Goal: Task Accomplishment & Management: Use online tool/utility

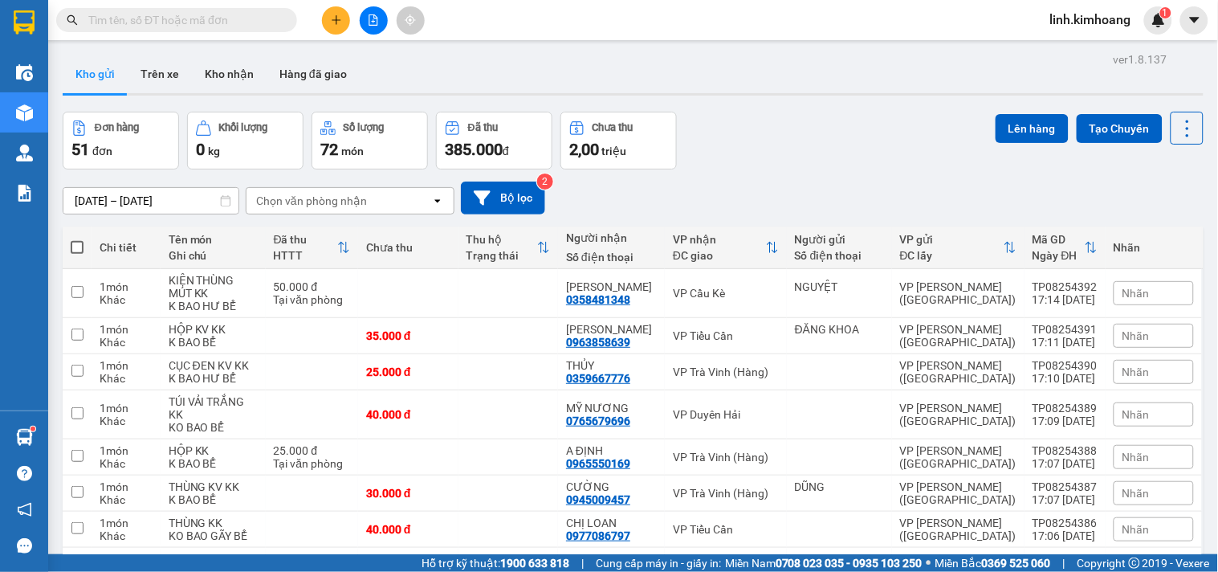
scroll to position [2245, 0]
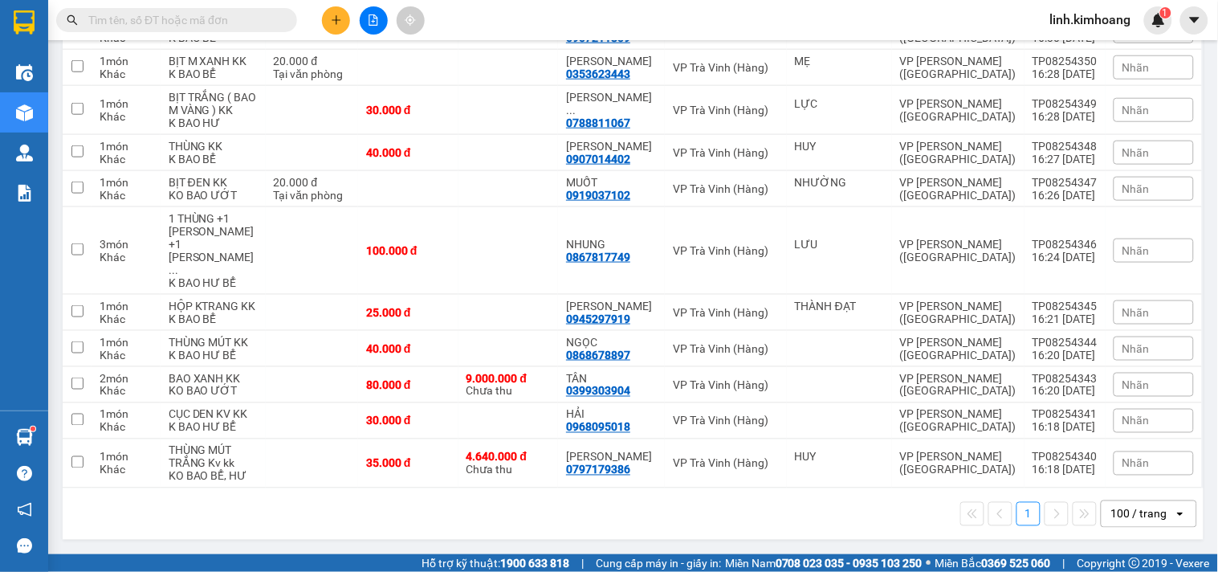
click at [247, 26] on input "text" at bounding box center [182, 20] width 189 height 18
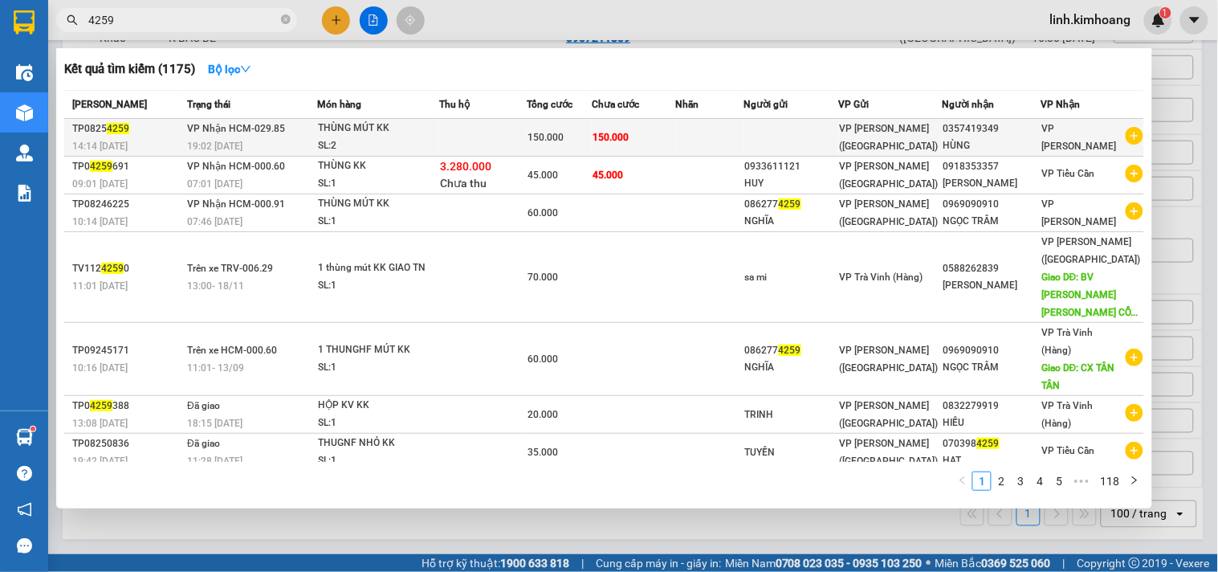
type input "4259"
click at [1016, 149] on div "HÙNG" at bounding box center [991, 145] width 97 height 17
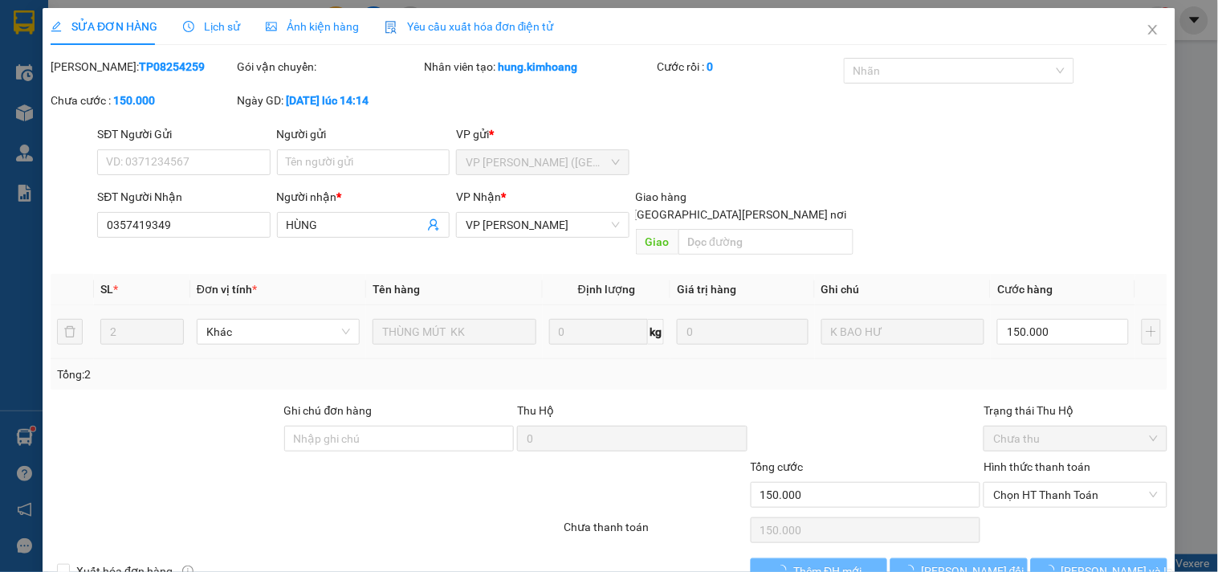
type input "0357419349"
type input "HÙNG"
type input "150.000"
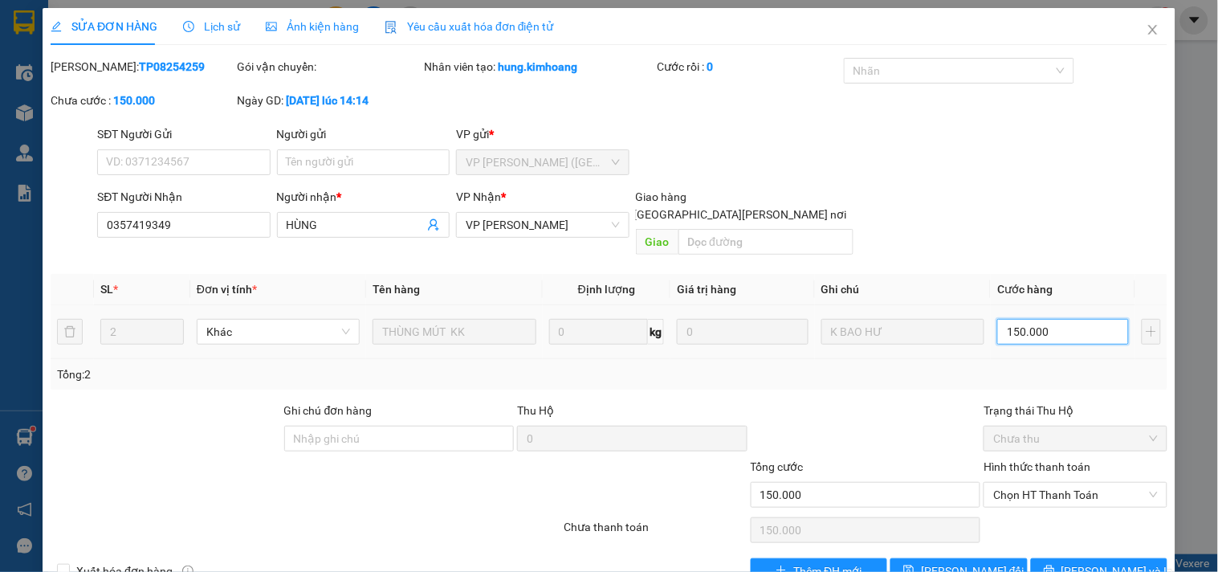
click at [1058, 321] on input "150.000" at bounding box center [1063, 332] width 132 height 26
type input "1"
type input "10"
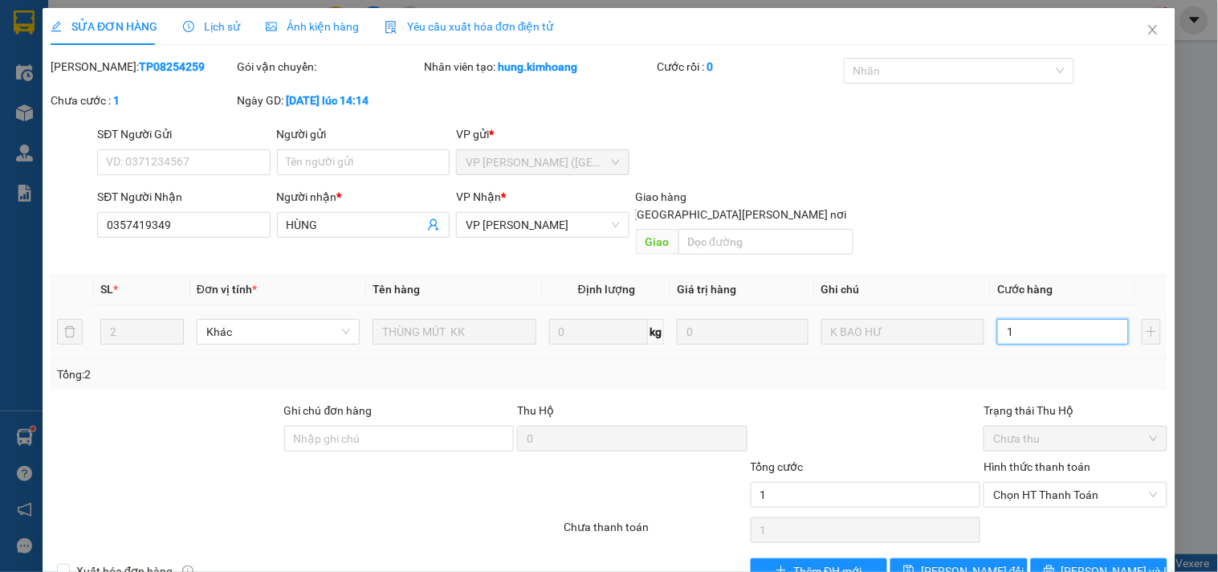
type input "10"
type input "100"
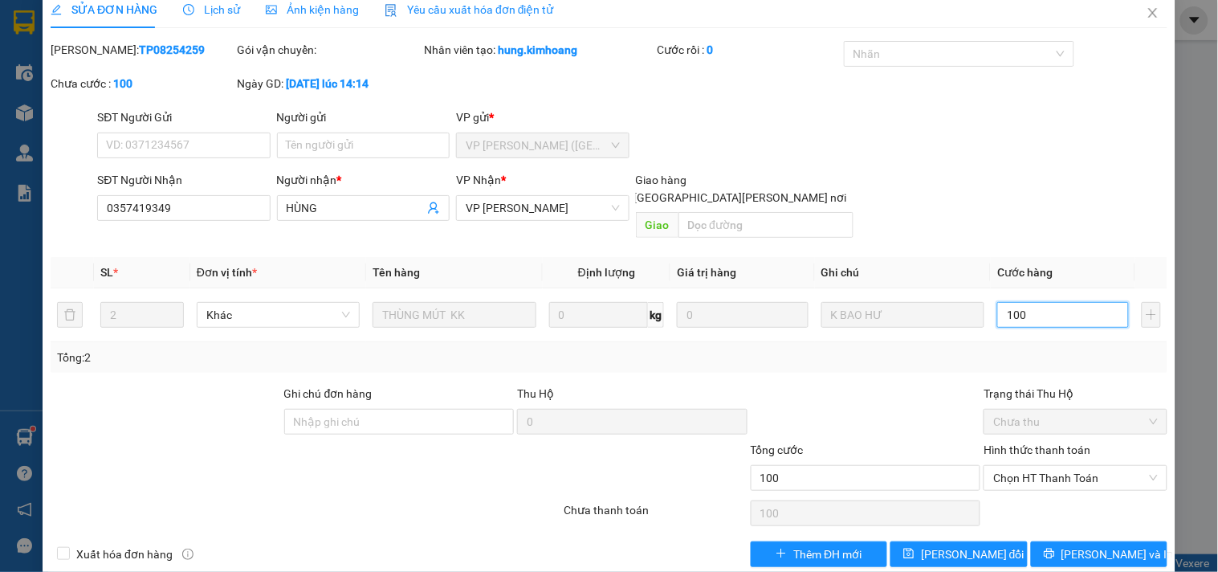
scroll to position [26, 0]
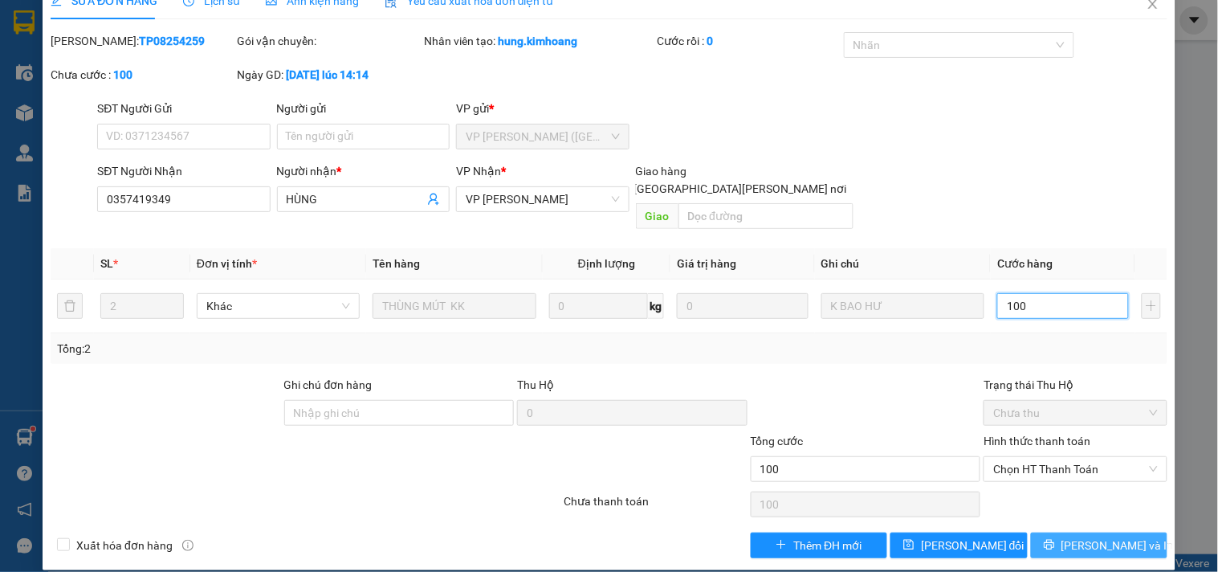
type input "100"
type input "100.000"
click at [1113, 536] on span "[PERSON_NAME] và In" at bounding box center [1117, 545] width 112 height 18
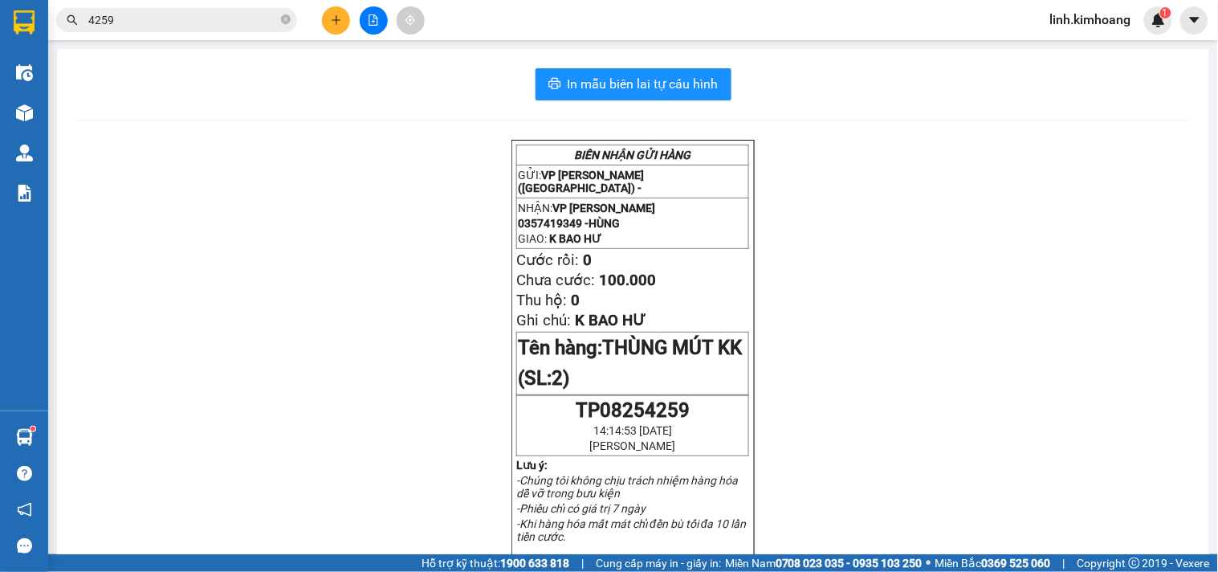
click at [221, 18] on input "4259" at bounding box center [182, 20] width 189 height 18
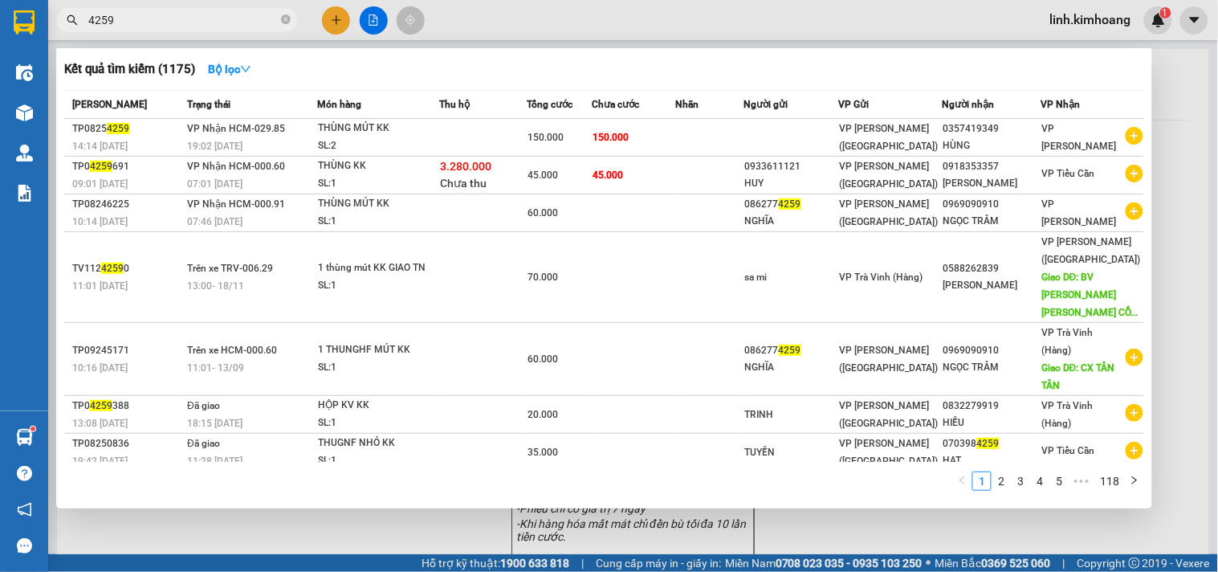
click at [221, 18] on input "4259" at bounding box center [182, 20] width 189 height 18
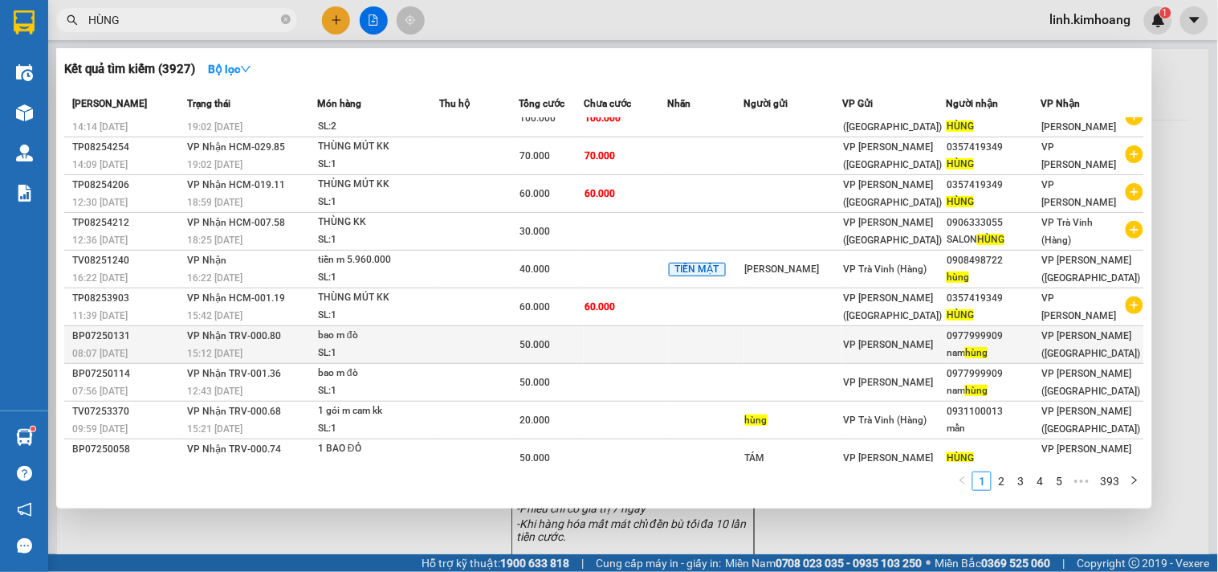
scroll to position [36, 0]
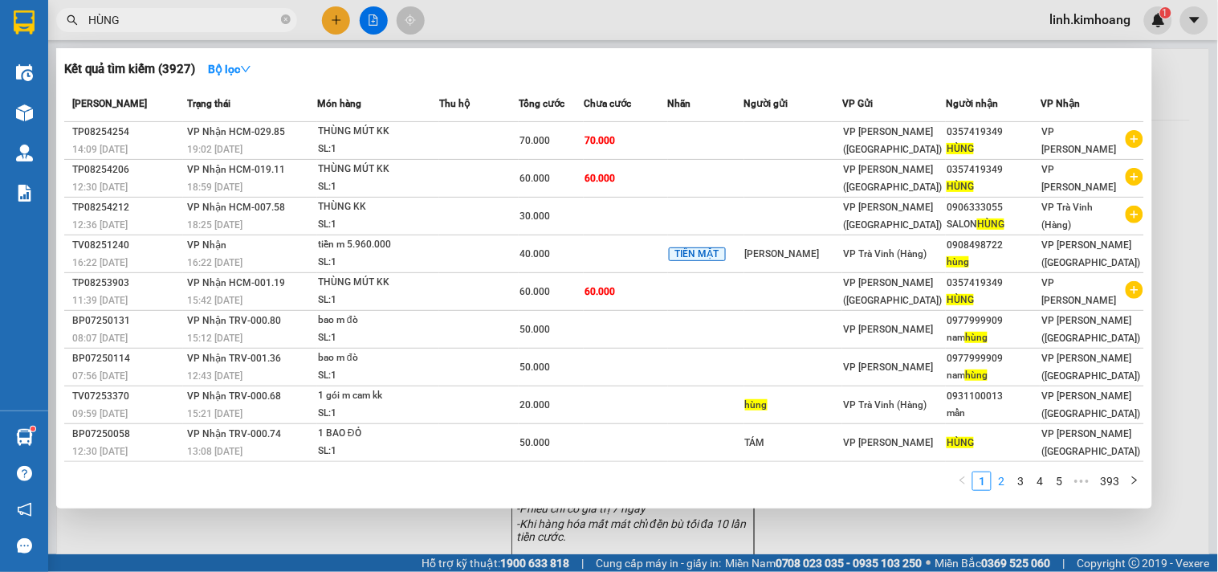
click at [1007, 490] on link "2" at bounding box center [1001, 481] width 18 height 18
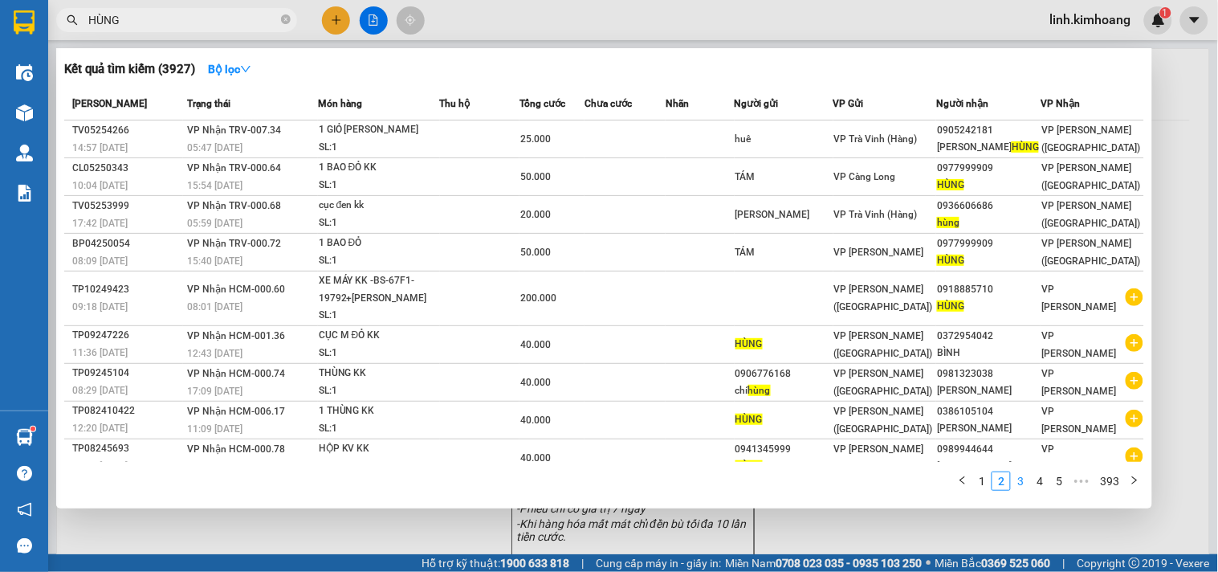
click at [1020, 486] on link "3" at bounding box center [1021, 481] width 18 height 18
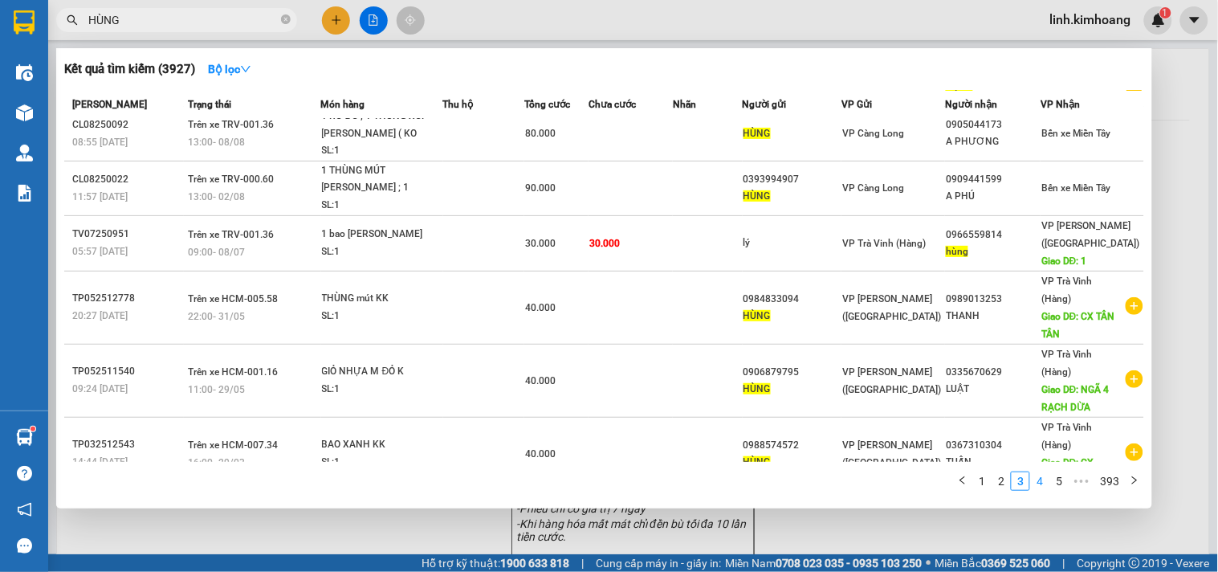
click at [1046, 484] on link "4" at bounding box center [1040, 481] width 18 height 18
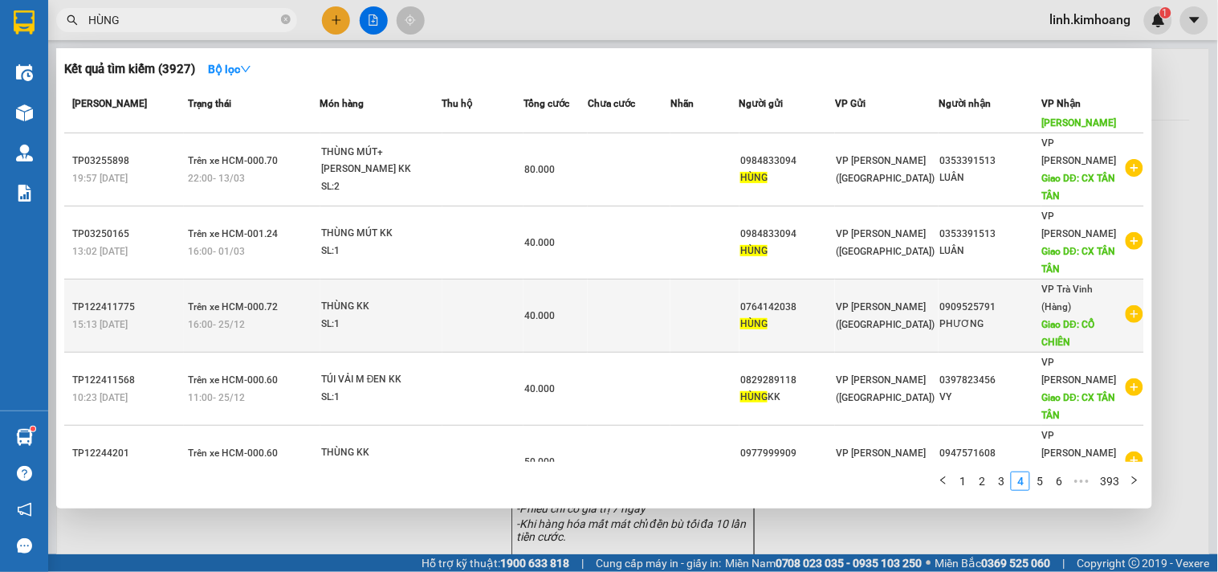
scroll to position [0, 0]
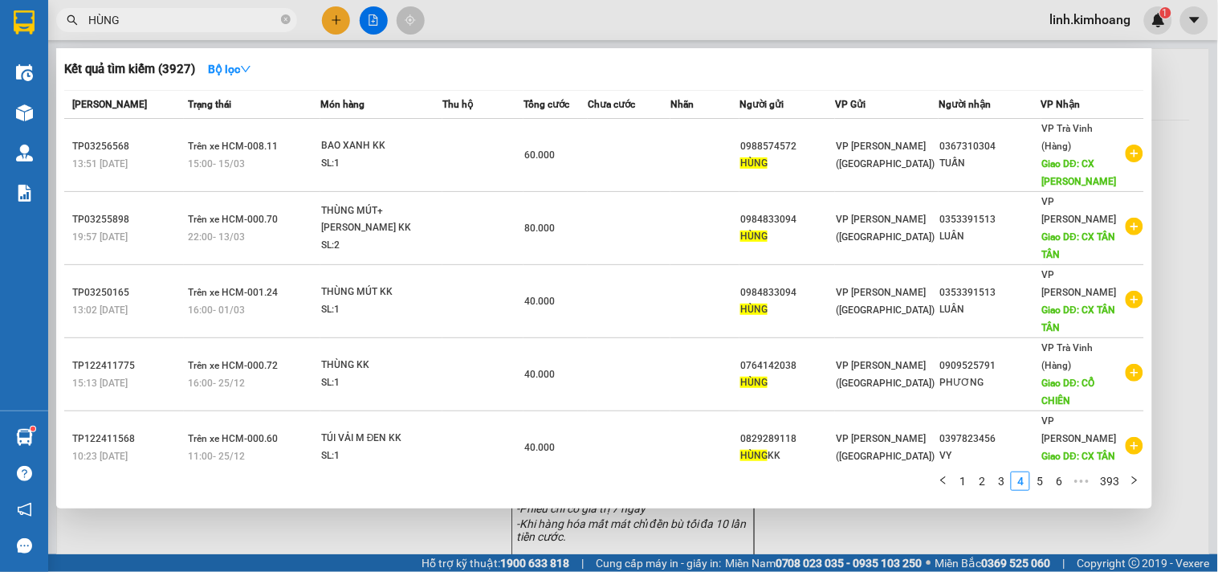
click at [1044, 525] on div at bounding box center [609, 286] width 1218 height 572
click at [165, 25] on input "HÙNG" at bounding box center [182, 20] width 189 height 18
type input "H"
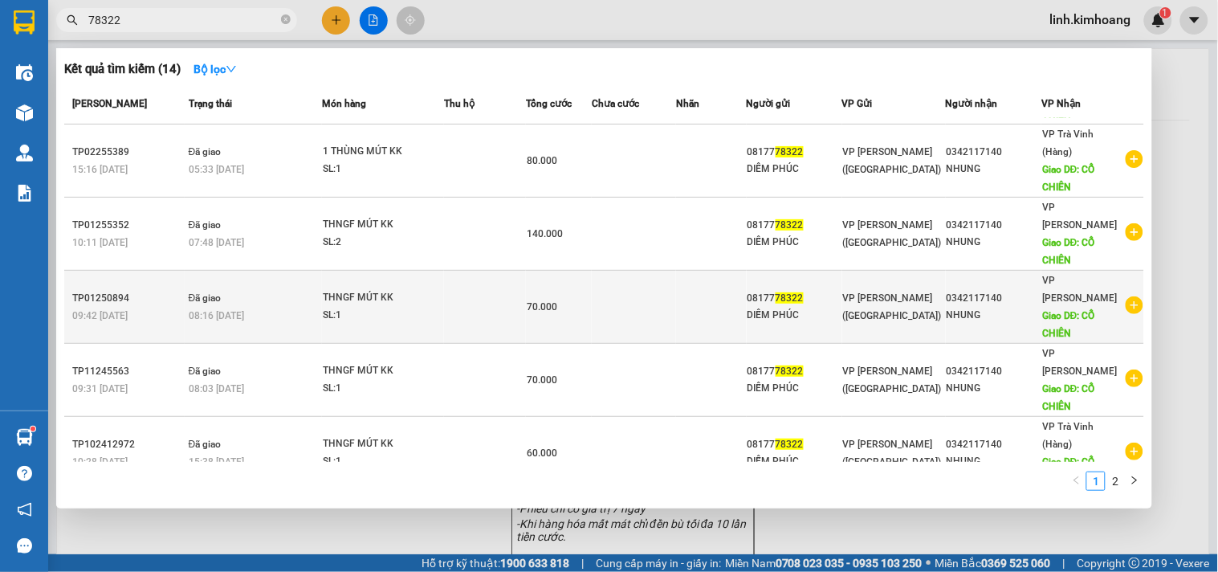
scroll to position [178, 0]
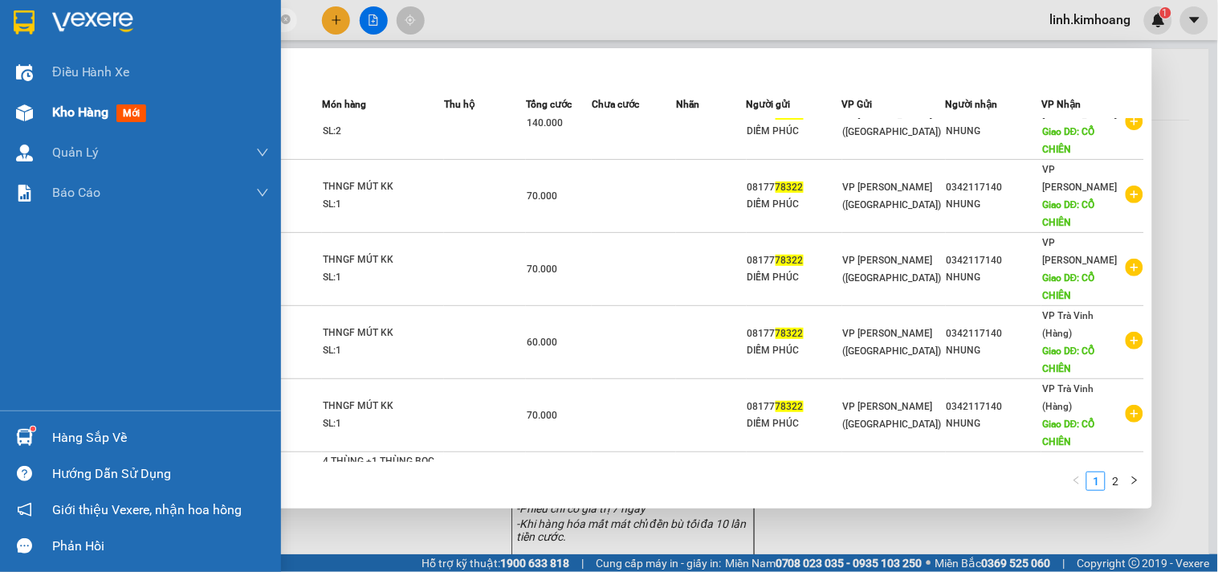
type input "78322"
click at [53, 109] on span "Kho hàng" at bounding box center [80, 111] width 56 height 15
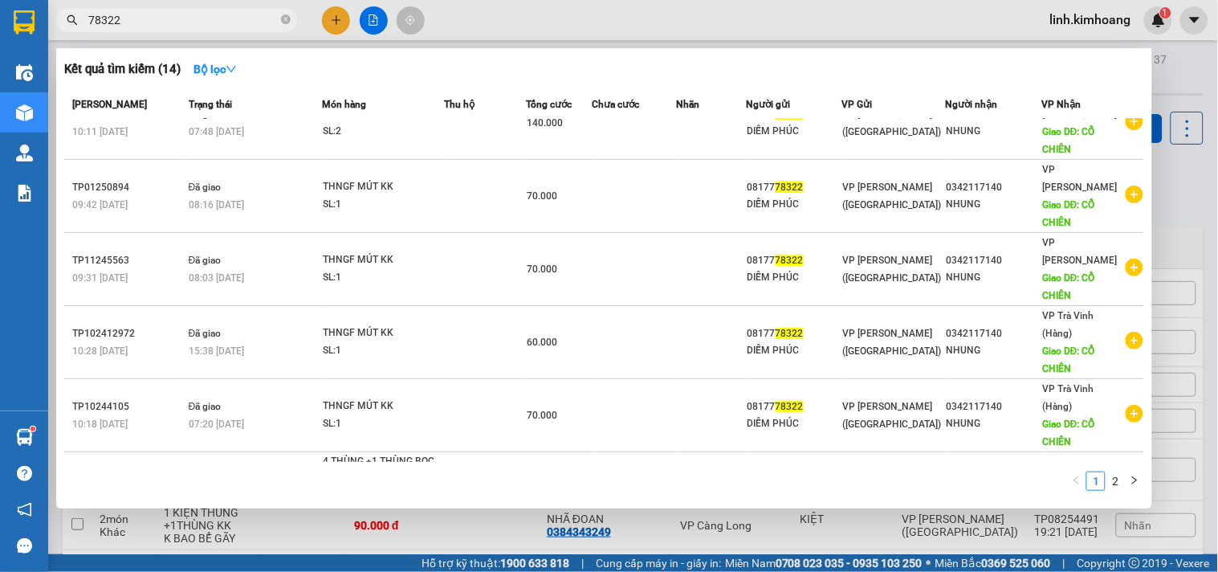
click at [156, 26] on input "78322" at bounding box center [182, 20] width 189 height 18
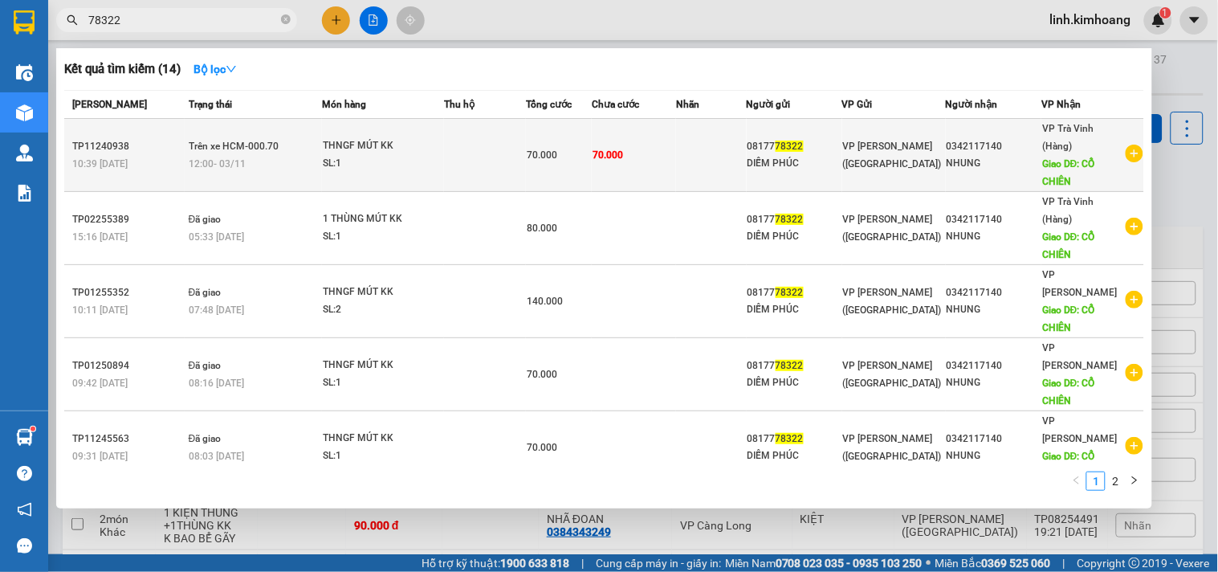
click at [827, 172] on td "08177 78322 DIỄM PHÚC" at bounding box center [795, 155] width 96 height 73
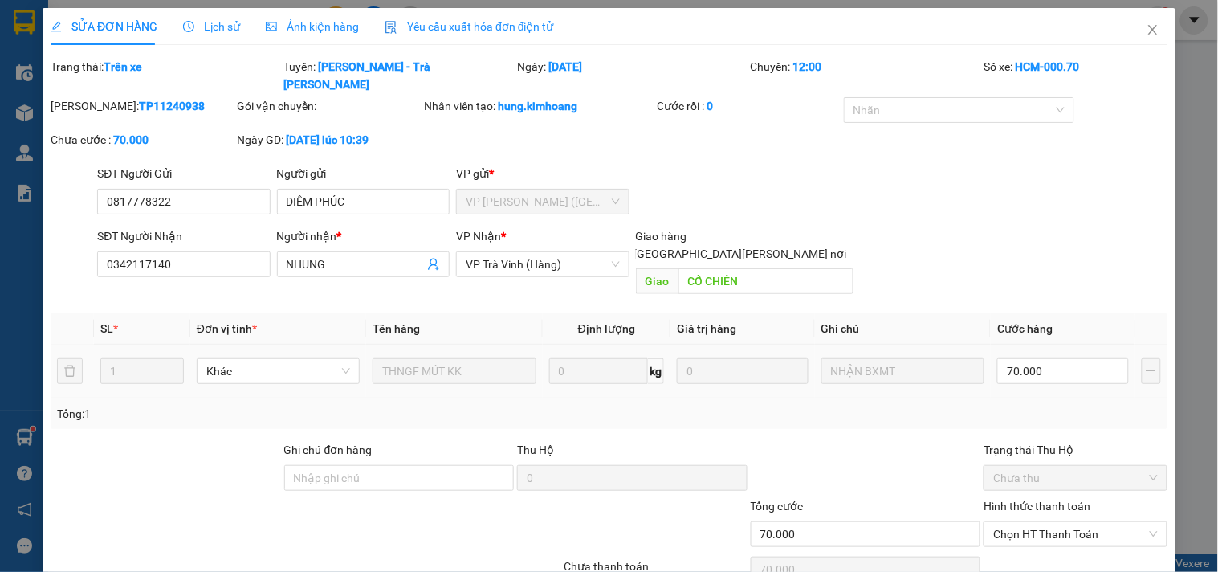
type input "0817778322"
type input "DIỄM PHÚC"
type input "0342117140"
type input "NHUNG"
type input "CỔ CHIÊN"
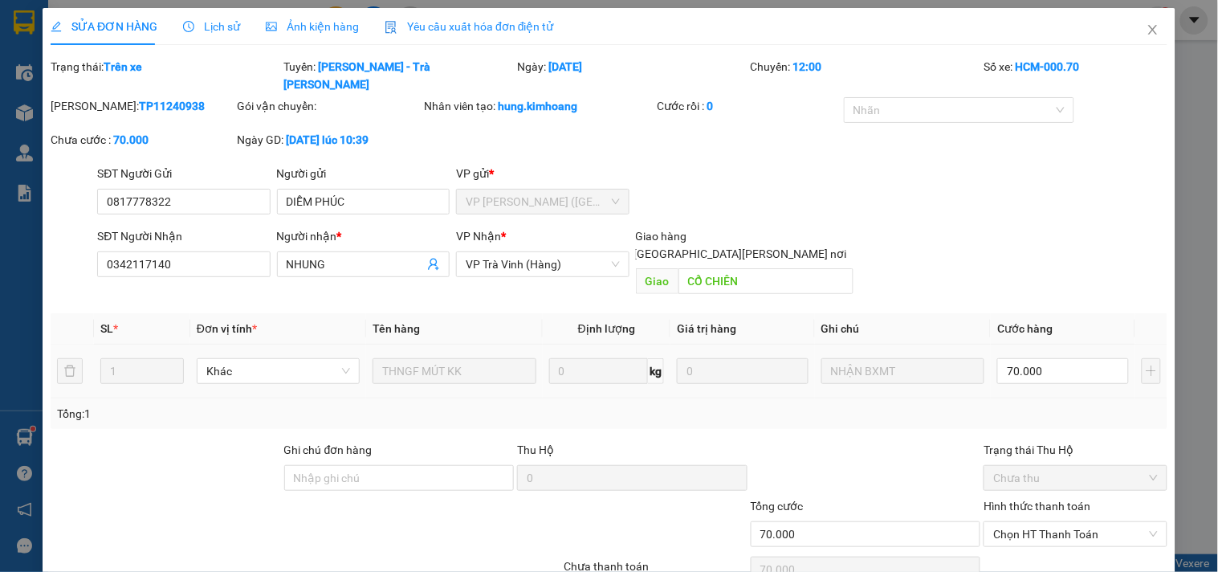
type input "70.000"
click at [1052, 358] on input "70.000" at bounding box center [1063, 371] width 132 height 26
type input "0"
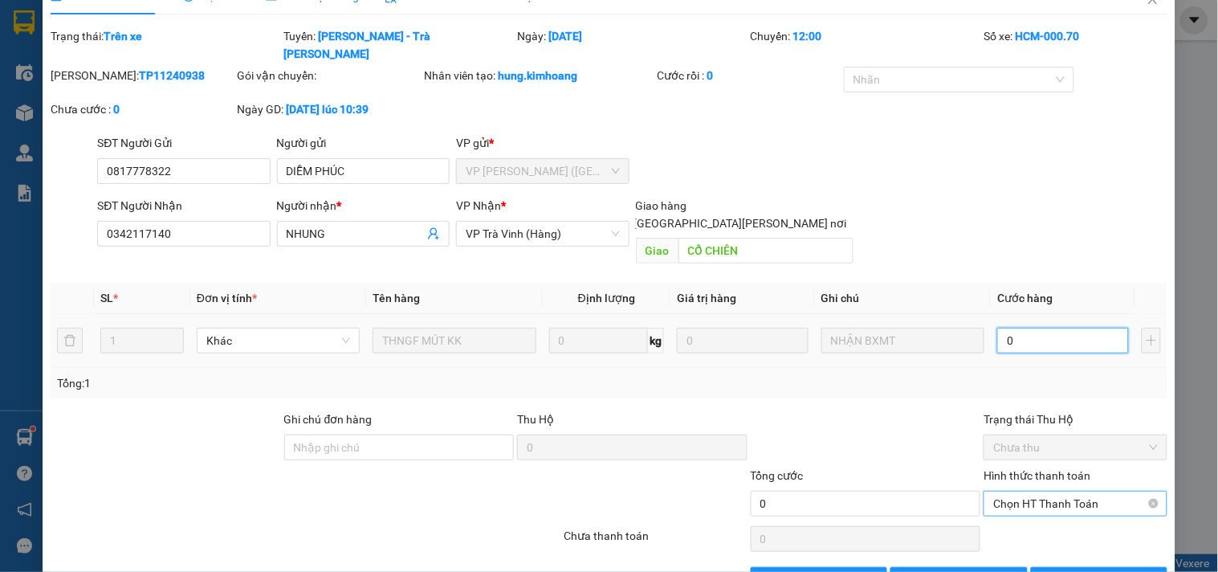
scroll to position [47, 0]
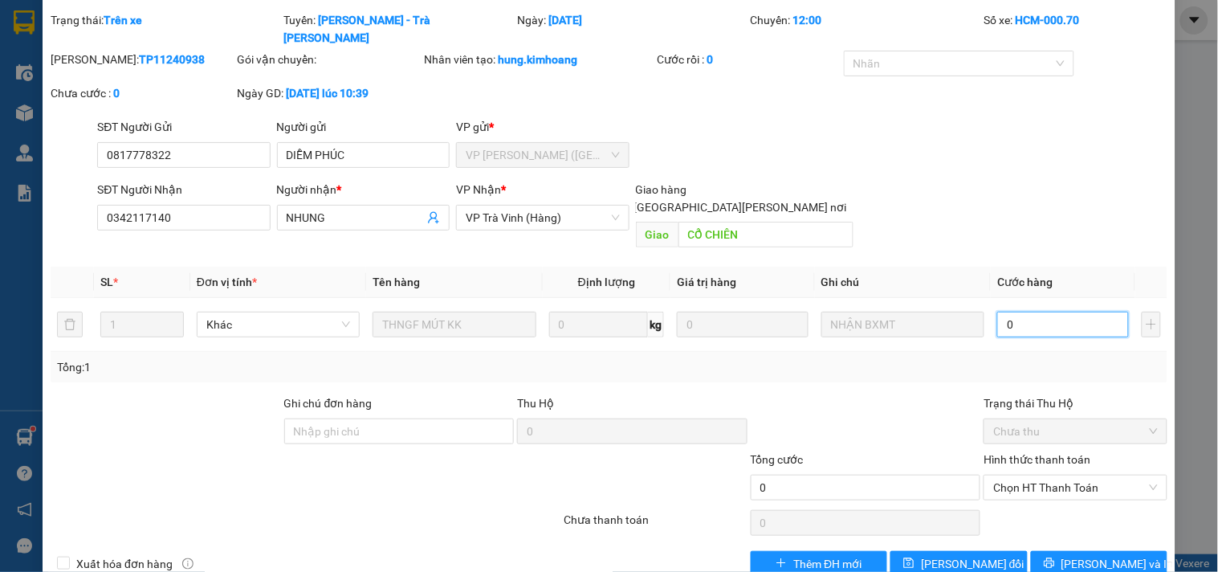
type input "0"
click at [1097, 555] on span "[PERSON_NAME] và In" at bounding box center [1117, 564] width 112 height 18
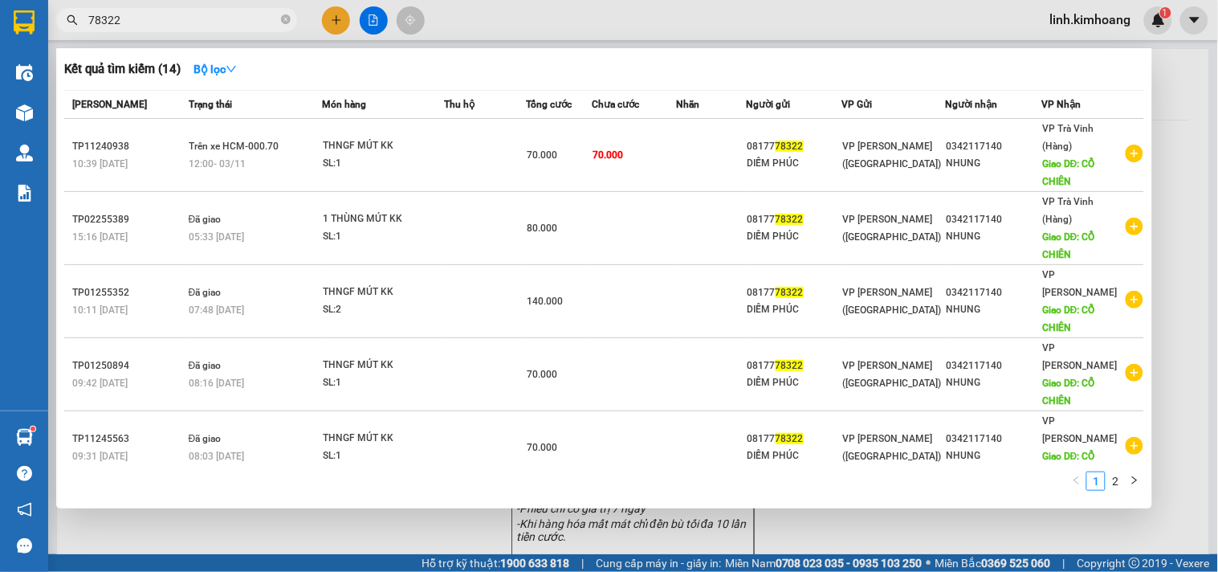
click at [166, 13] on input "78322" at bounding box center [182, 20] width 189 height 18
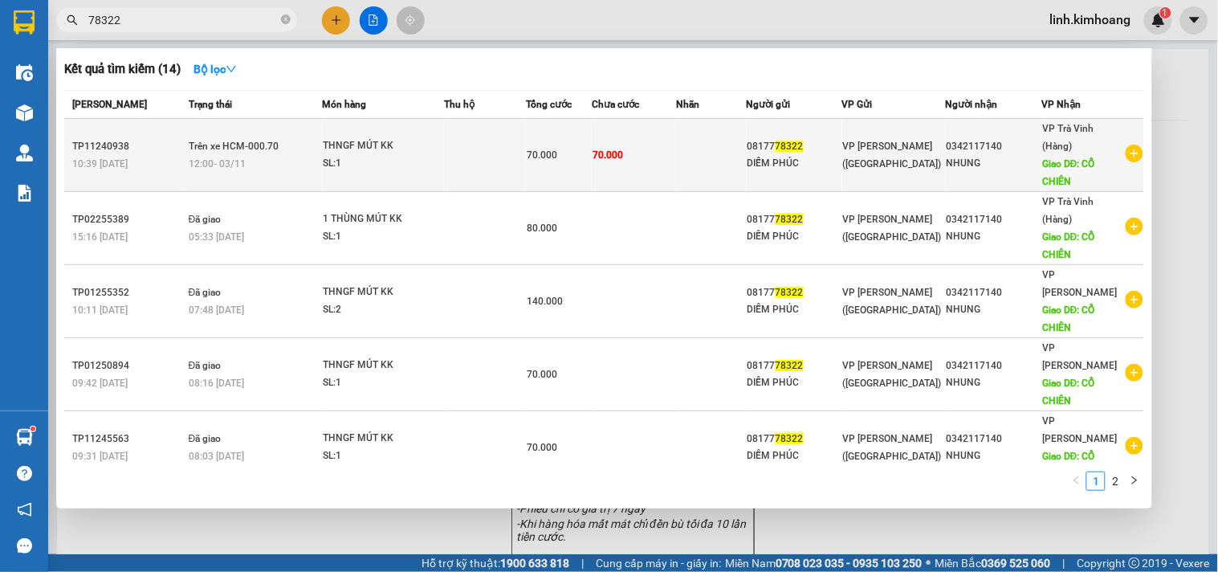
click at [904, 161] on span "VP [PERSON_NAME] ([GEOGRAPHIC_DATA])" at bounding box center [892, 154] width 99 height 29
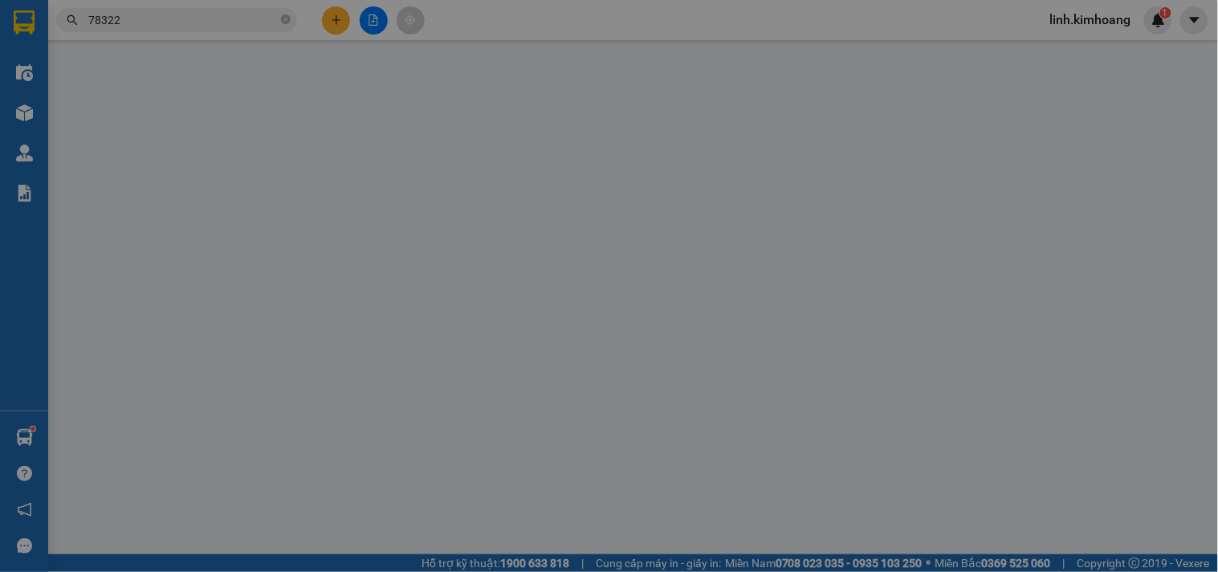
type input "0817778322"
type input "DIỄM PHÚC"
type input "0342117140"
type input "NHUNG"
type input "CỔ CHIÊN"
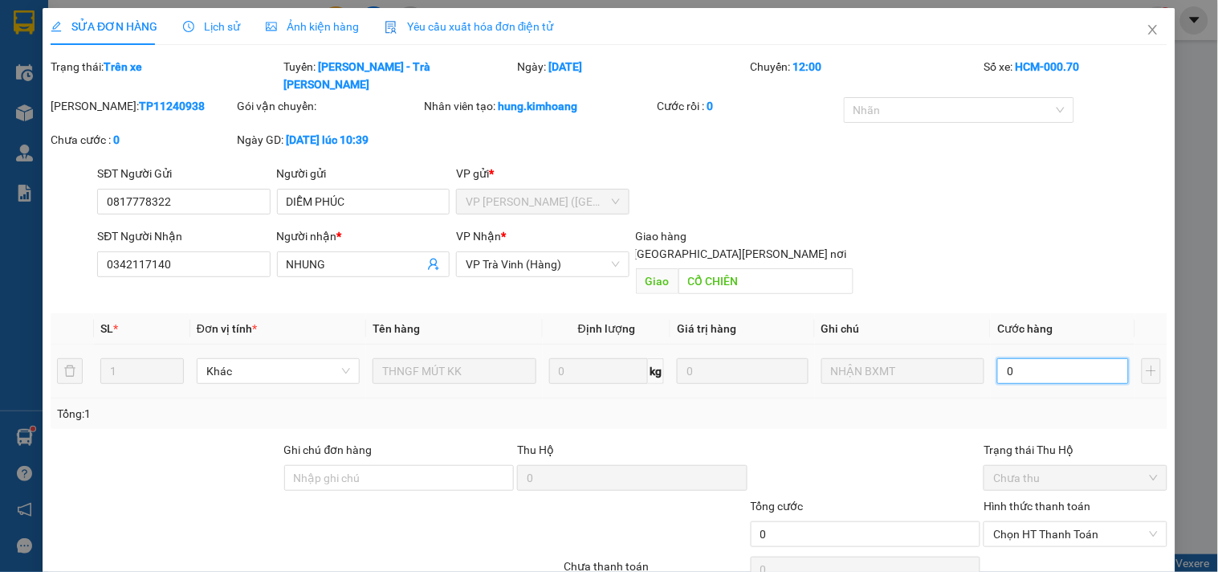
click at [1012, 358] on input "0" at bounding box center [1063, 371] width 132 height 26
type input "7"
type input "70"
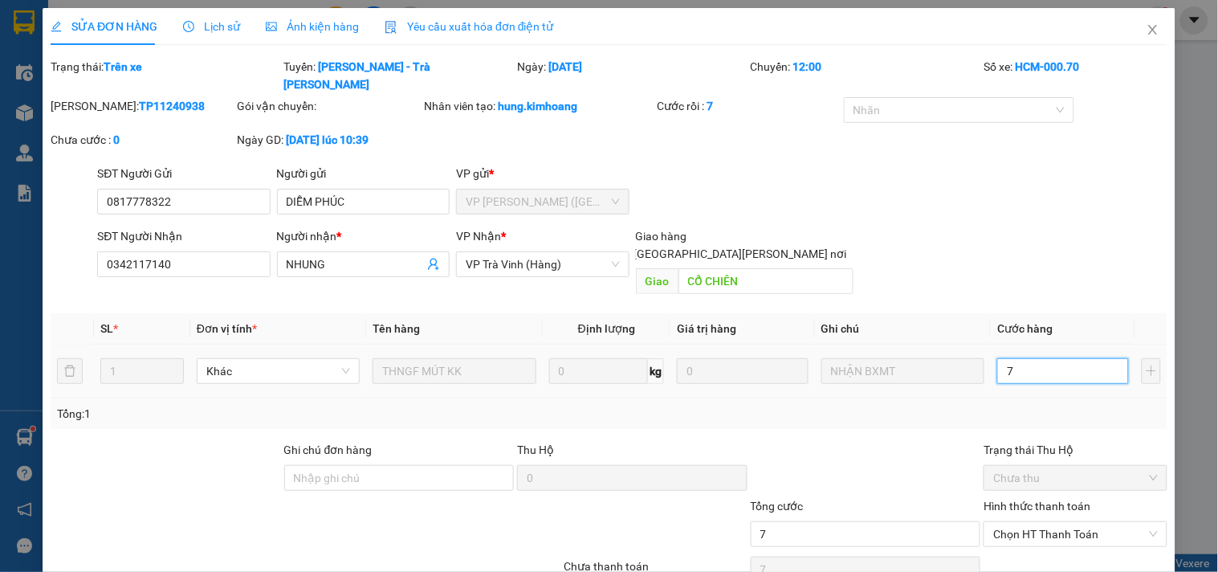
type input "70"
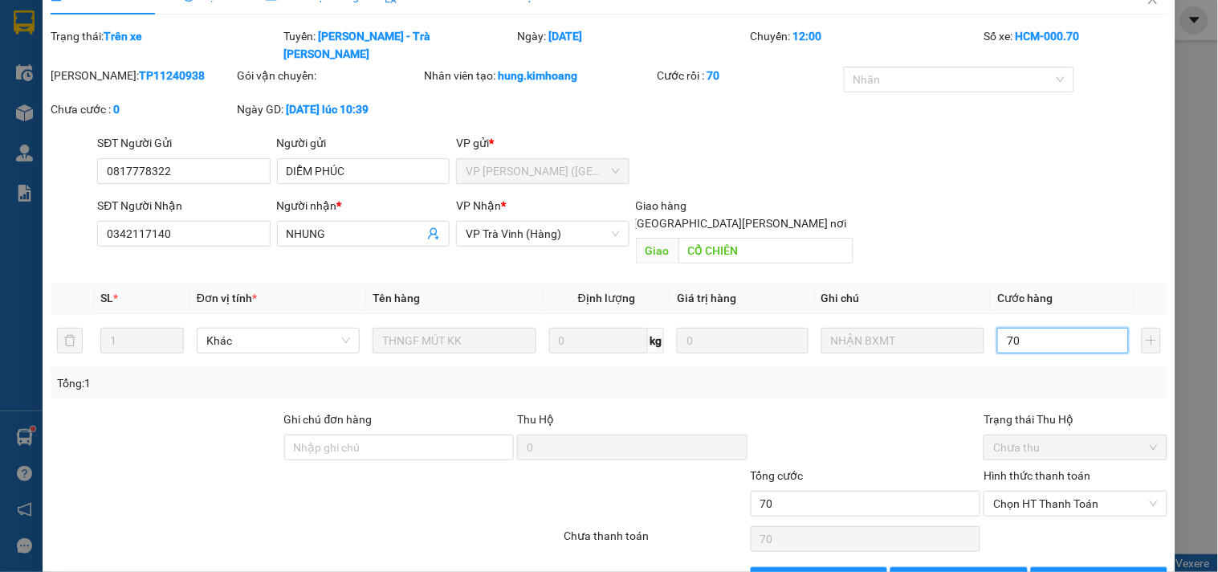
scroll to position [47, 0]
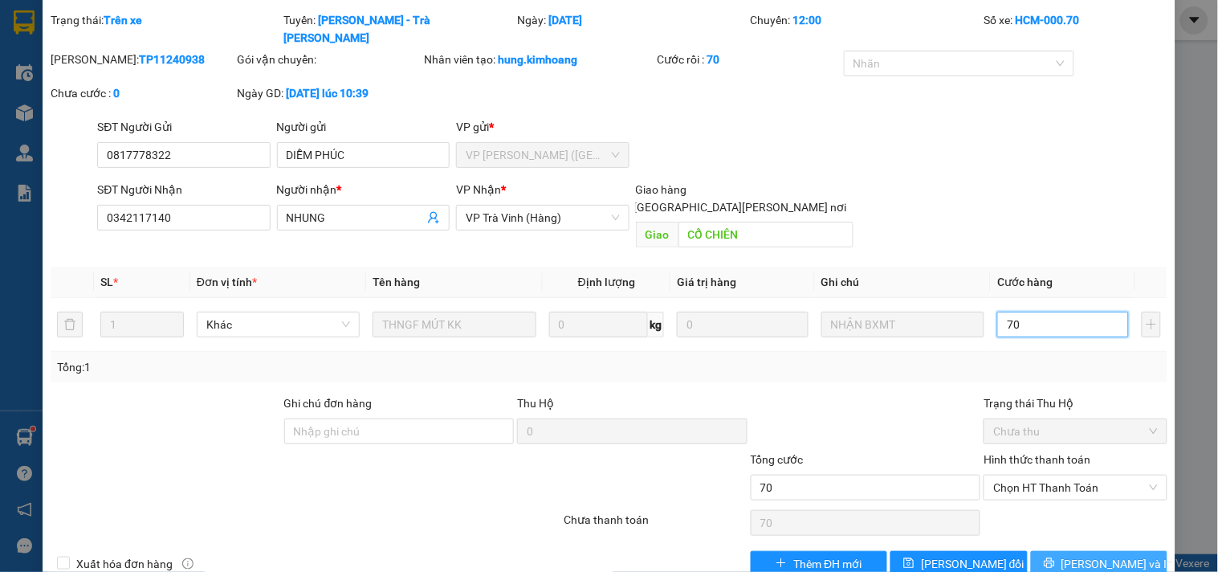
type input "70"
type input "70.000"
click at [1094, 555] on span "[PERSON_NAME] và In" at bounding box center [1117, 564] width 112 height 18
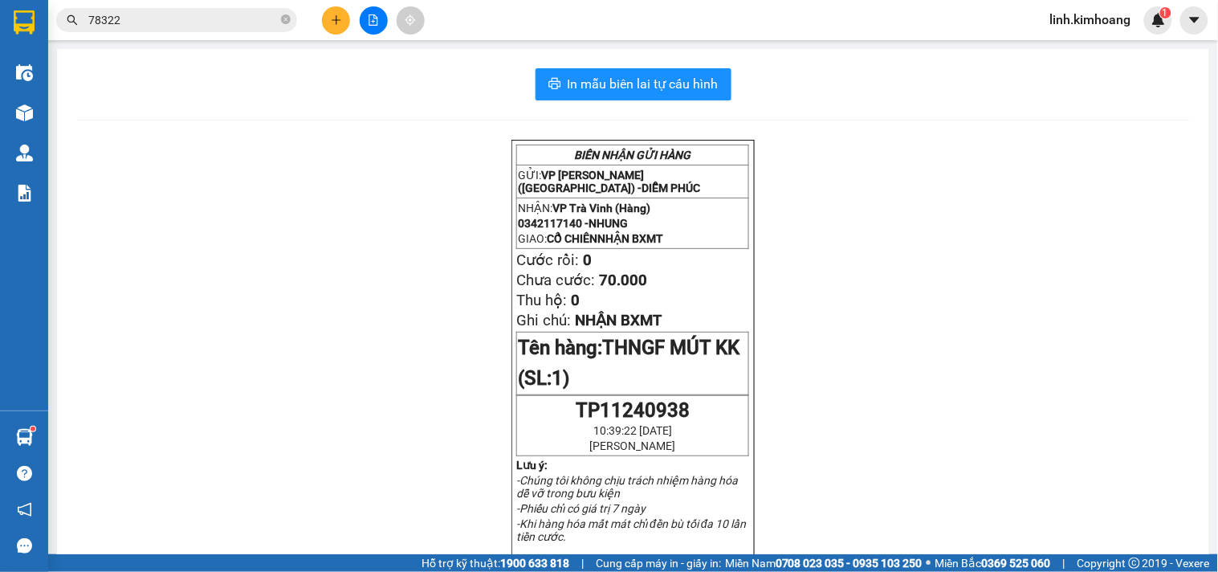
click at [289, 22] on icon "close-circle" at bounding box center [286, 19] width 10 height 10
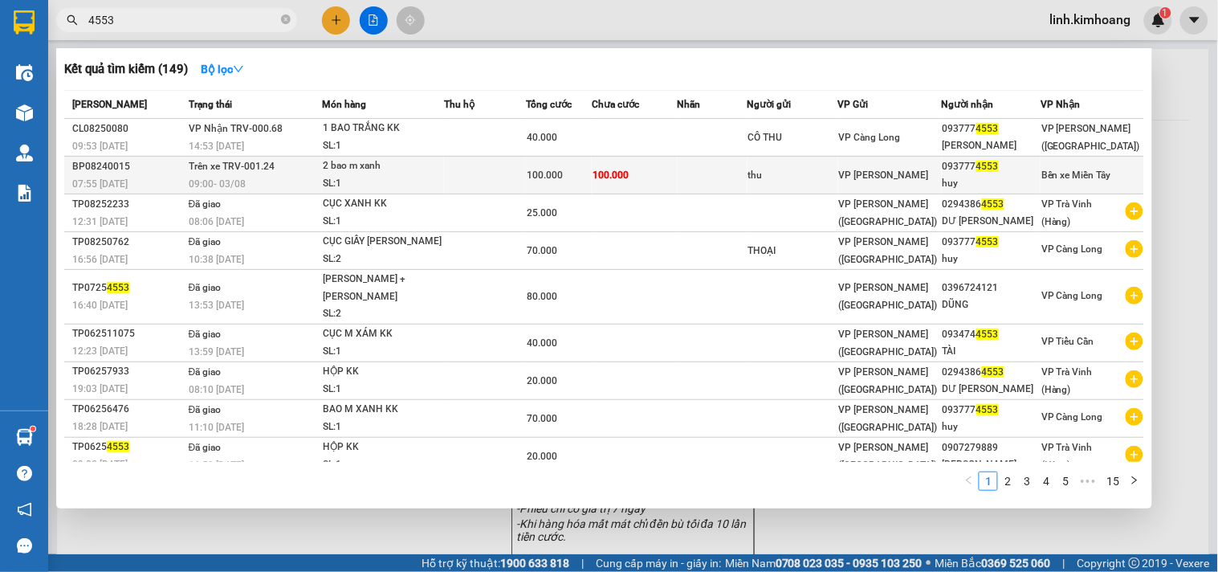
type input "4553"
click at [837, 177] on div "thu" at bounding box center [792, 175] width 89 height 17
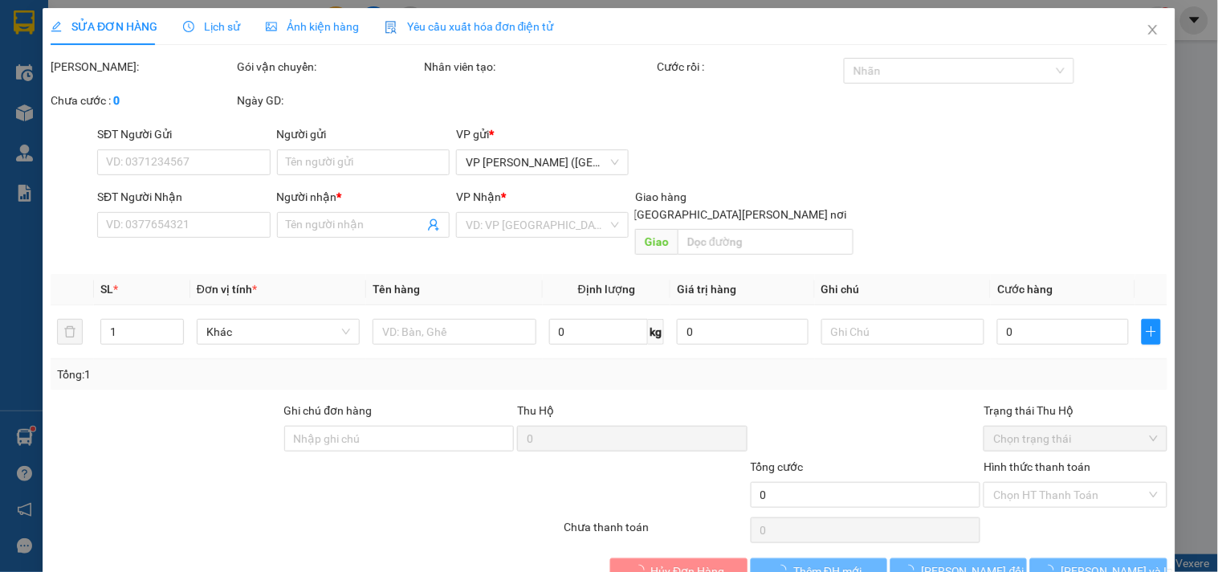
type input "thu"
type input "0937774553"
type input "huy"
type input "100.000"
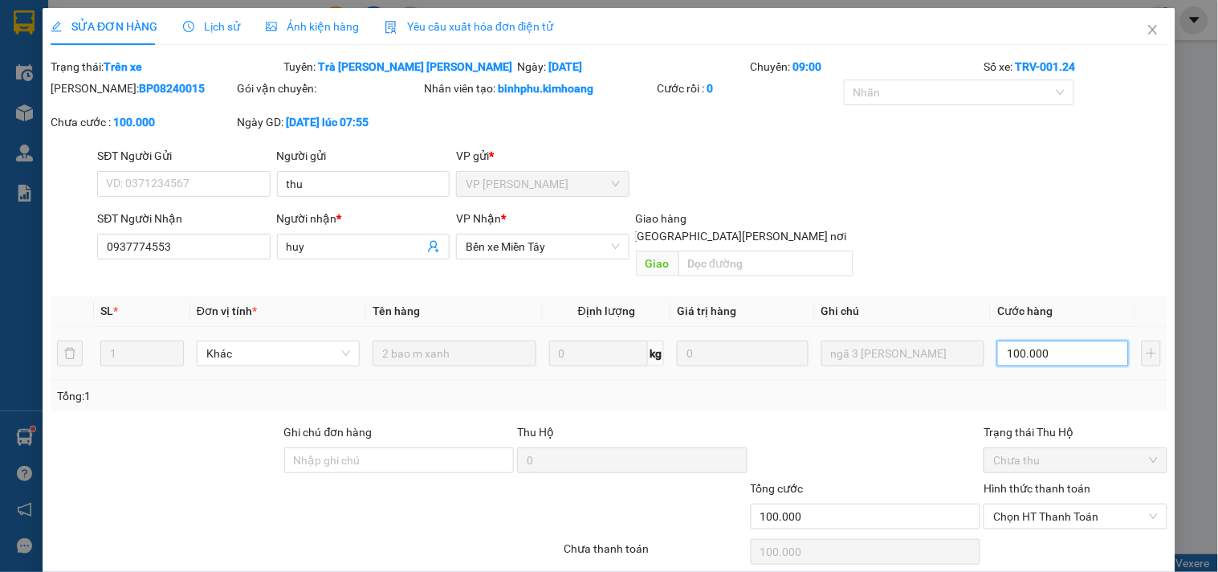
type input "0"
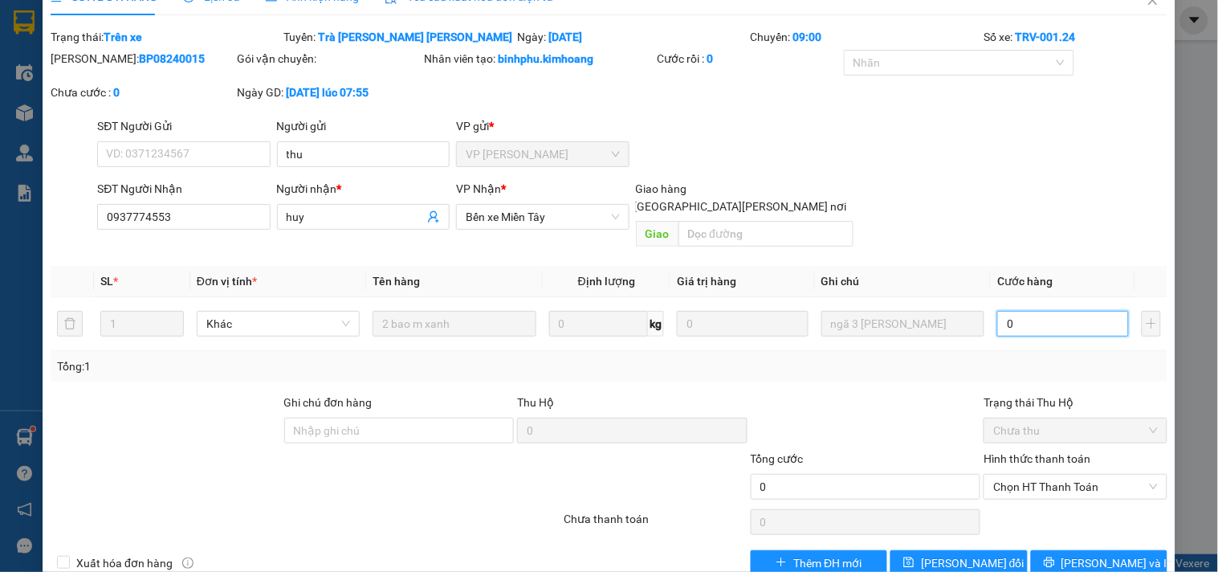
scroll to position [47, 0]
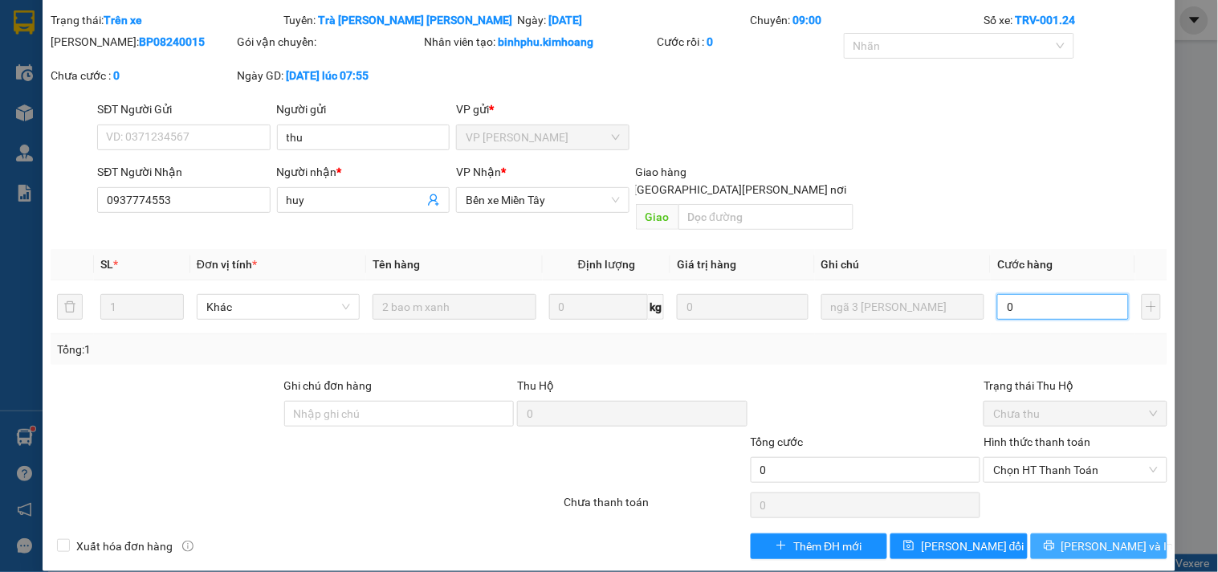
type input "0"
click at [1109, 537] on span "[PERSON_NAME] và In" at bounding box center [1117, 546] width 112 height 18
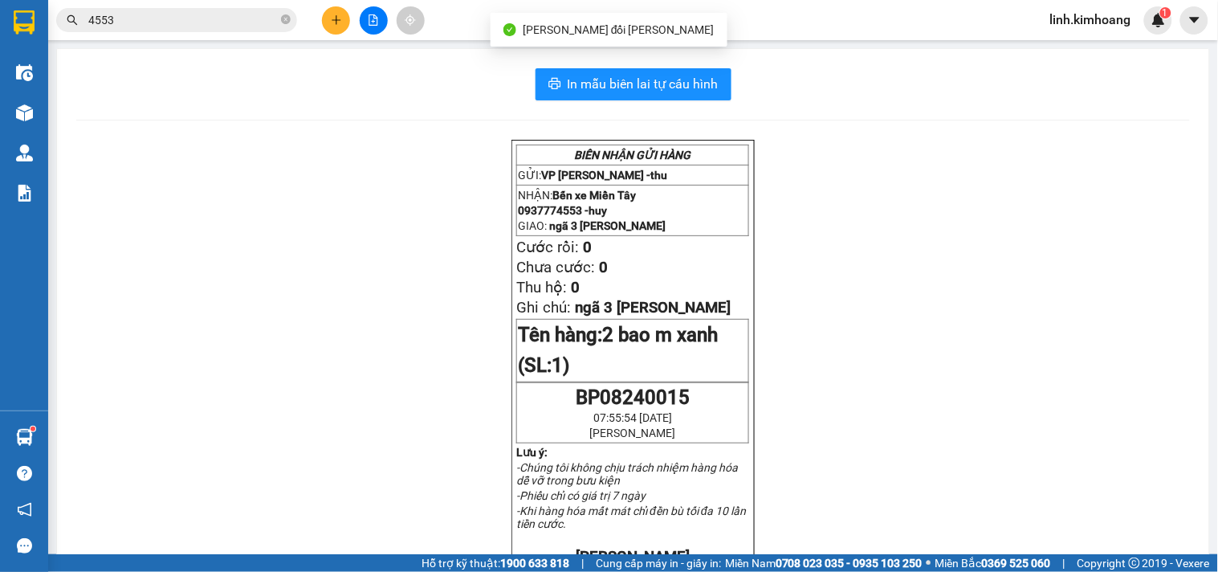
click at [1072, 21] on span "linh.kimhoang" at bounding box center [1090, 20] width 107 height 20
click at [1090, 44] on span "Đăng xuất" at bounding box center [1098, 50] width 74 height 18
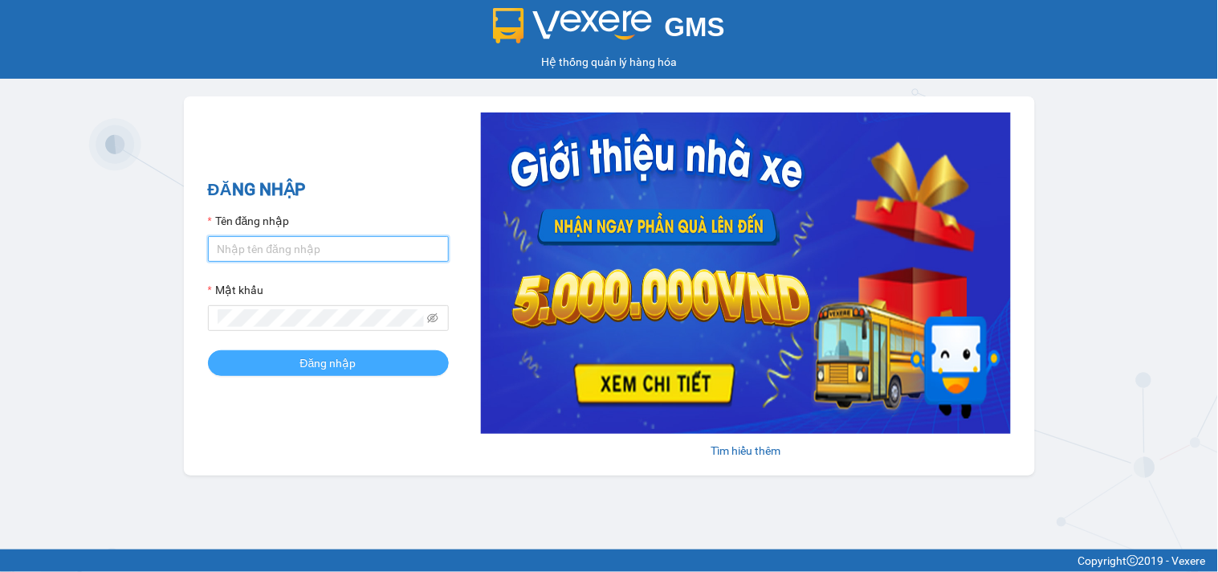
type input "hung.kimhoang"
click at [389, 369] on button "Đăng nhập" at bounding box center [328, 363] width 241 height 26
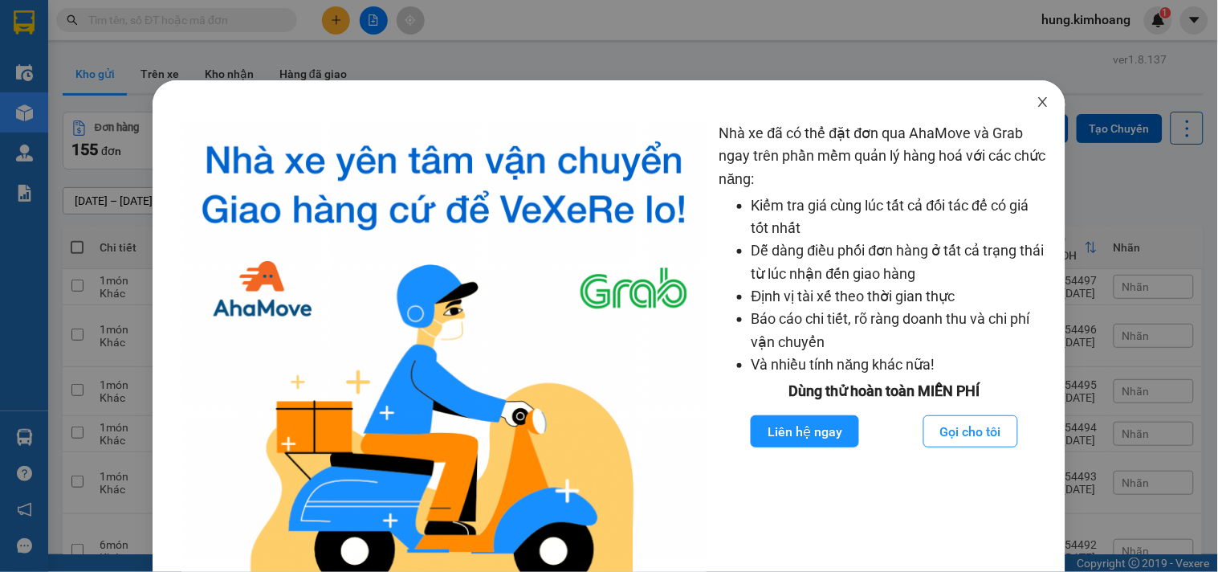
click at [1032, 92] on span "Close" at bounding box center [1042, 102] width 45 height 45
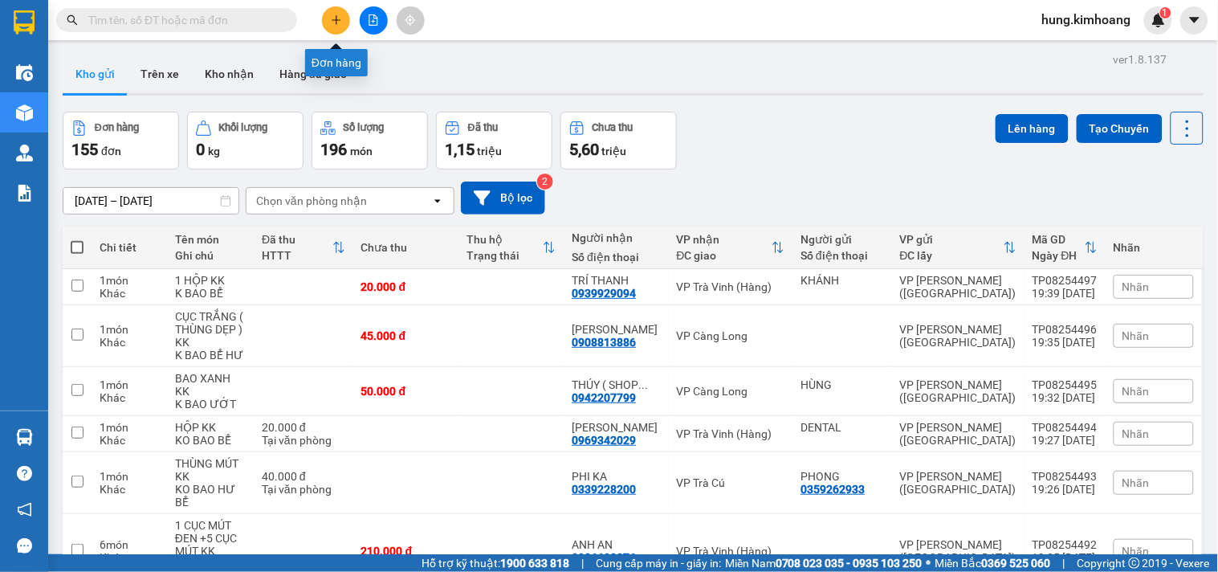
drag, startPoint x: 338, startPoint y: 10, endPoint x: 332, endPoint y: 1, distance: 10.9
click at [337, 10] on button at bounding box center [336, 20] width 28 height 28
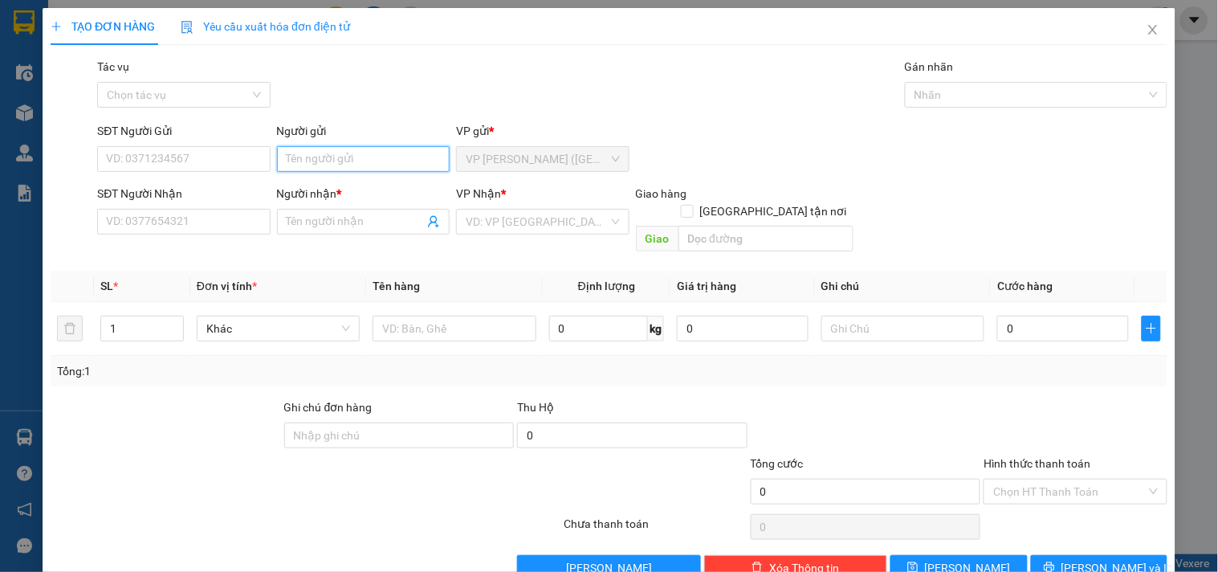
drag, startPoint x: 319, startPoint y: 153, endPoint x: 347, endPoint y: 161, distance: 29.2
click at [325, 150] on input "Người gửi" at bounding box center [363, 159] width 173 height 26
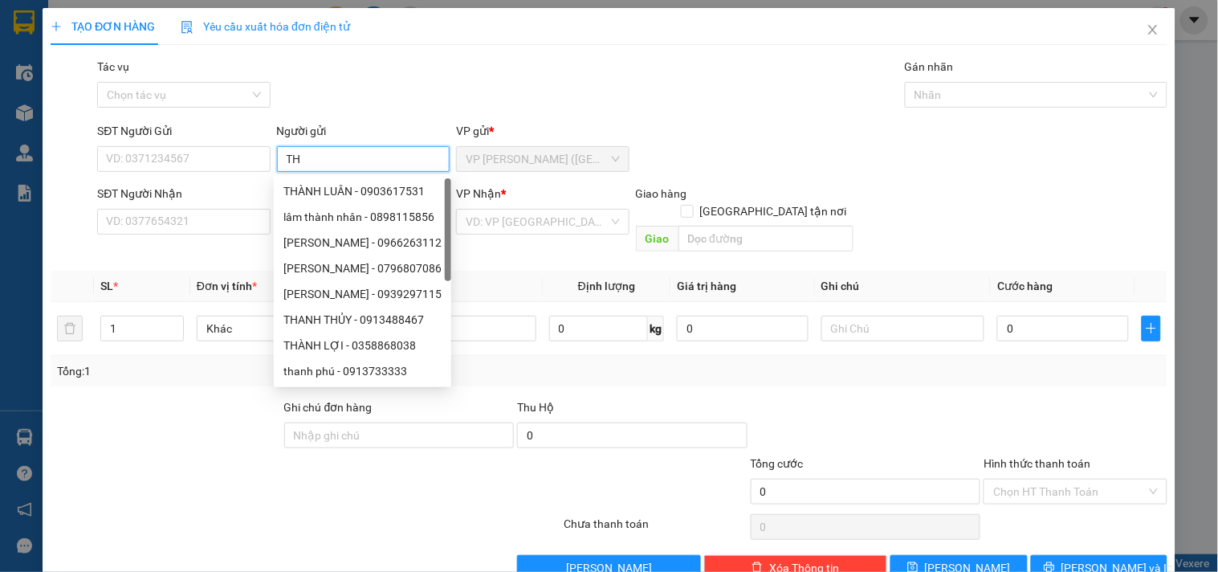
type input "T"
type input "CHỊ [PERSON_NAME]"
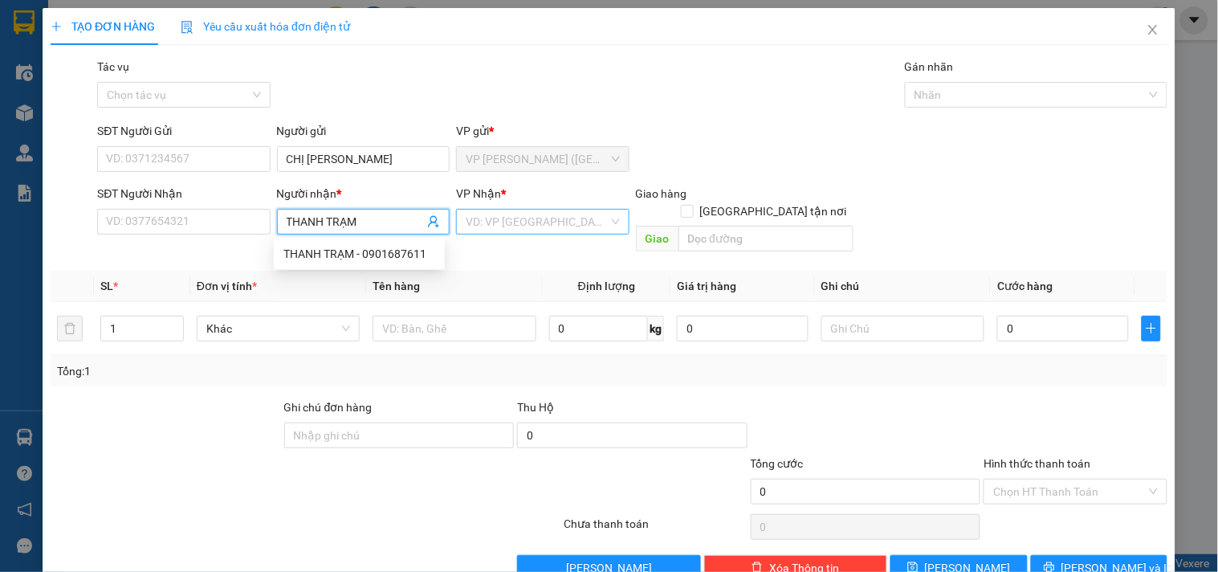
type input "THANH TRẠM"
click at [482, 223] on input "search" at bounding box center [537, 222] width 142 height 24
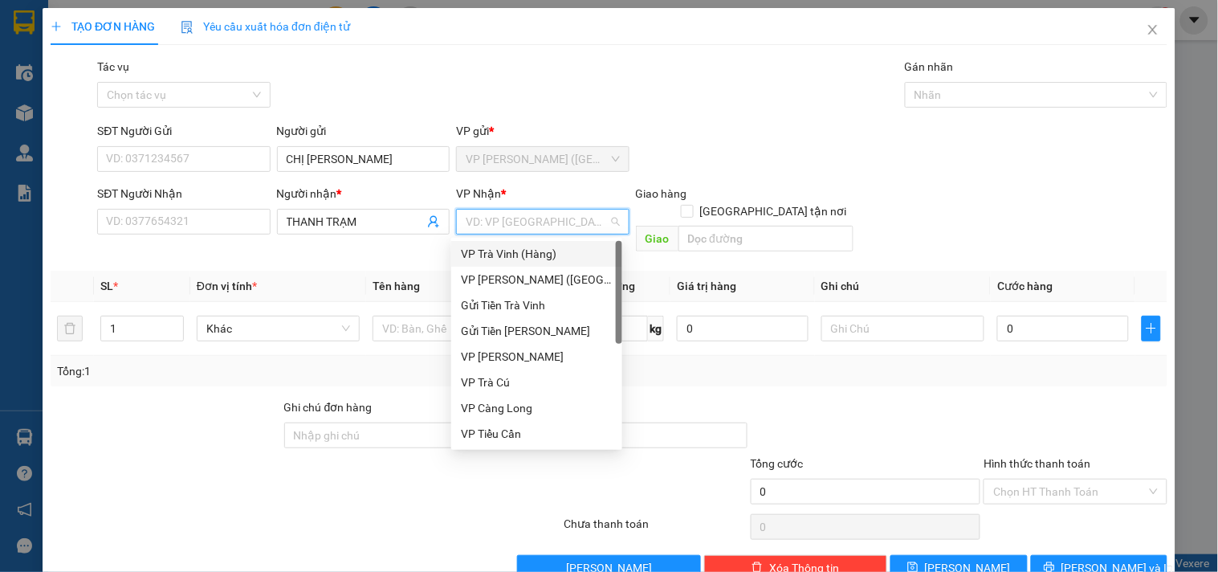
click at [502, 259] on div "VP Trà Vinh (Hàng)" at bounding box center [537, 254] width 152 height 18
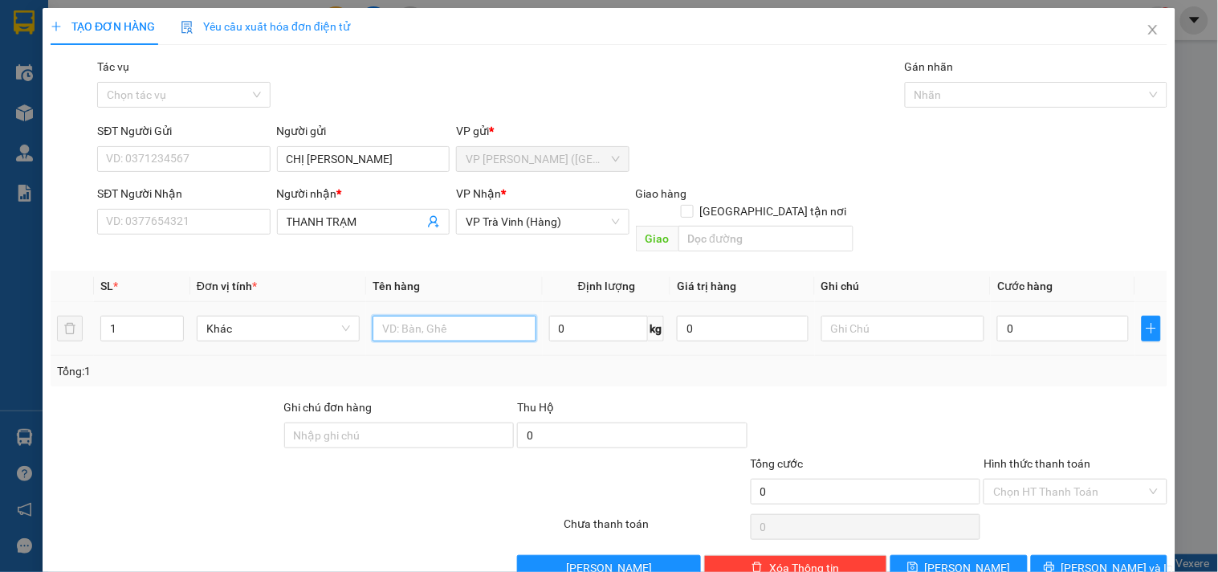
click at [431, 316] on input "text" at bounding box center [453, 329] width 163 height 26
type input "1 CỤC BIỂN SỐ KK"
click at [1036, 316] on input "0" at bounding box center [1063, 329] width 132 height 26
click at [1044, 480] on input "Hình thức thanh toán" at bounding box center [1069, 491] width 153 height 24
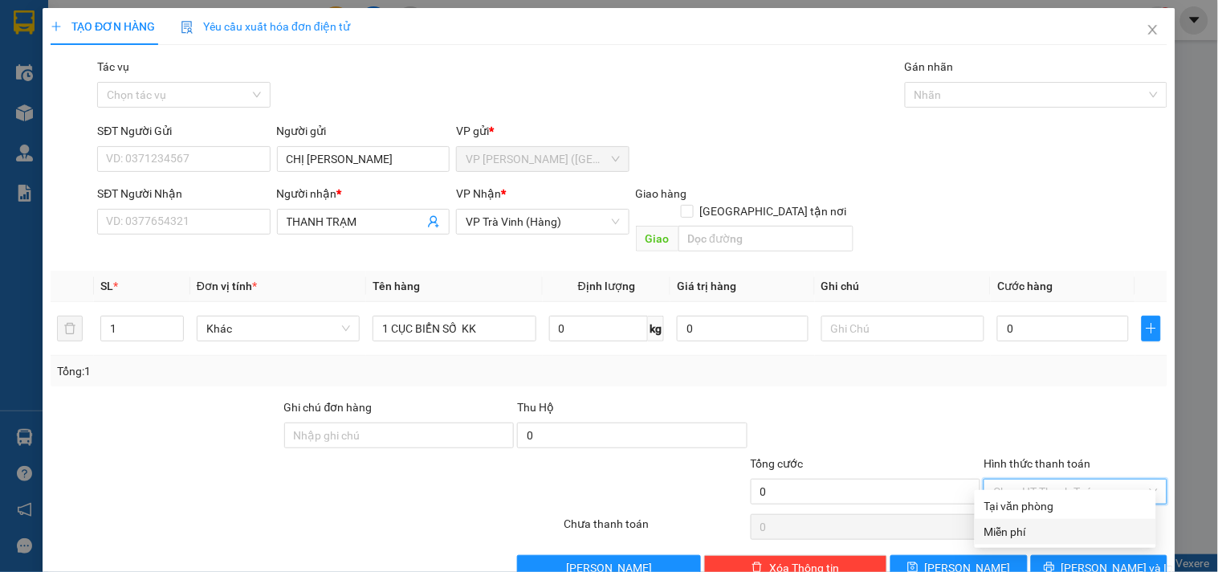
click at [1036, 528] on div "Miễn phí" at bounding box center [1065, 532] width 162 height 18
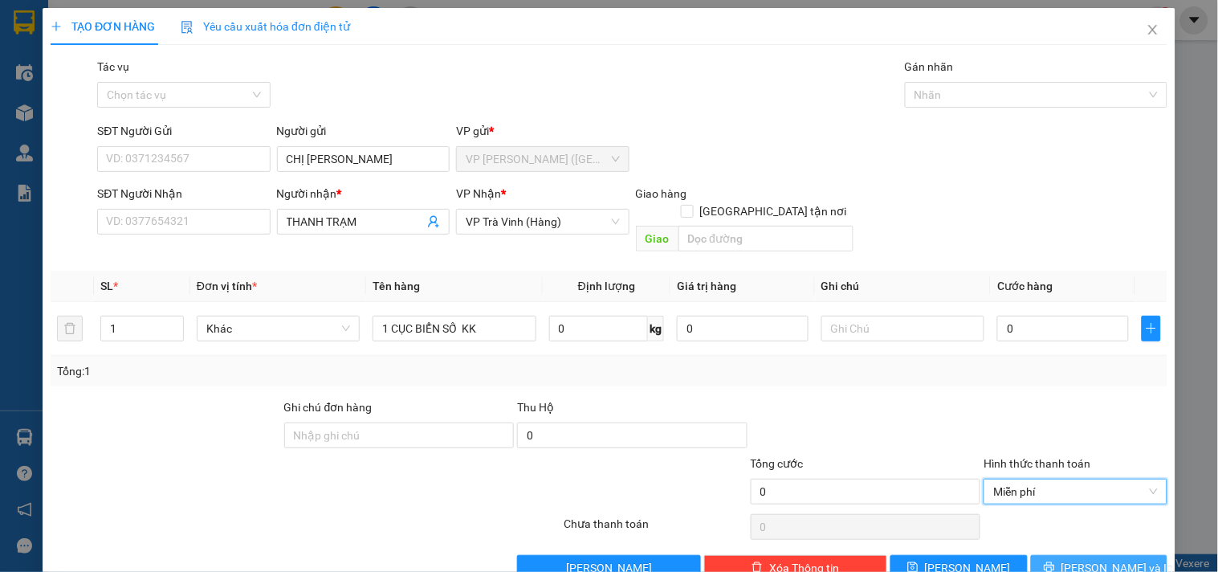
click at [1074, 559] on span "[PERSON_NAME] và In" at bounding box center [1117, 568] width 112 height 18
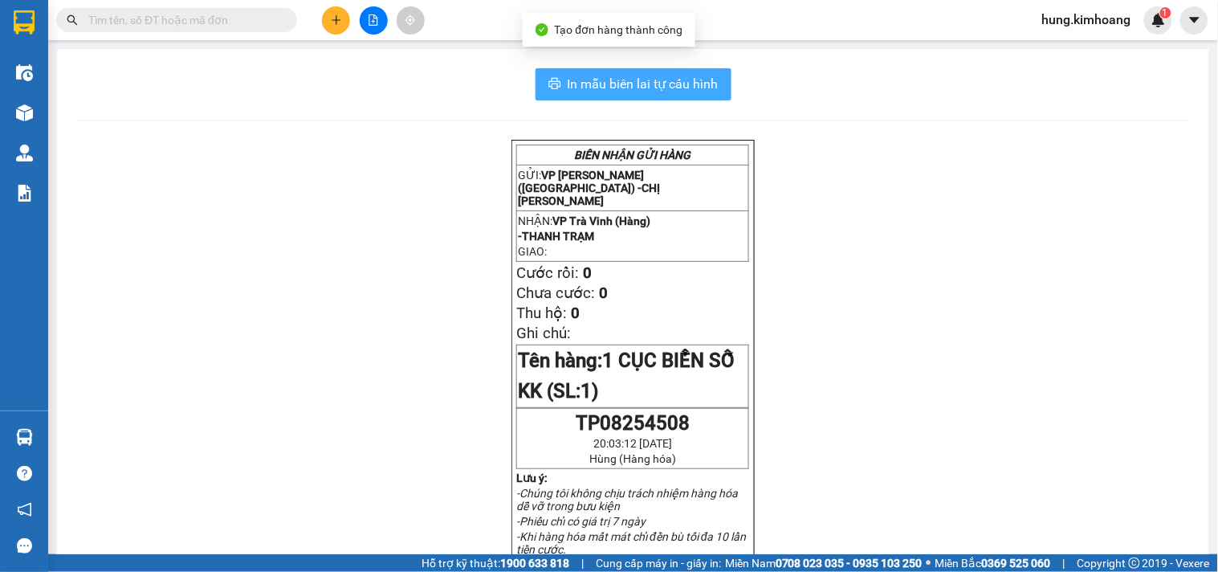
click at [710, 85] on span "In mẫu biên lai tự cấu hình" at bounding box center [643, 84] width 151 height 20
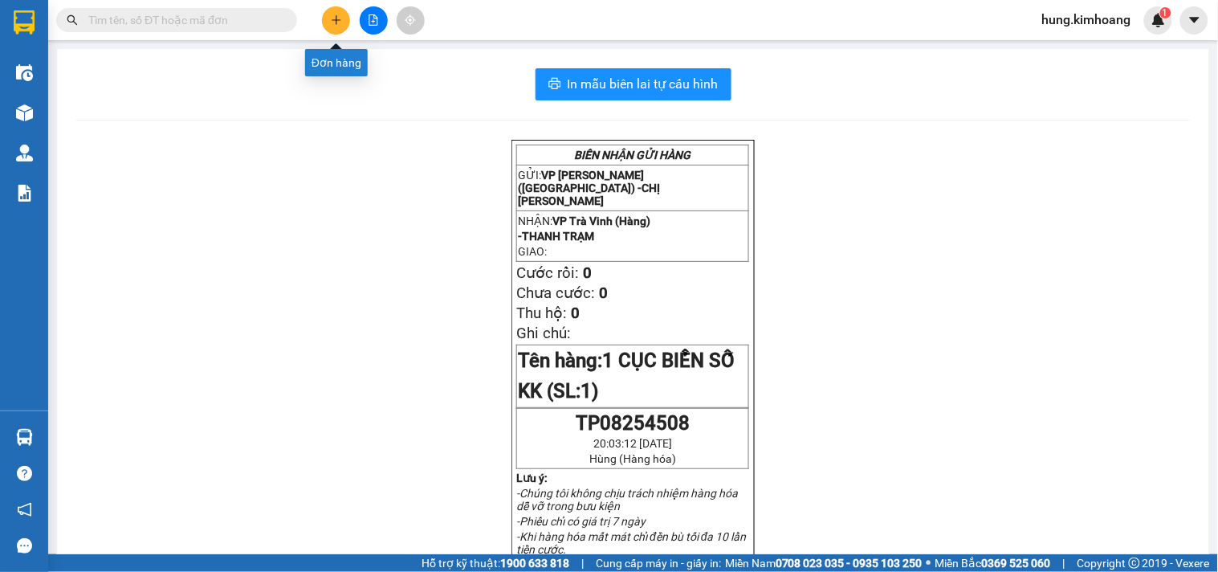
click at [348, 14] on button at bounding box center [336, 20] width 28 height 28
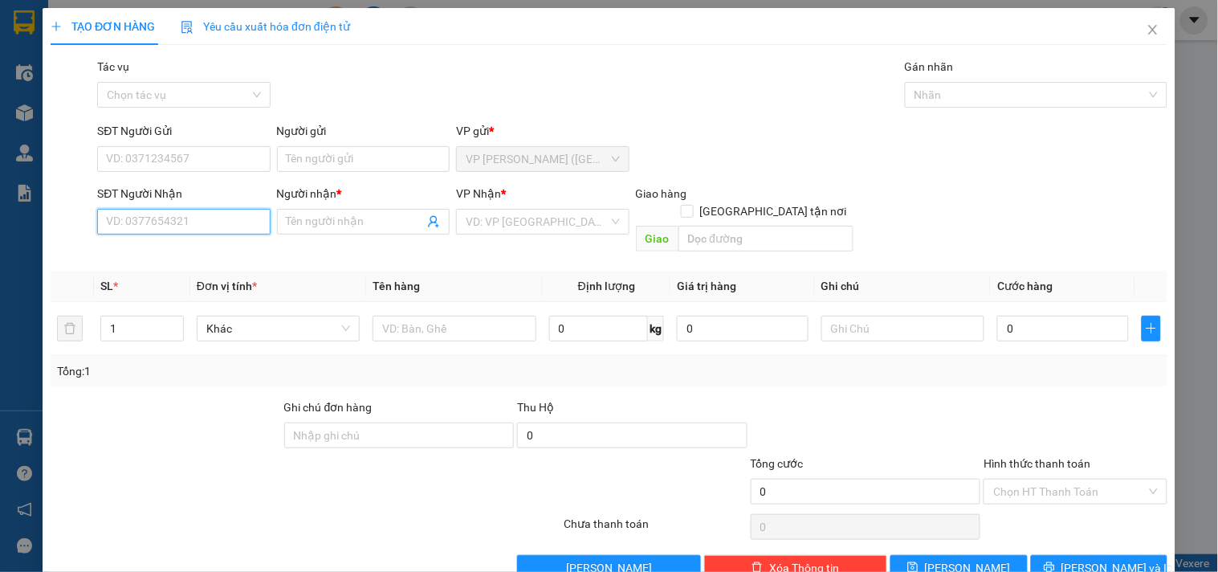
click at [238, 226] on input "SĐT Người Nhận" at bounding box center [183, 222] width 173 height 26
click at [209, 249] on div "0985266763 - ÂN" at bounding box center [182, 254] width 152 height 18
type input "0985266763"
type input "ÂN"
type input "30.000"
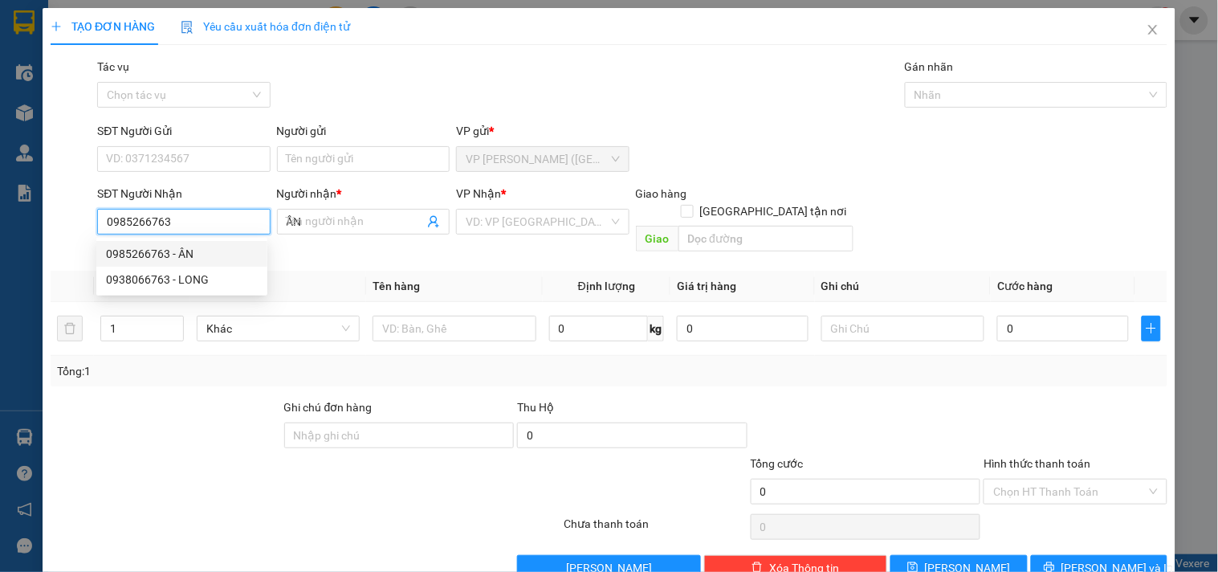
type input "30.000"
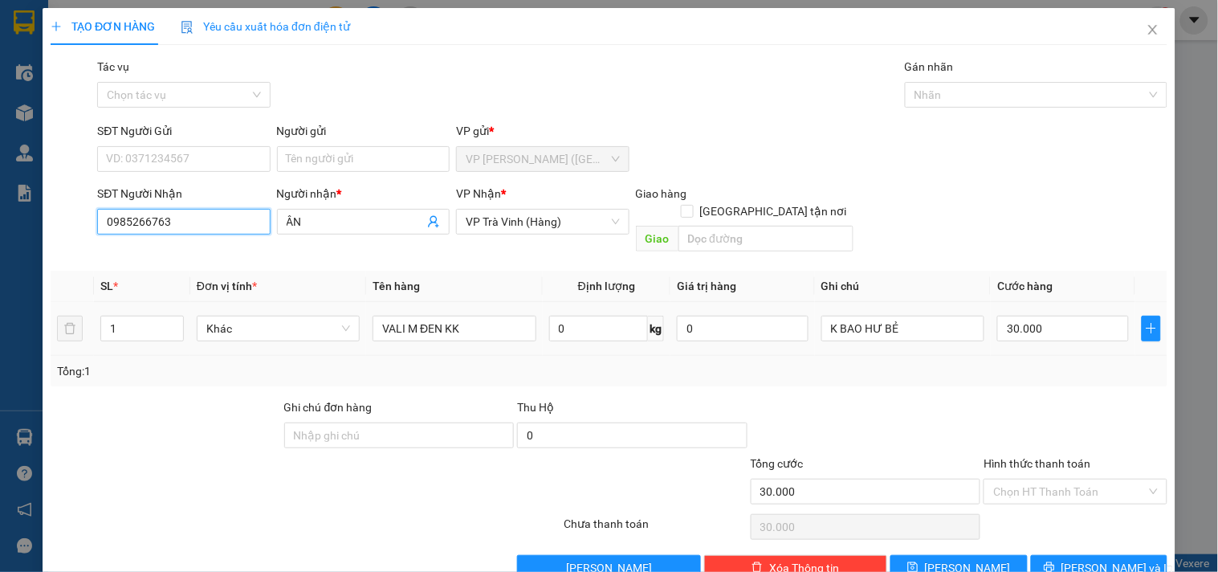
type input "0985266763"
click at [71, 327] on tr "1 Khác VALI M ĐEN KK 0 kg 0 K BAO HƯ BẺ 30.000" at bounding box center [609, 329] width 1117 height 54
type input "3"
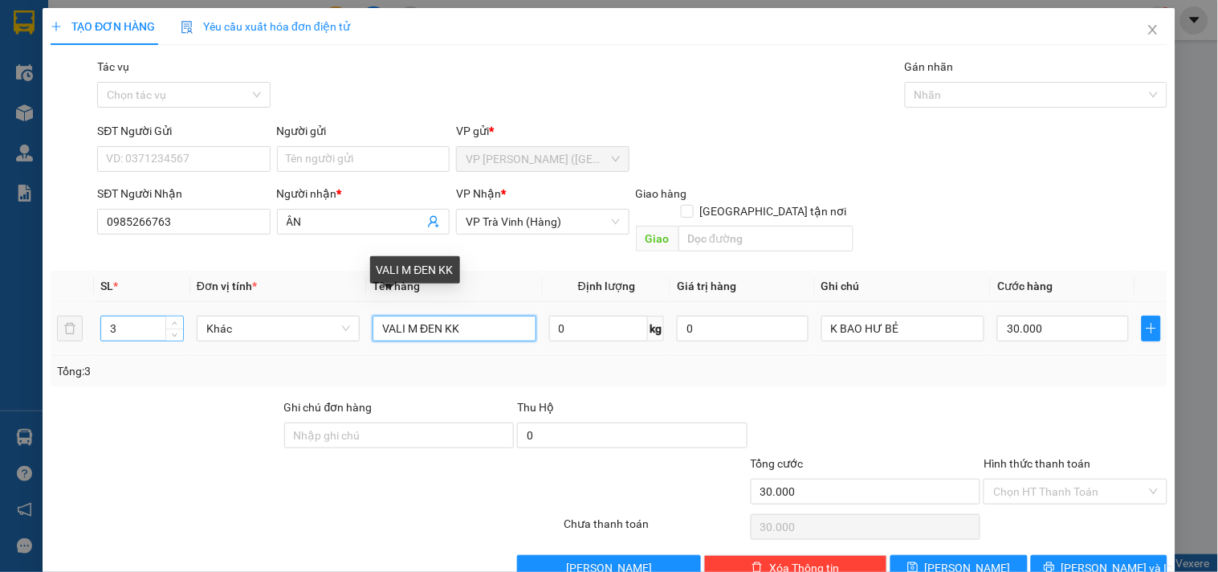
drag, startPoint x: 466, startPoint y: 309, endPoint x: 148, endPoint y: 300, distance: 318.8
click at [185, 309] on tr "3 Khác VALI M ĐEN KK 0 kg 0 K BAO HƯ BẺ 30.000" at bounding box center [609, 329] width 1117 height 54
type input "THÙNG KK"
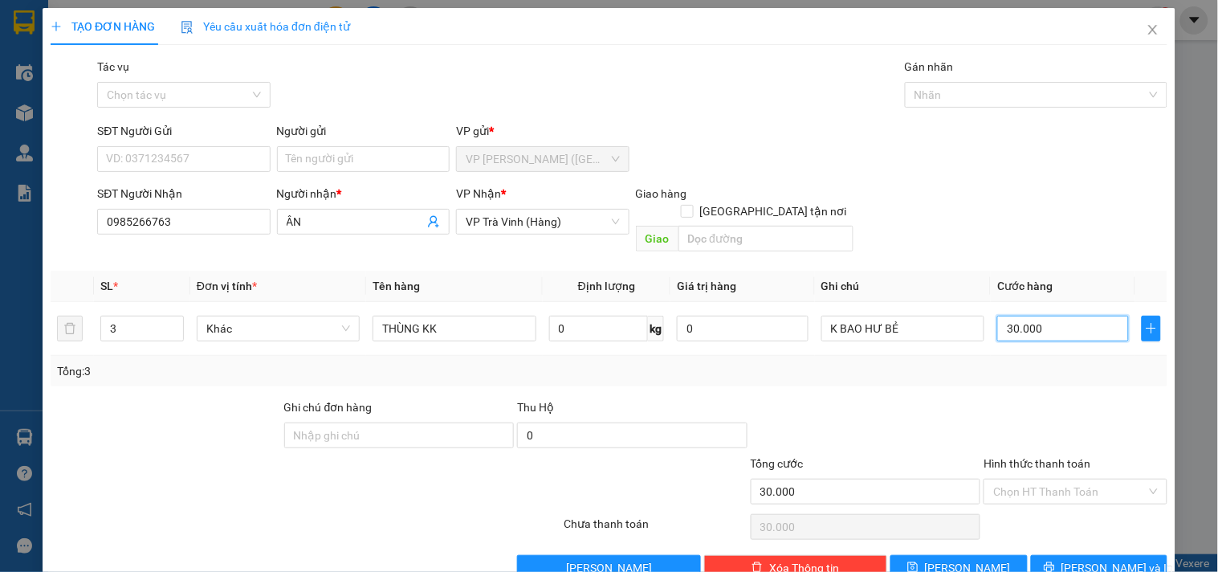
type input "1"
type input "11"
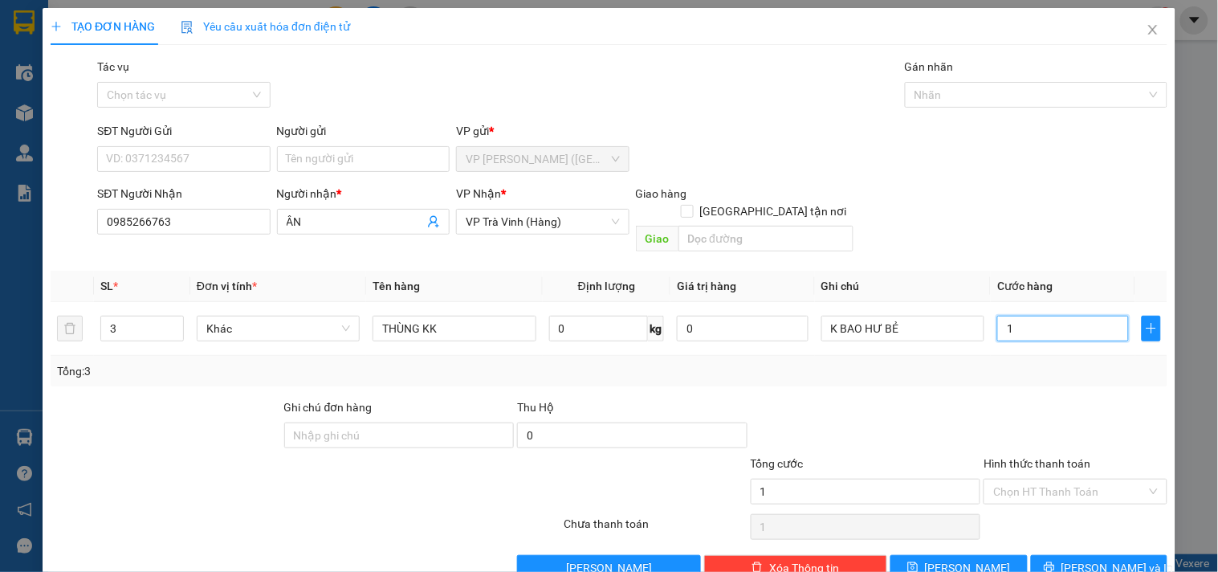
type input "11"
type input "110"
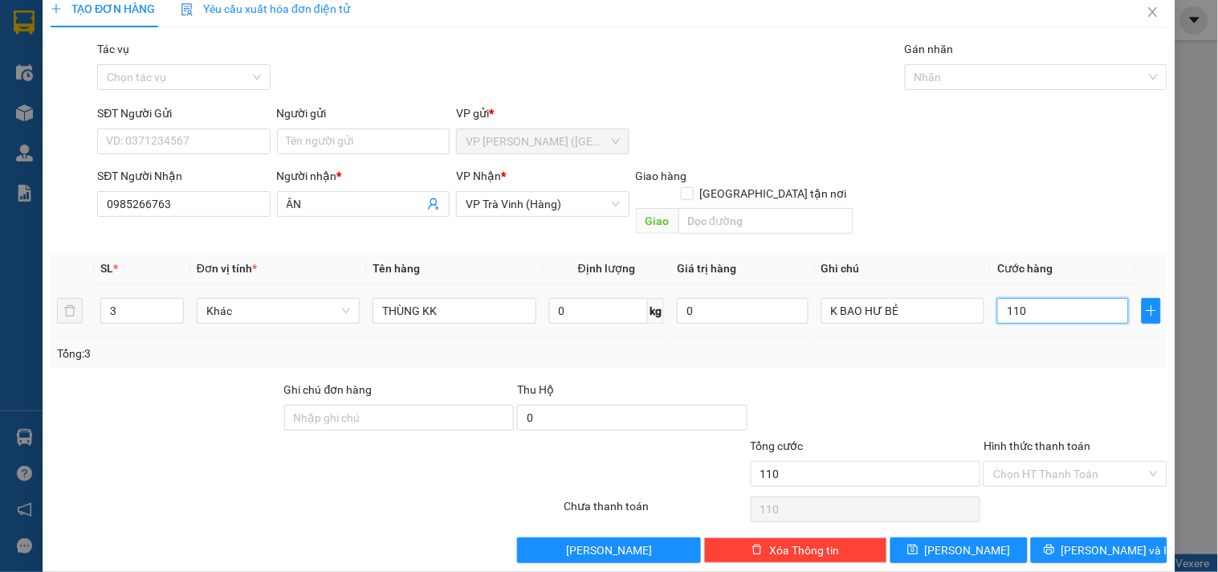
scroll to position [22, 0]
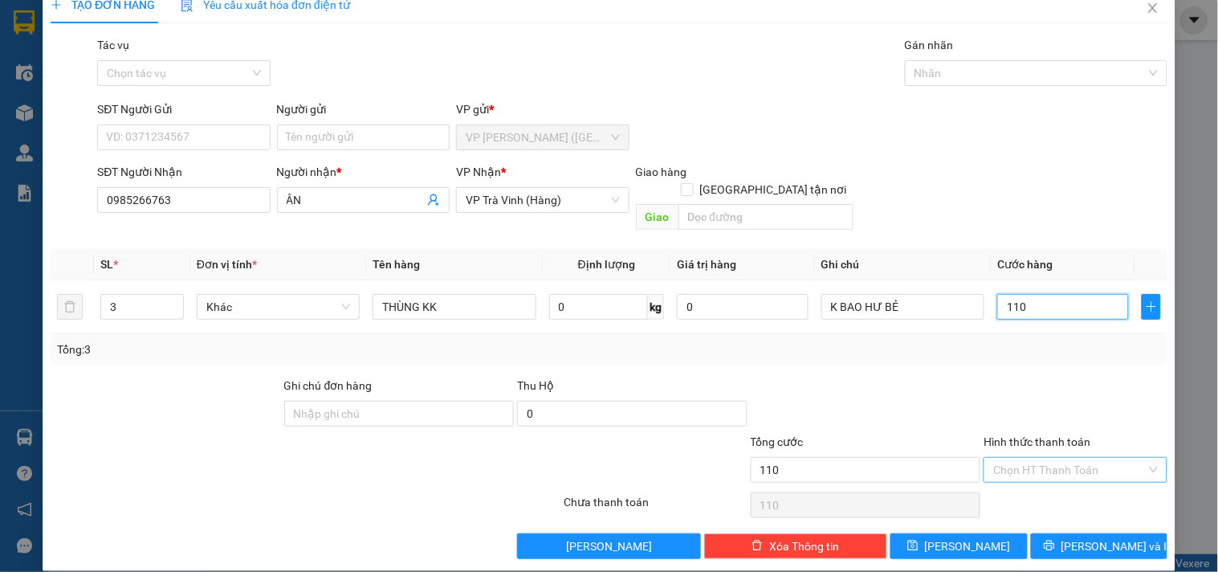
type input "110"
type input "110.000"
click at [1007, 458] on input "Hình thức thanh toán" at bounding box center [1069, 470] width 153 height 24
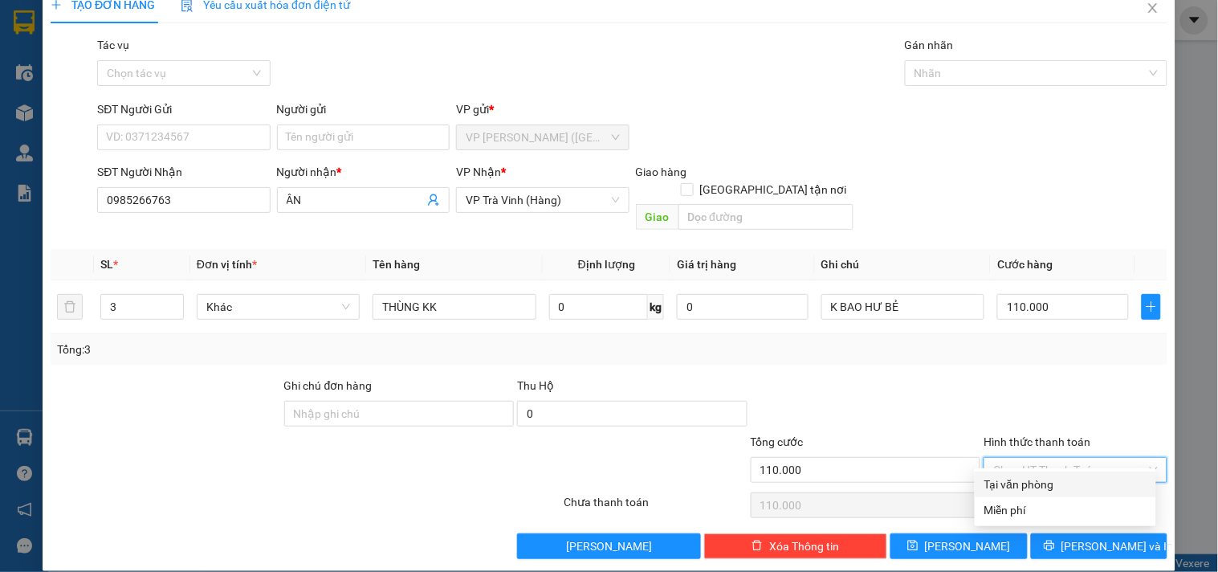
click at [1023, 475] on div "Tại văn phòng" at bounding box center [1065, 484] width 162 height 18
type input "0"
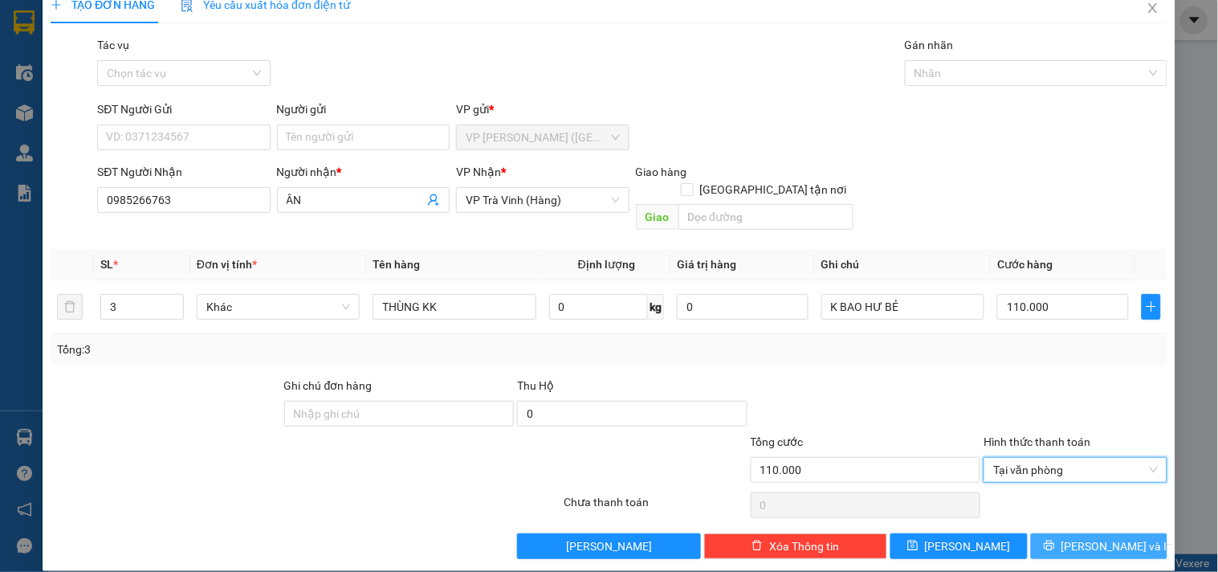
click at [1054, 540] on icon "printer" at bounding box center [1049, 545] width 10 height 10
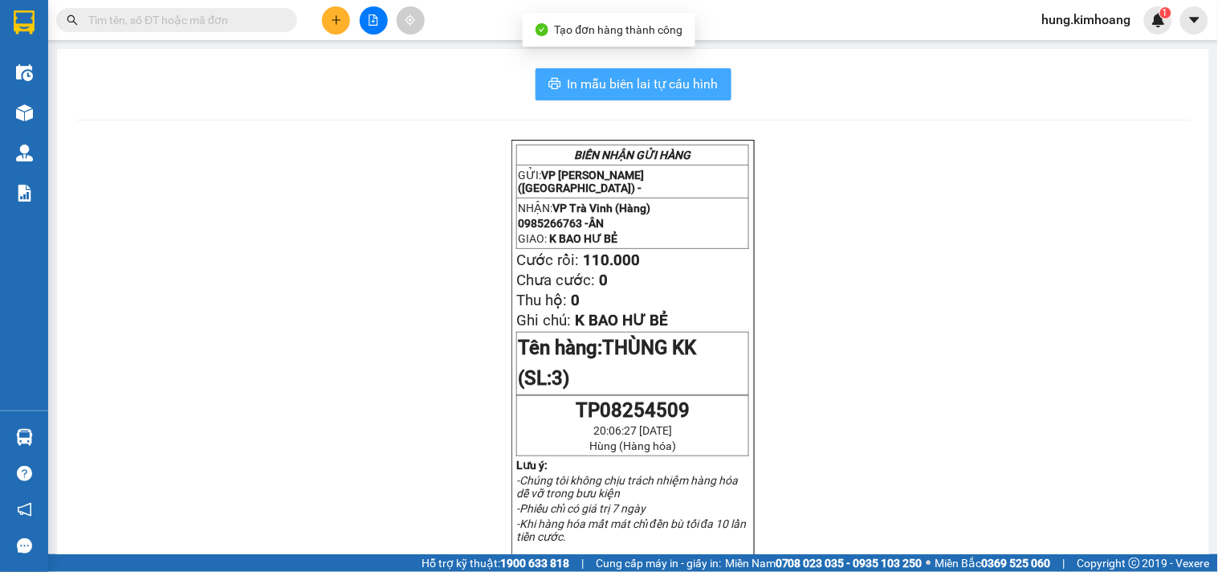
click at [710, 93] on span "In mẫu biên lai tự cấu hình" at bounding box center [643, 84] width 151 height 20
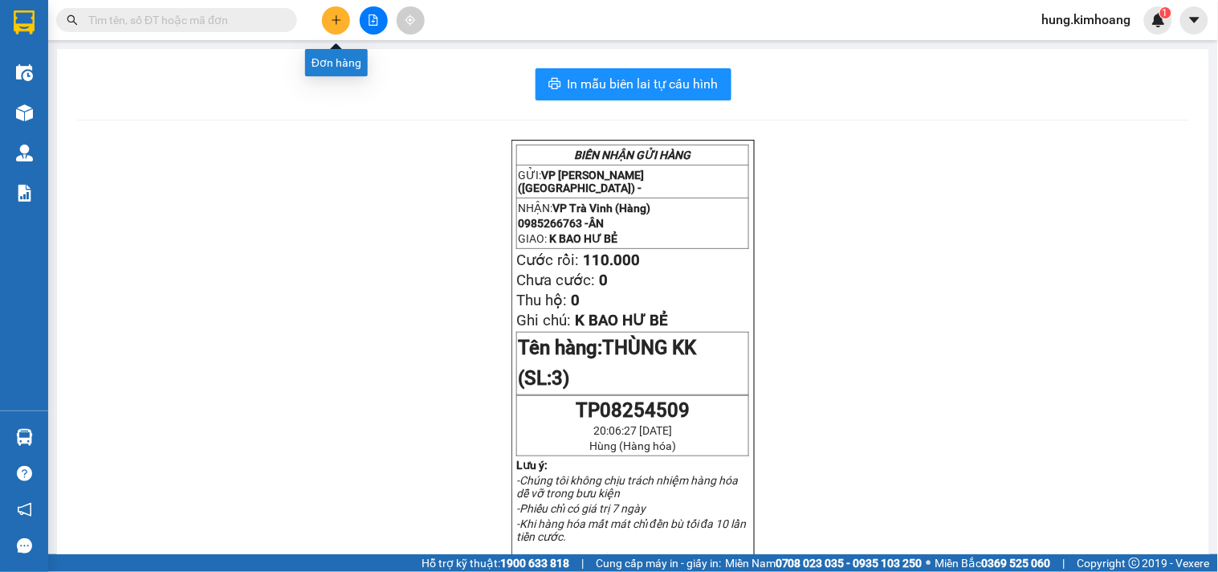
click at [345, 18] on button at bounding box center [336, 20] width 28 height 28
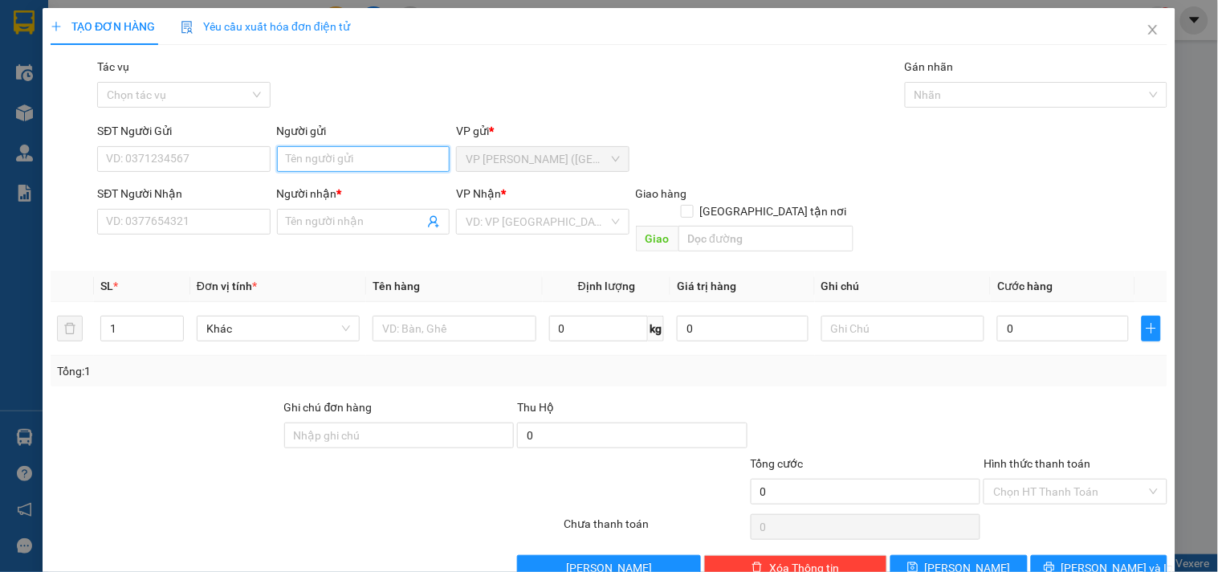
click at [379, 150] on input "Người gửi" at bounding box center [363, 159] width 173 height 26
type input "TÚ"
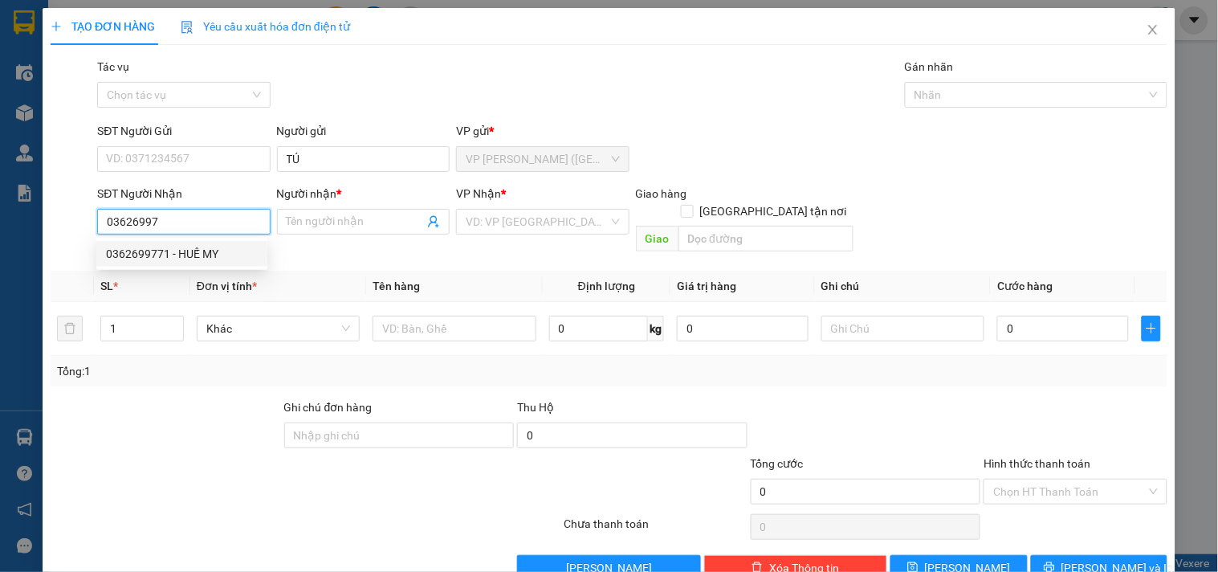
click at [173, 249] on div "0362699771 - HUẾ MY" at bounding box center [182, 254] width 152 height 18
type input "0362699771"
type input "HUẾ MY"
type input "30.000"
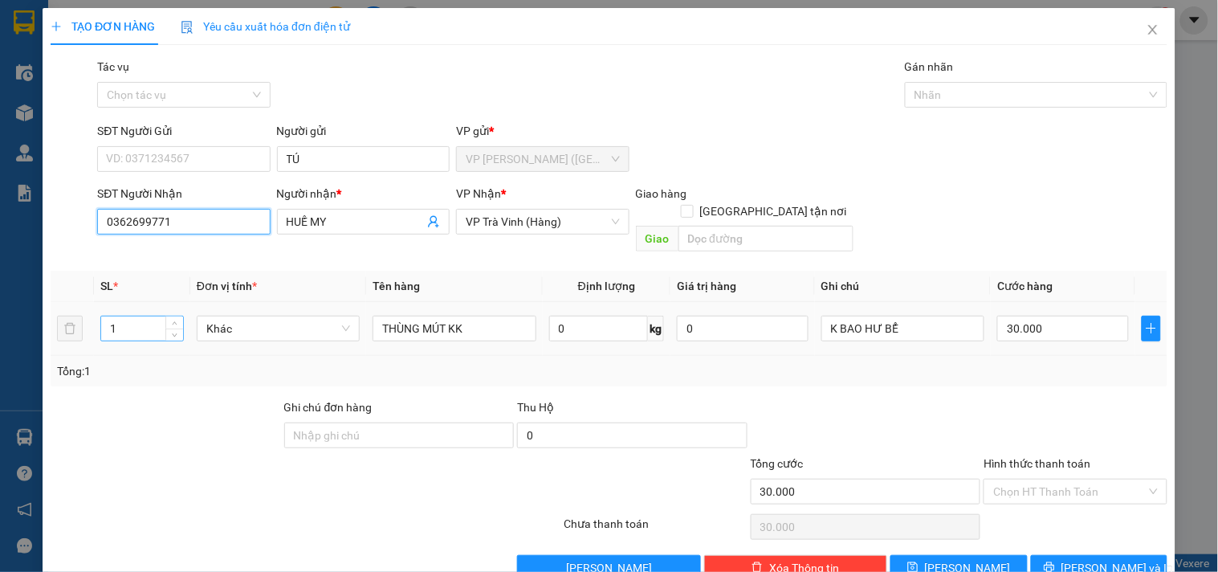
type input "0362699771"
drag, startPoint x: 146, startPoint y: 319, endPoint x: 509, endPoint y: 266, distance: 366.7
click at [46, 337] on div "TẠO ĐƠN HÀNG Yêu cầu xuất hóa đơn điện tử Transit Pickup Surcharge Ids Transit …" at bounding box center [609, 300] width 1133 height 584
type input "2"
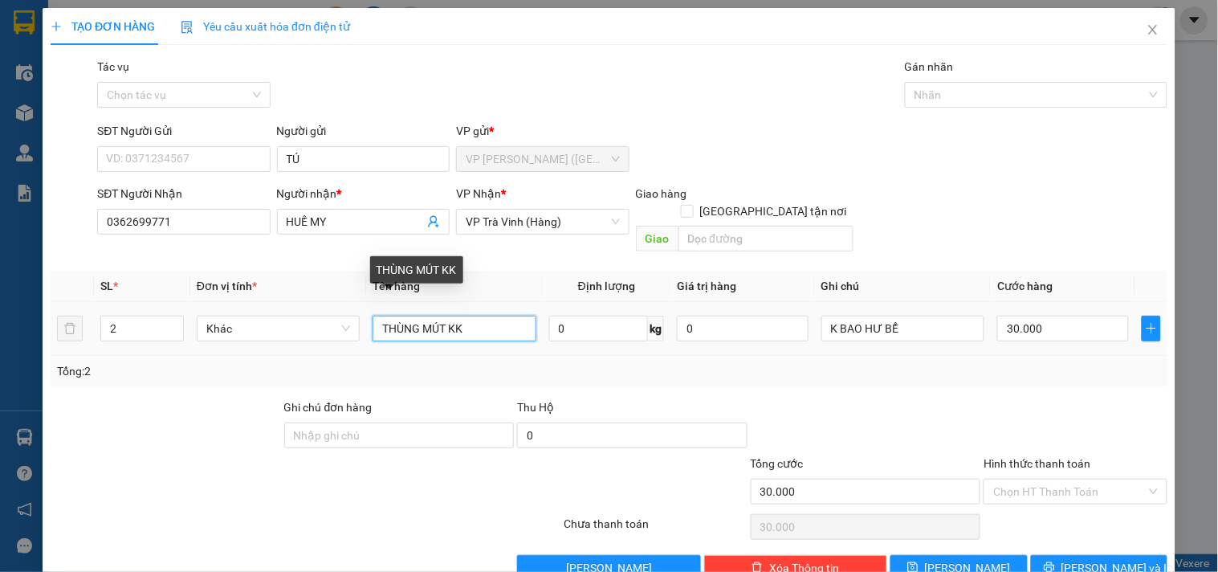
click at [372, 316] on input "THÙNG MÚT KK" at bounding box center [453, 329] width 163 height 26
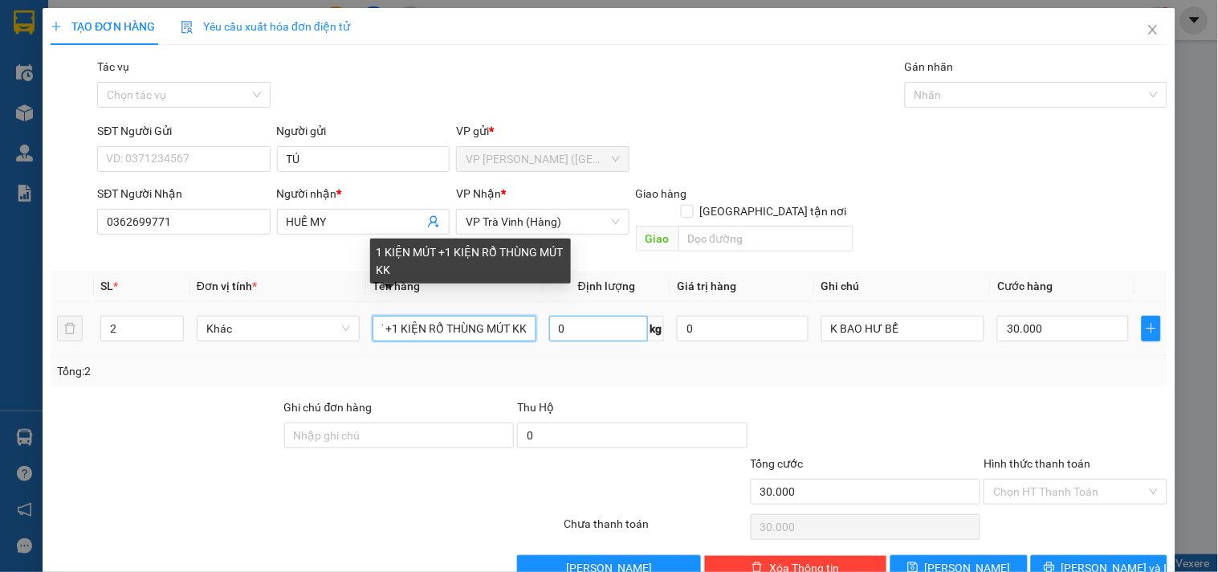
scroll to position [0, 63]
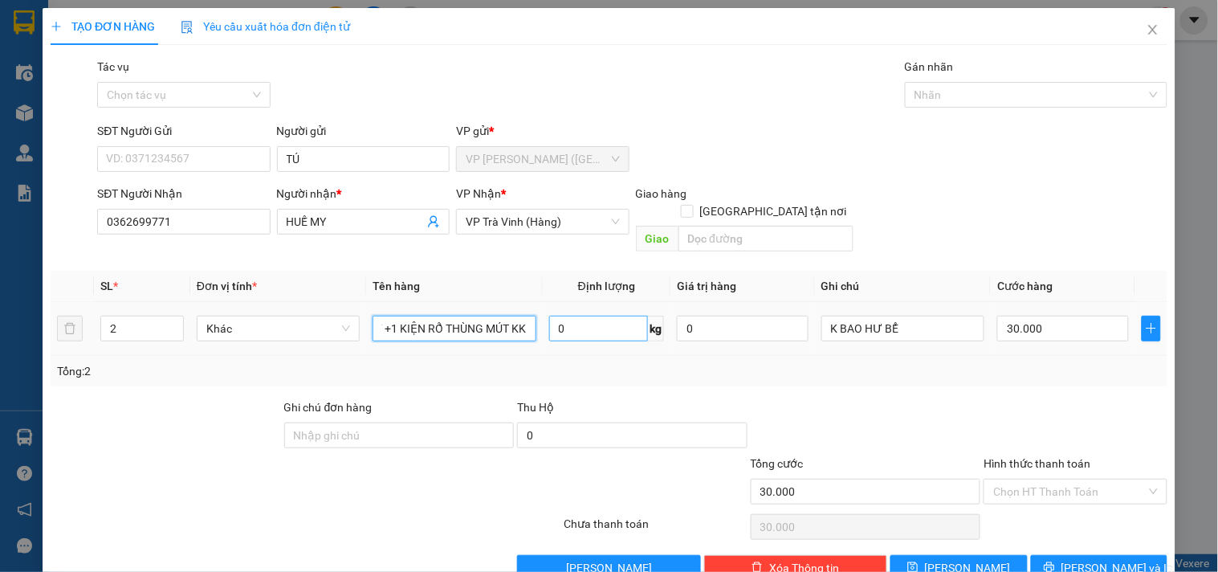
drag, startPoint x: 499, startPoint y: 309, endPoint x: 550, endPoint y: 322, distance: 52.2
click at [550, 322] on tr "2 Khác 1 KIỆN MÚT +1 KIỆN RỔ THÙNG MÚT KK 0 kg 0 K BAO HƯ BỂ 30.000" at bounding box center [609, 329] width 1117 height 54
type input "1 KIỆN MÚT +1 KIỆN RỔ KK"
click at [1021, 316] on input "30.000" at bounding box center [1063, 329] width 132 height 26
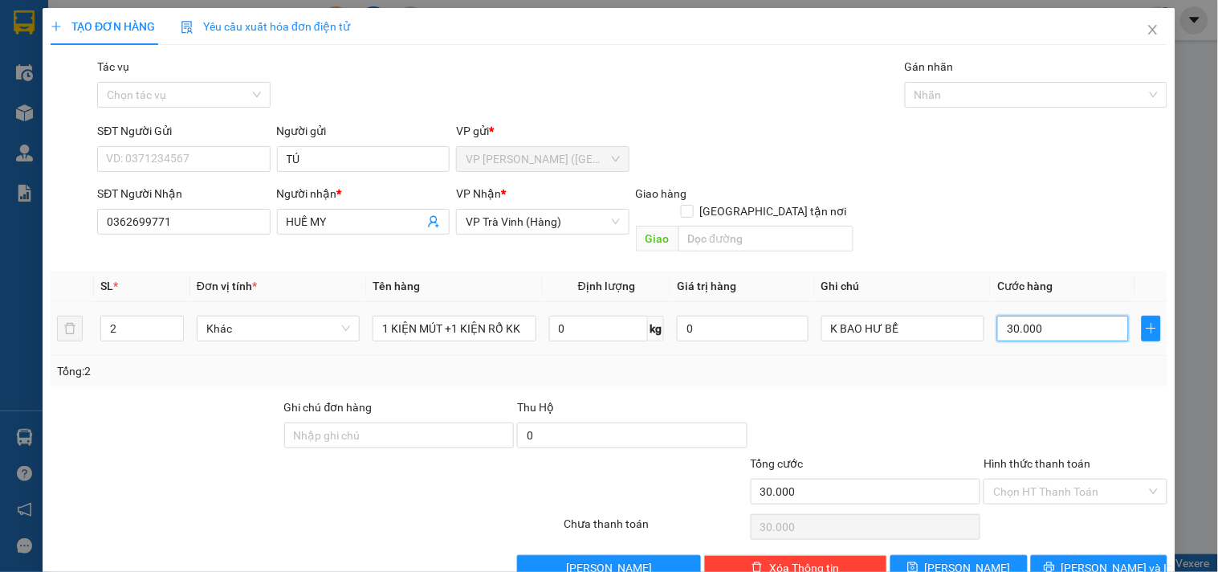
type input "6"
type input "60"
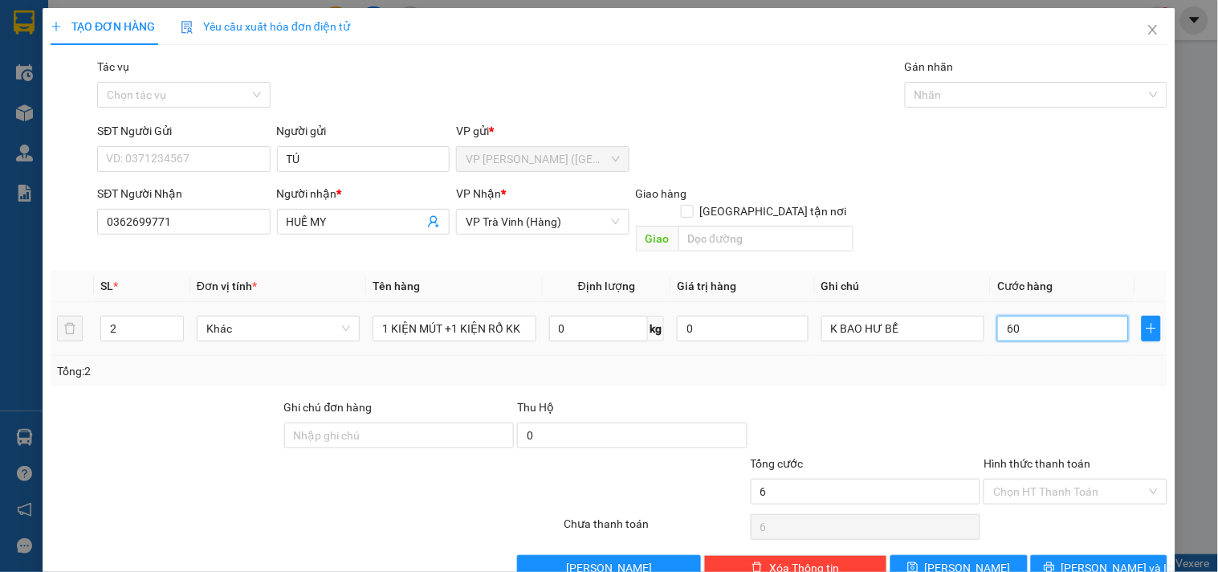
type input "60"
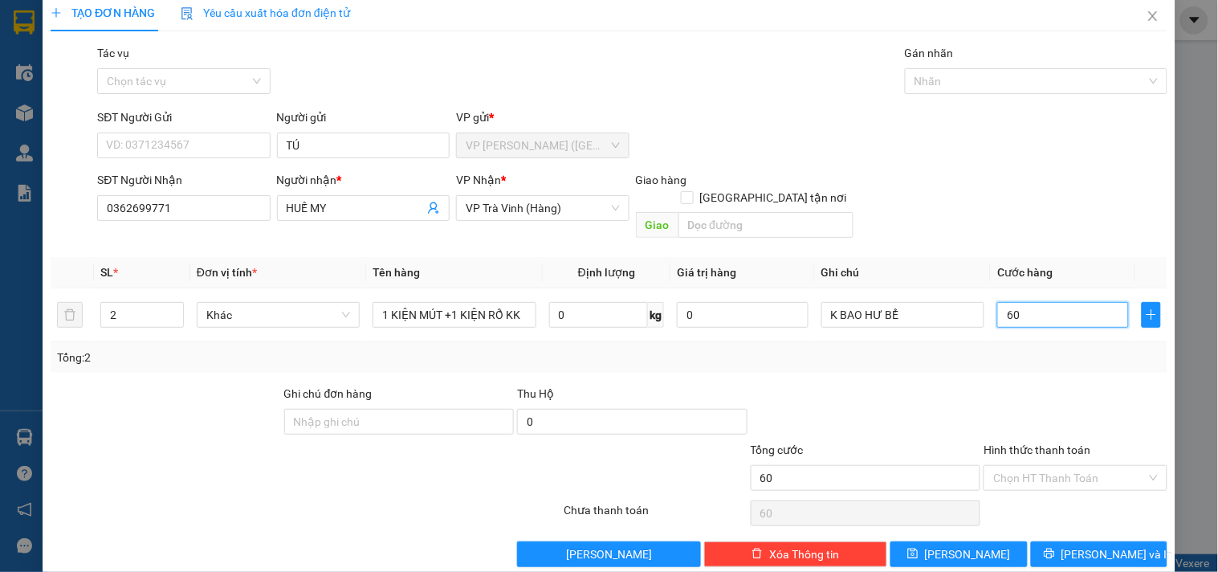
scroll to position [22, 0]
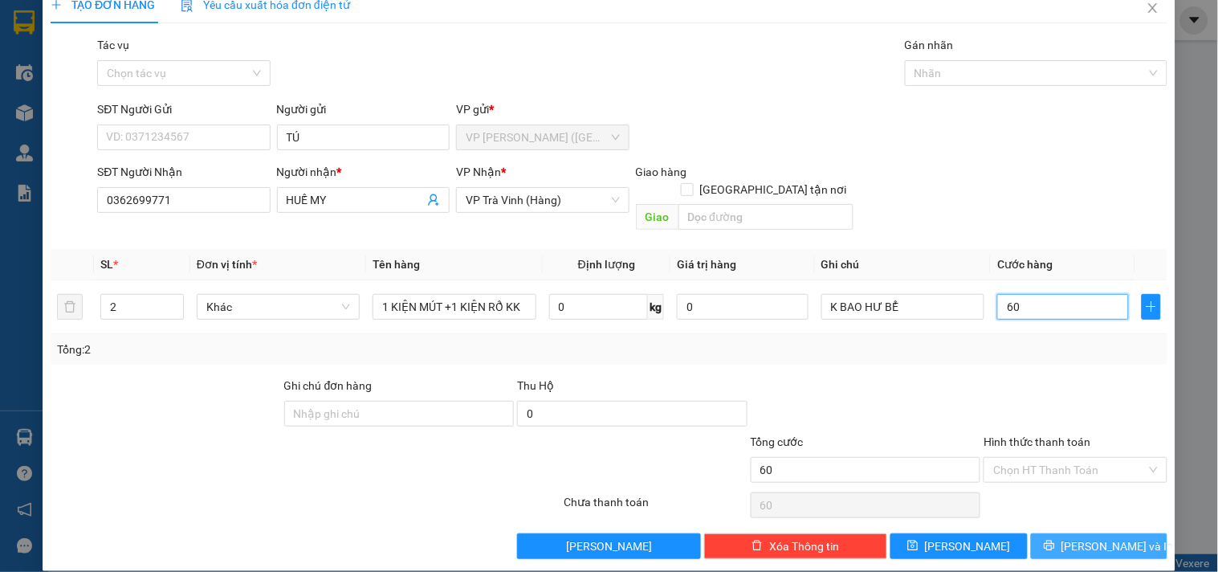
type input "60"
type input "60.000"
drag, startPoint x: 1055, startPoint y: 520, endPoint x: 1006, endPoint y: 446, distance: 89.3
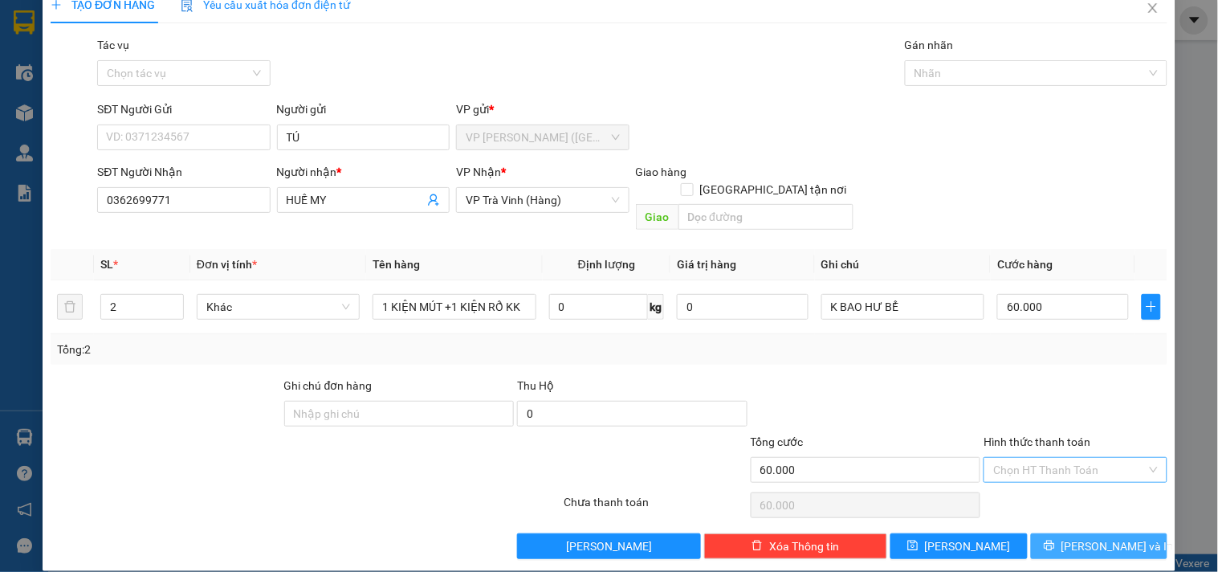
click at [1045, 533] on button "[PERSON_NAME] và In" at bounding box center [1099, 546] width 136 height 26
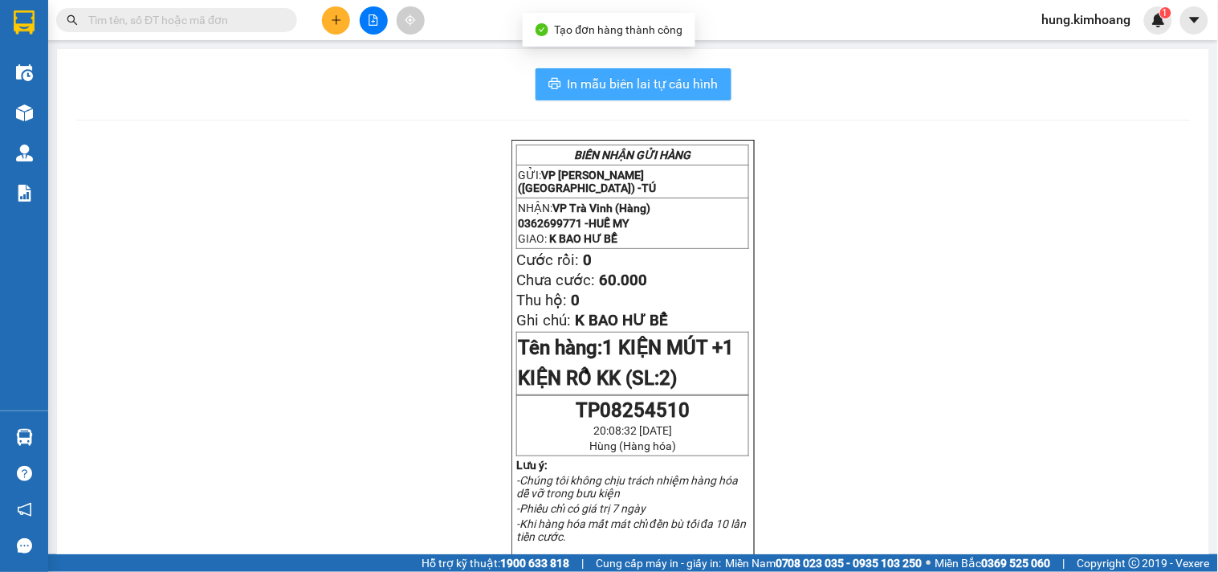
click at [676, 79] on span "In mẫu biên lai tự cấu hình" at bounding box center [643, 84] width 151 height 20
click at [339, 21] on icon "plus" at bounding box center [336, 19] width 11 height 11
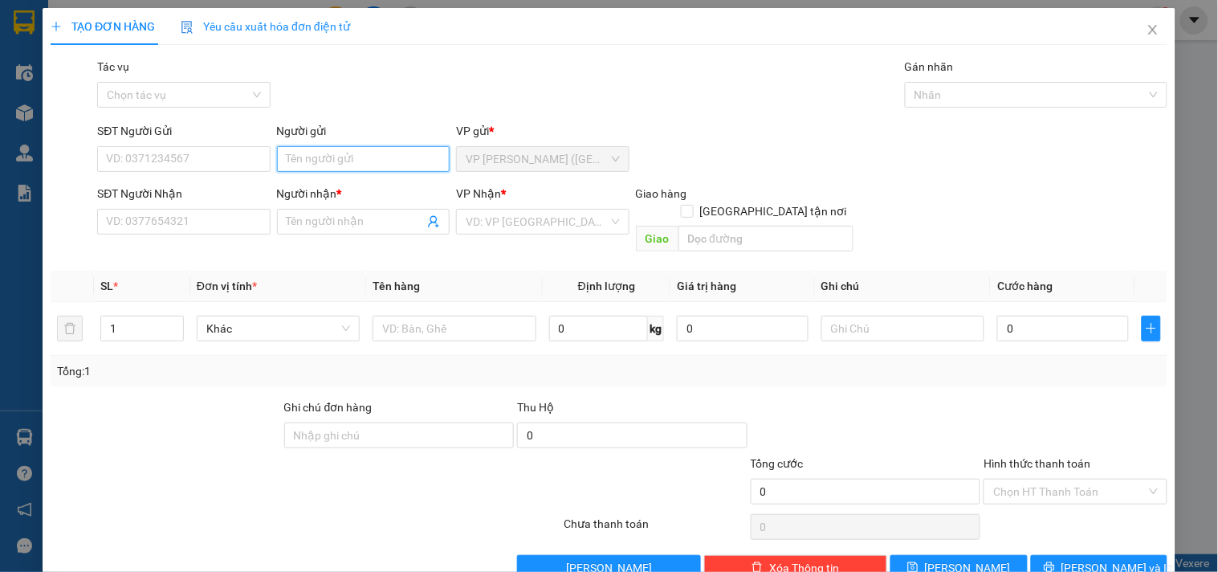
click at [309, 161] on input "Người gửi" at bounding box center [363, 159] width 173 height 26
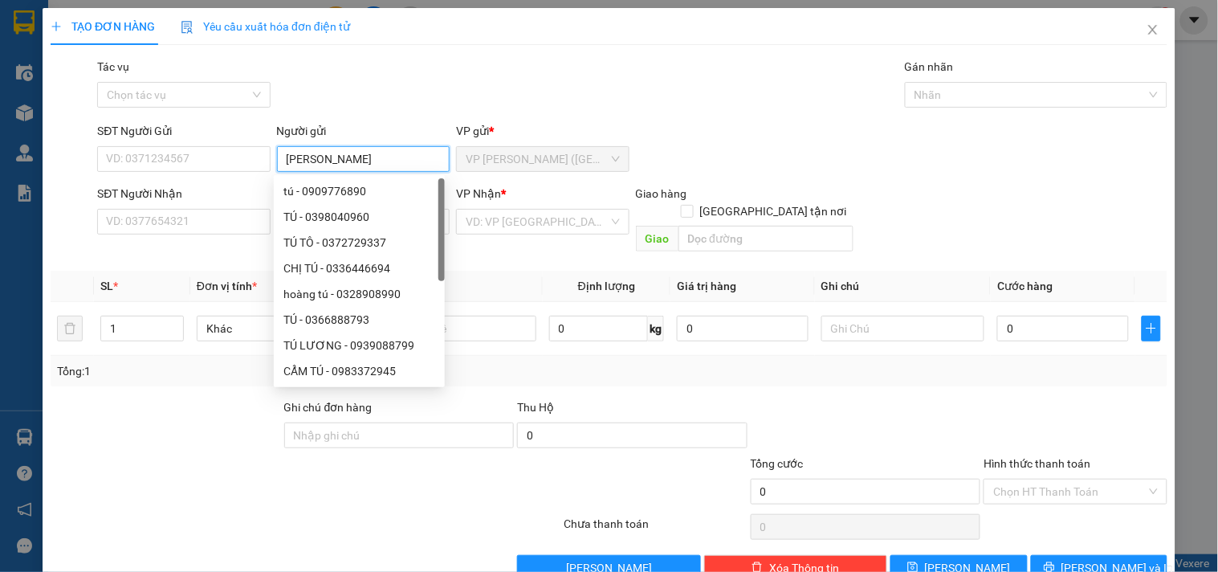
type input "[PERSON_NAME]"
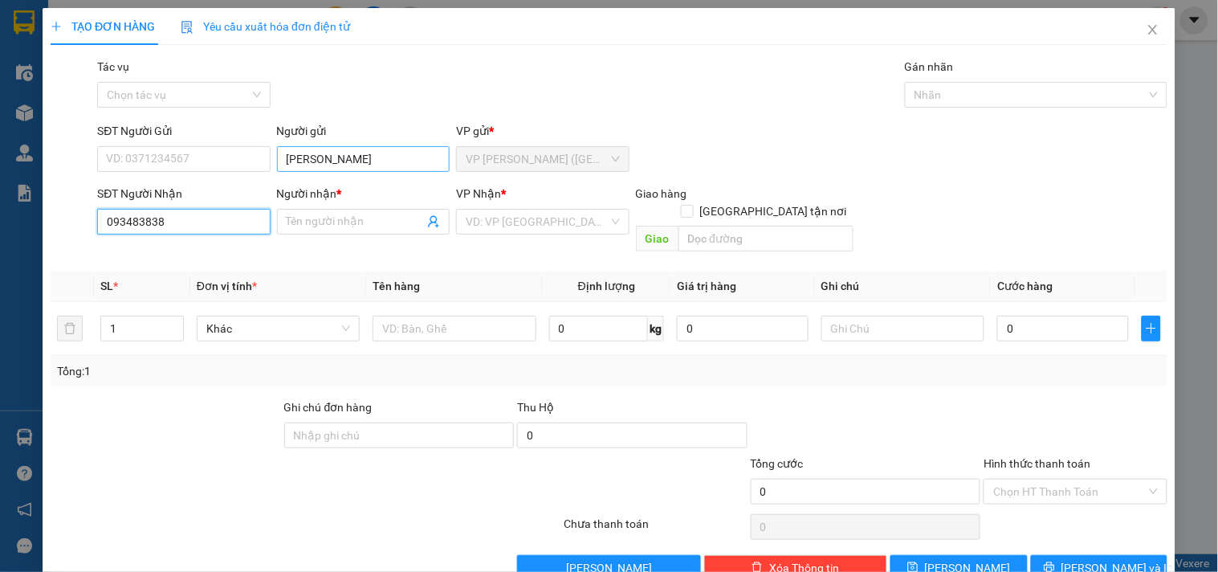
type input "0934838383"
click at [202, 253] on div "0934838383 - [GEOGRAPHIC_DATA]" at bounding box center [196, 254] width 181 height 18
type input "[PERSON_NAME]"
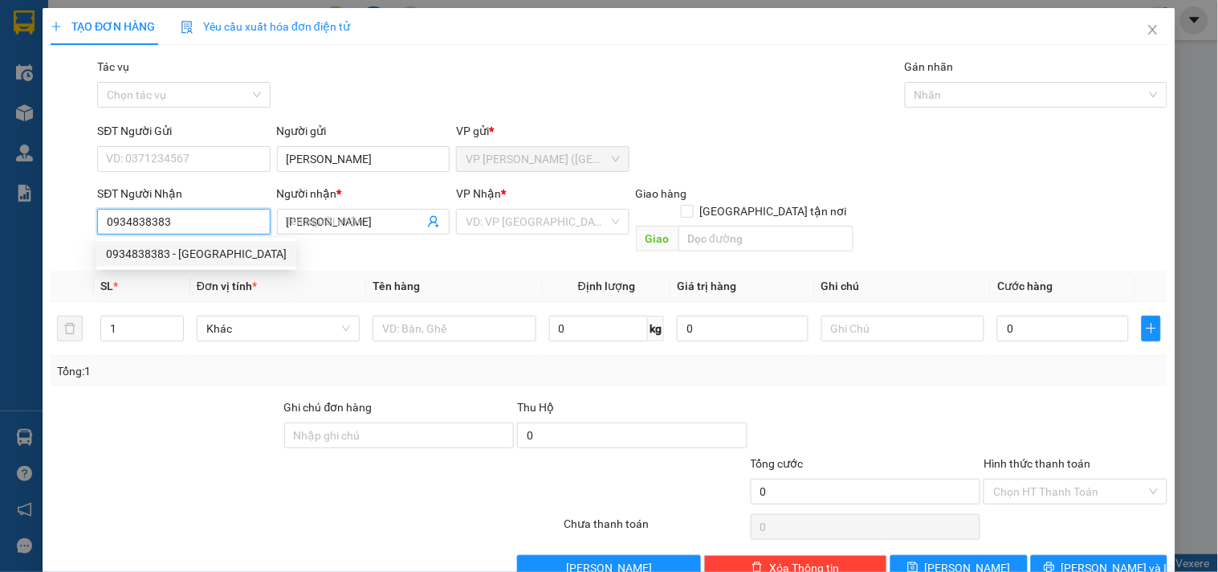
type input "30.000"
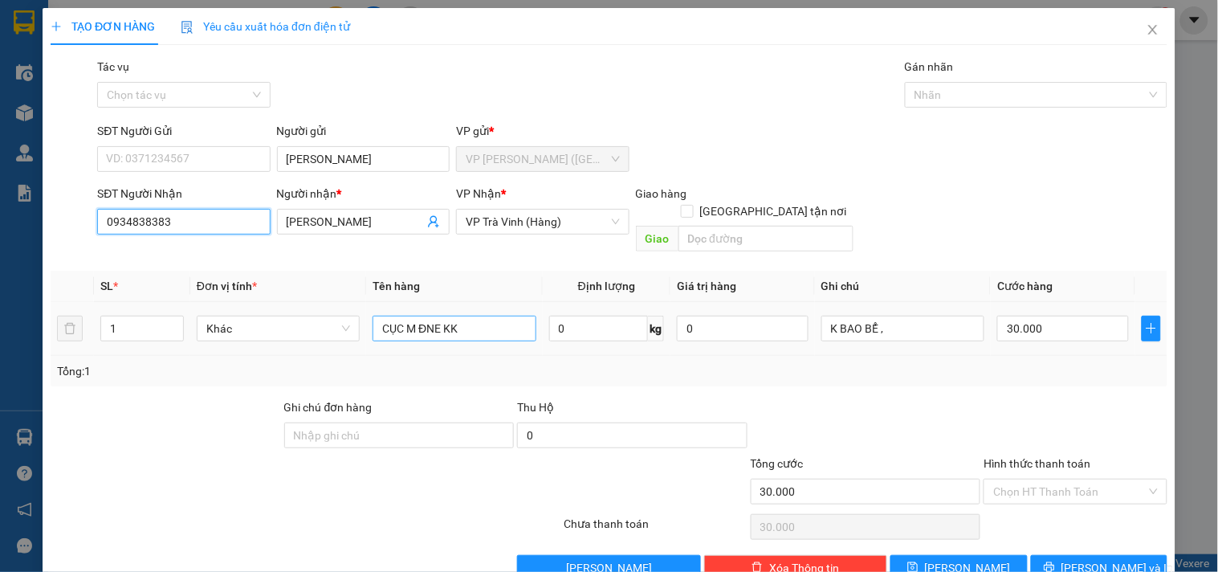
type input "0934838383"
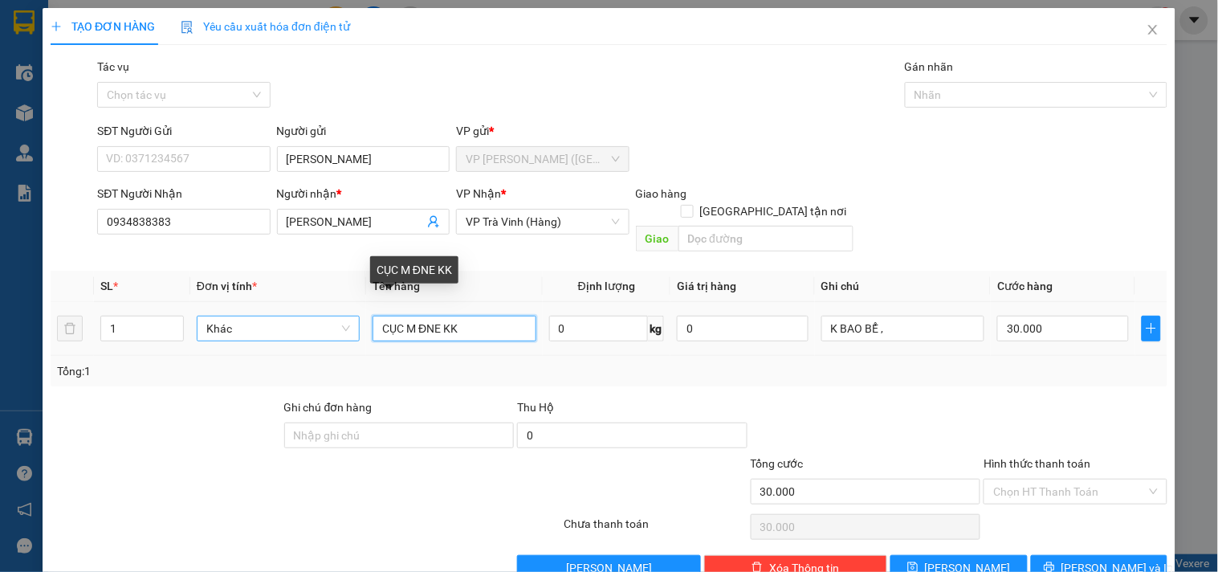
drag, startPoint x: 470, startPoint y: 311, endPoint x: 230, endPoint y: 318, distance: 240.9
click at [231, 324] on tr "1 Khác CỤC M ĐNE KK 0 kg 0 K BAO BỂ , 30.000" at bounding box center [609, 329] width 1117 height 54
type input "CỤC KV KK"
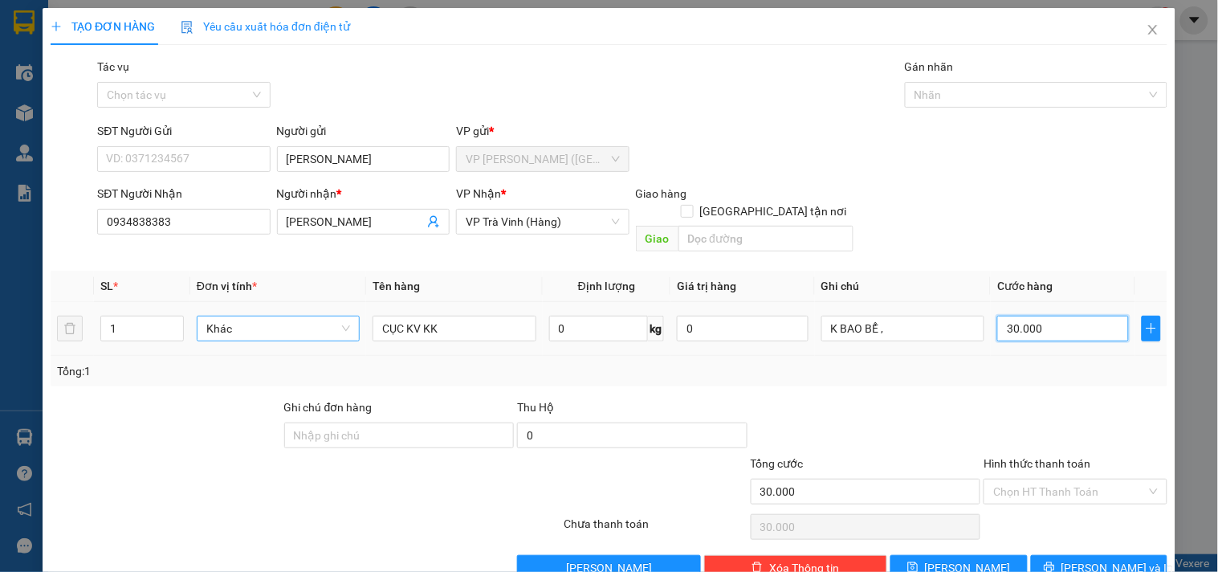
type input "2"
type input "25"
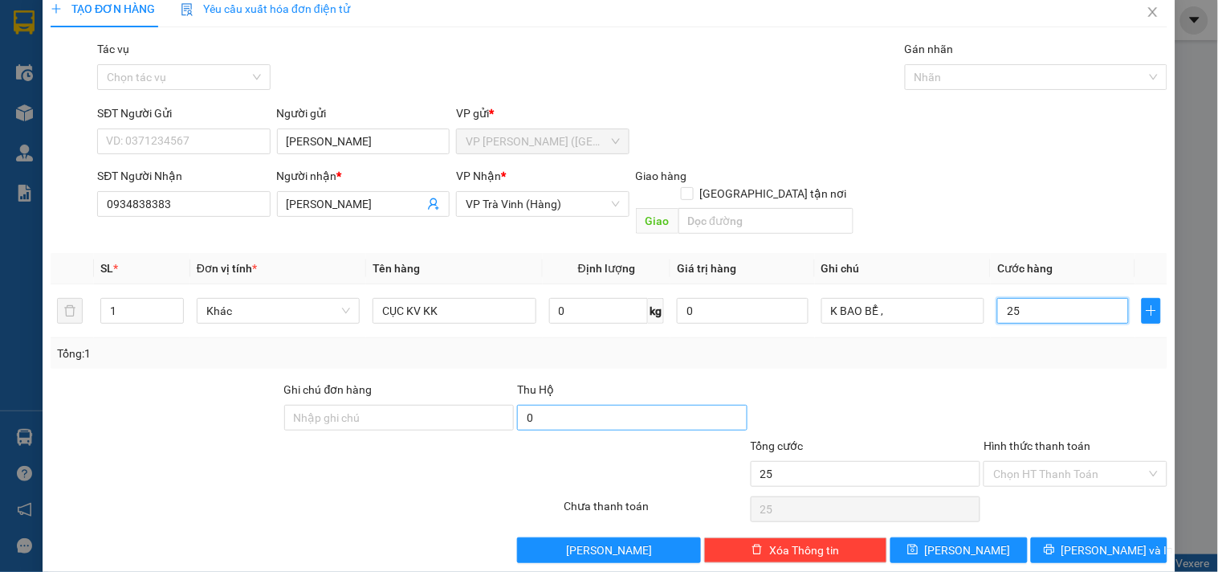
scroll to position [22, 0]
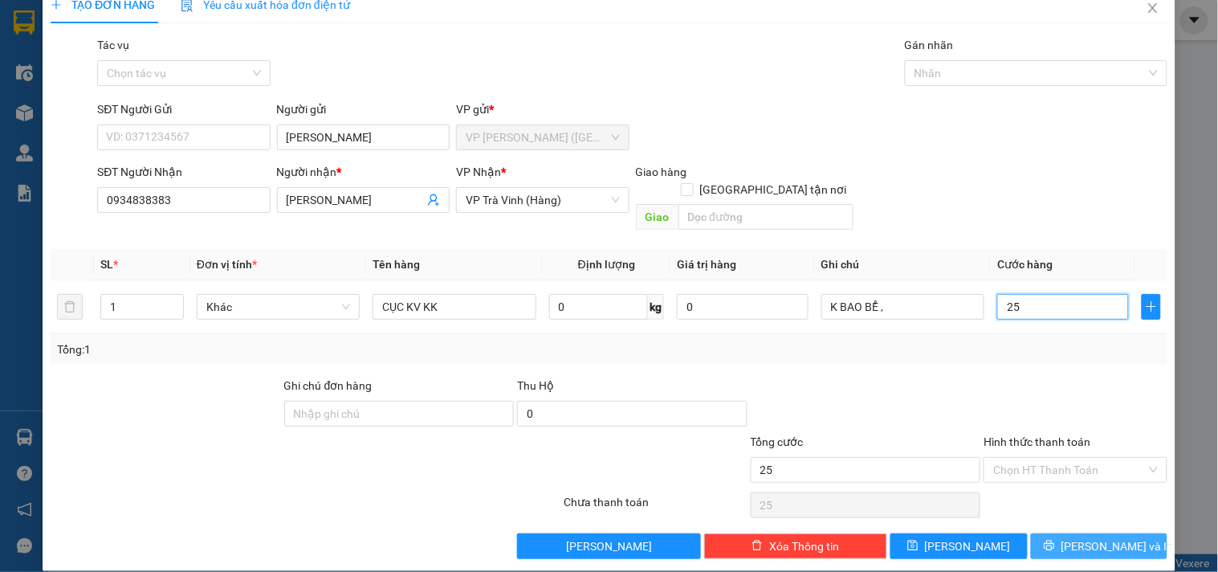
type input "25"
type input "25.000"
drag, startPoint x: 1047, startPoint y: 527, endPoint x: 1044, endPoint y: 502, distance: 25.9
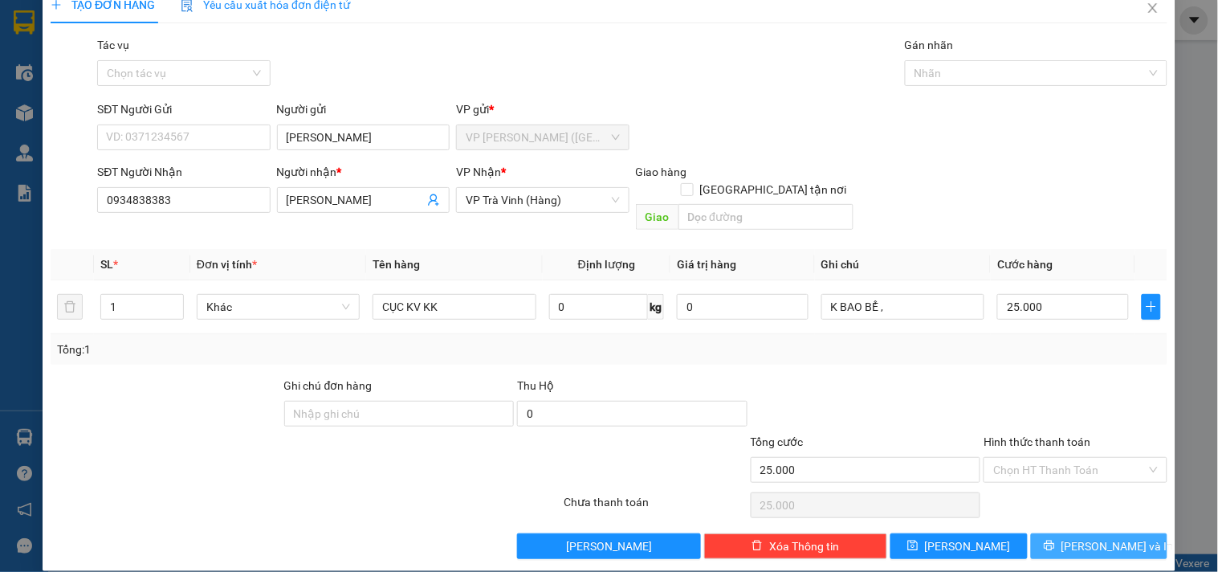
click at [1048, 533] on button "[PERSON_NAME] và In" at bounding box center [1099, 546] width 136 height 26
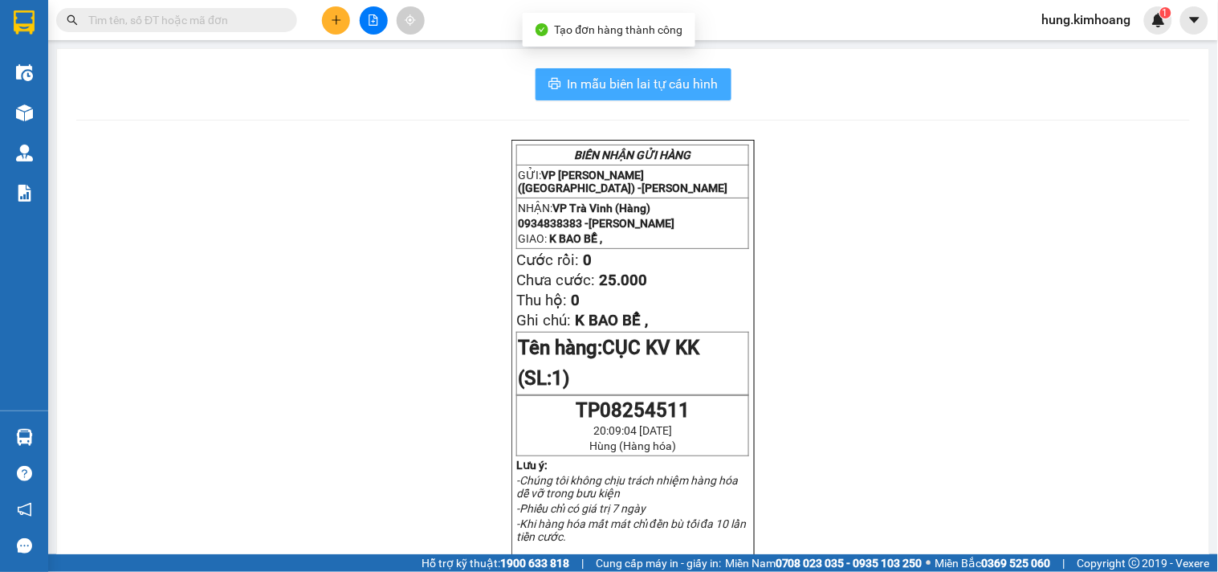
click at [702, 85] on span "In mẫu biên lai tự cấu hình" at bounding box center [643, 84] width 151 height 20
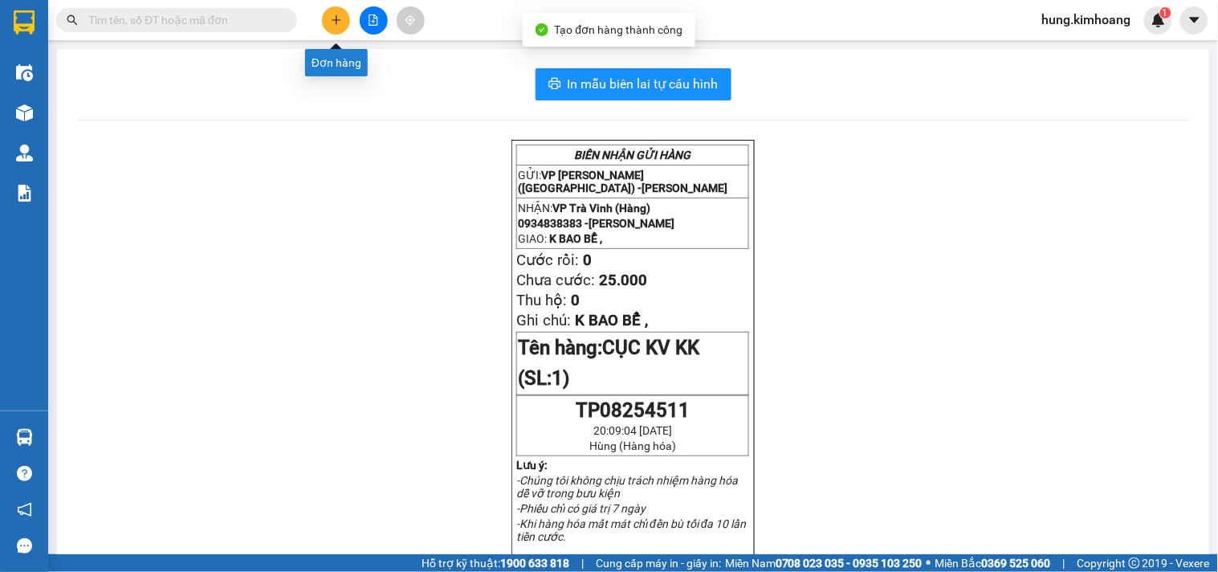
click at [332, 24] on icon "plus" at bounding box center [336, 19] width 11 height 11
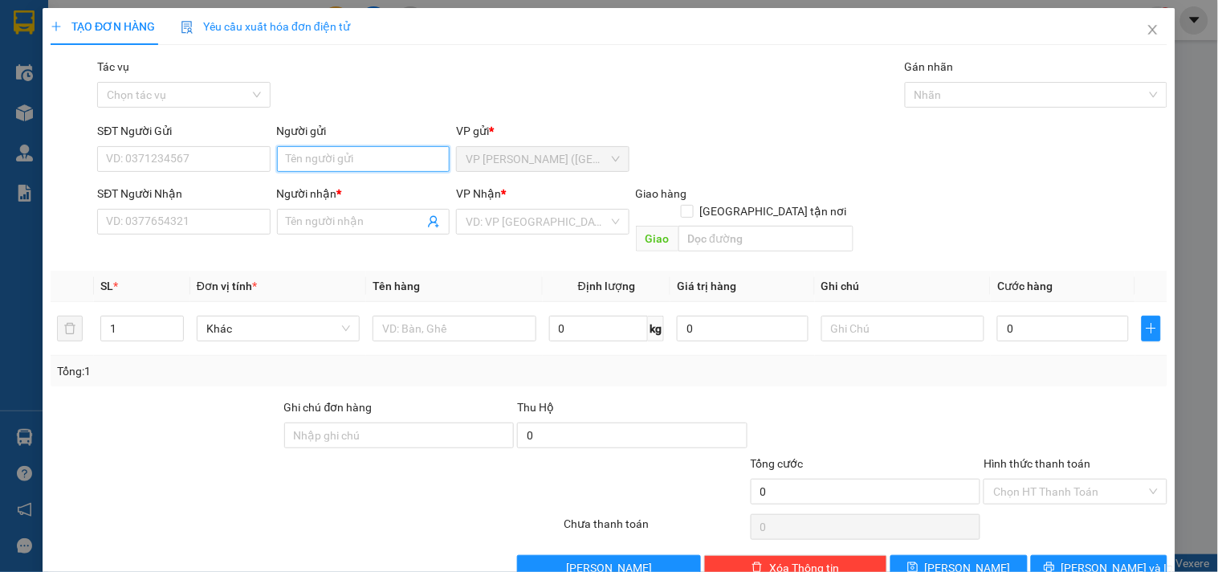
click at [413, 149] on input "Người gửi" at bounding box center [363, 159] width 173 height 26
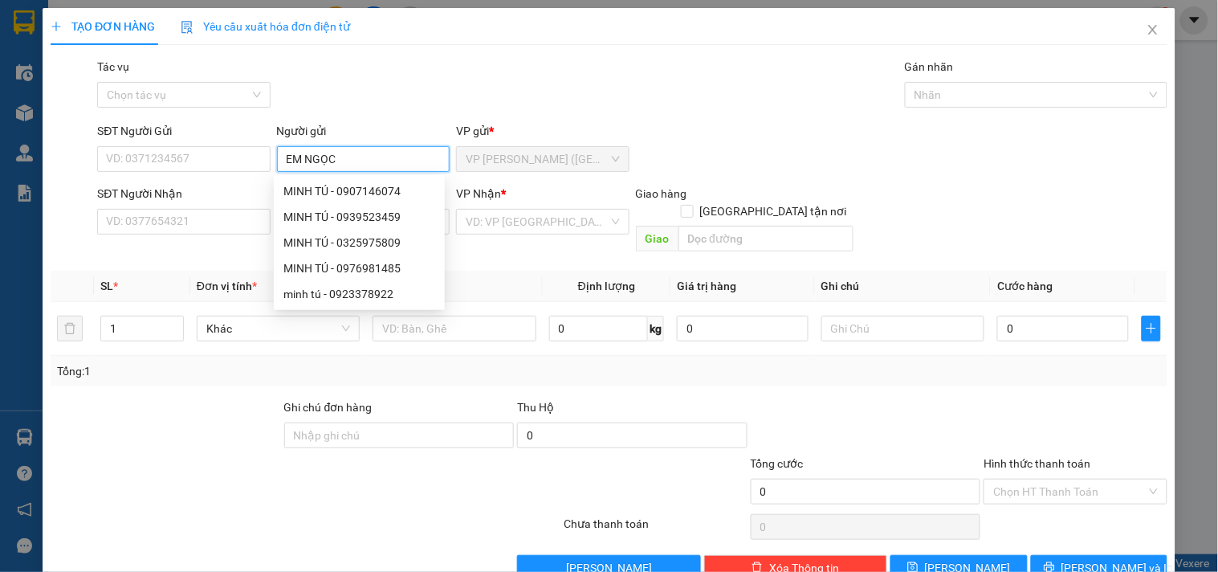
type input "EM NGỌC"
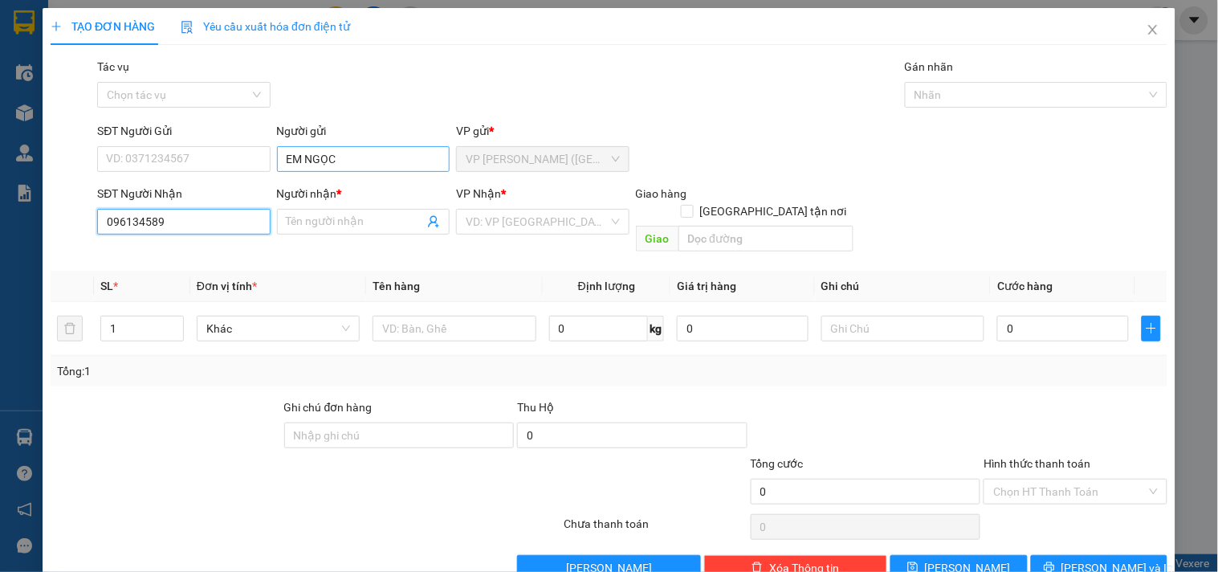
type input "0961345897"
click at [190, 246] on div "0961345897 - SANG" at bounding box center [182, 254] width 152 height 18
type input "SANG"
type input "30.000"
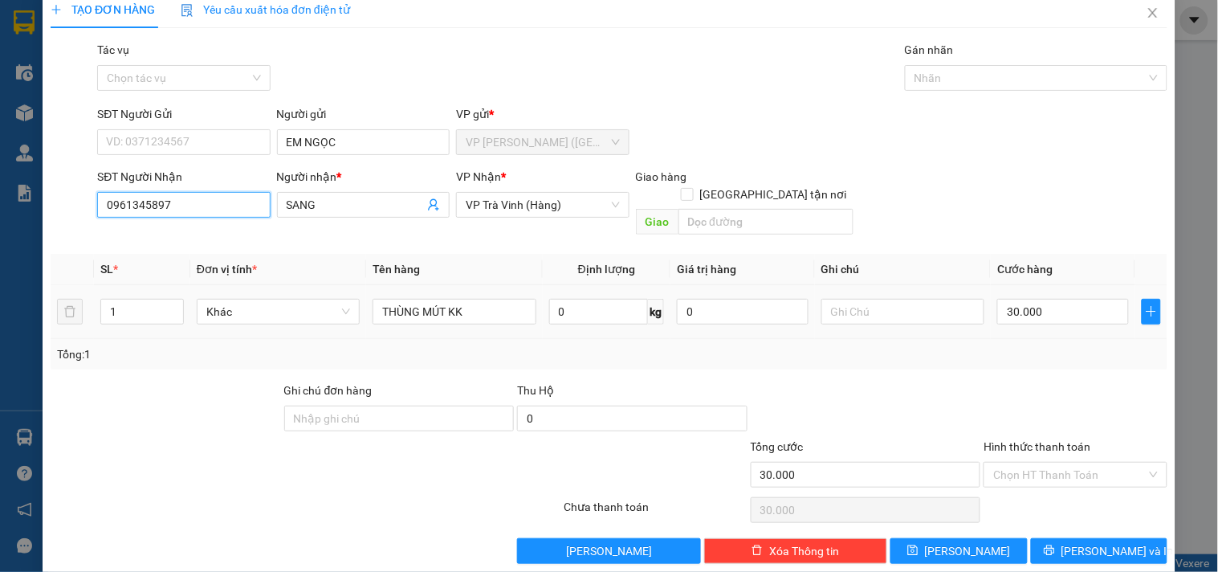
scroll to position [22, 0]
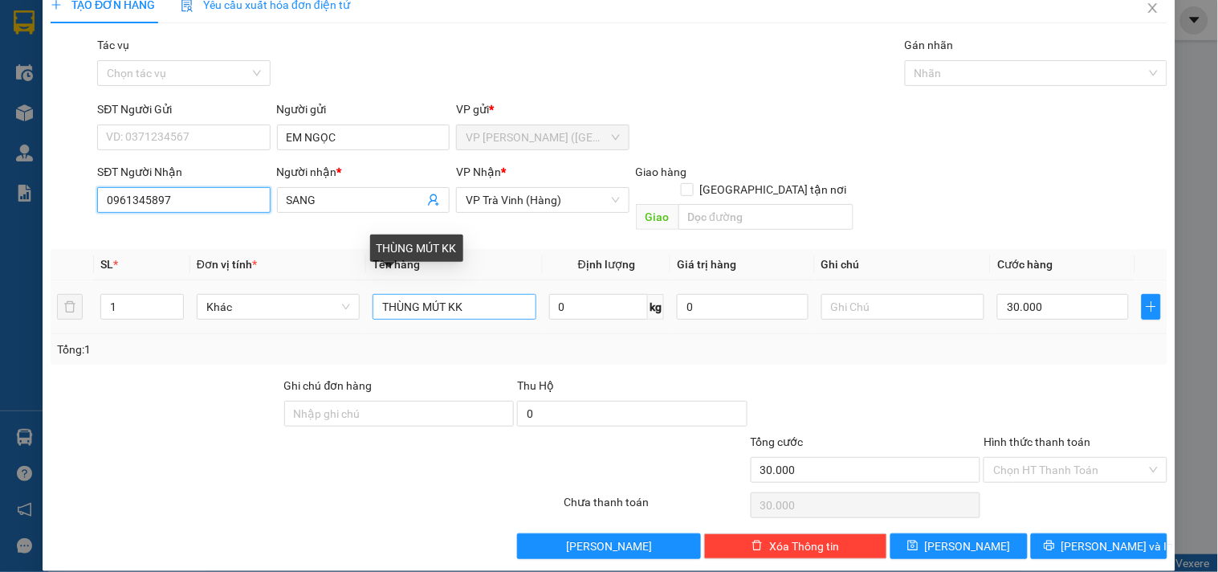
type input "0961345897"
drag, startPoint x: 484, startPoint y: 299, endPoint x: 90, endPoint y: 347, distance: 397.0
click at [90, 347] on div "Transit Pickup Surcharge Ids Transit Deliver Surcharge Ids Transit Deliver Surc…" at bounding box center [609, 297] width 1117 height 523
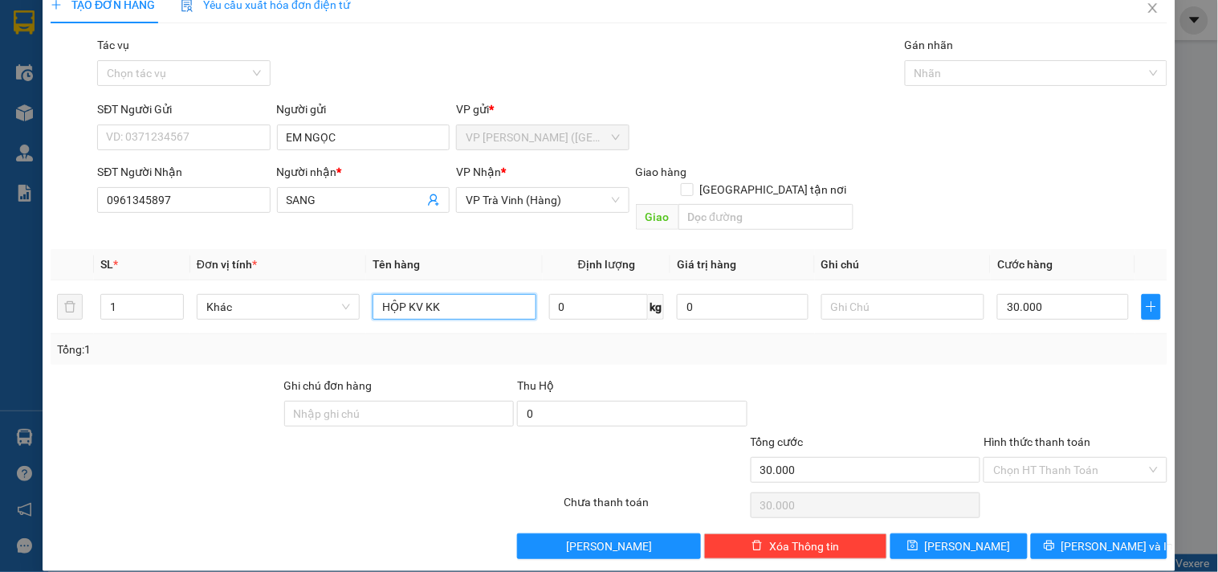
type input "HỘP KV KK"
type input "KO BAO BỂ"
type input "2"
type input "25"
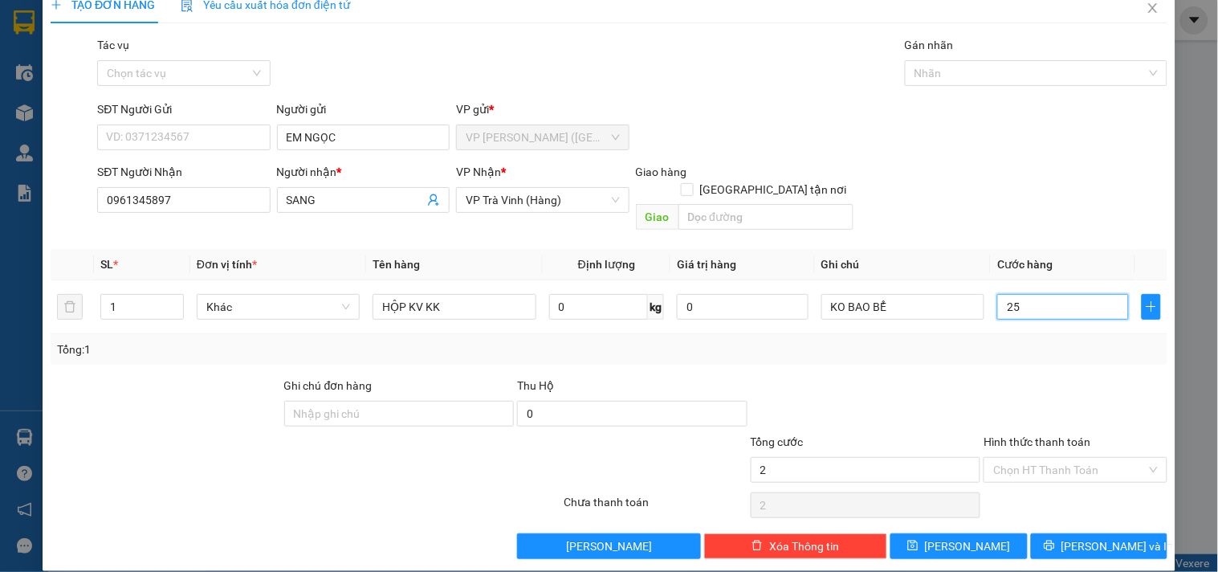
type input "25"
type input "25.000"
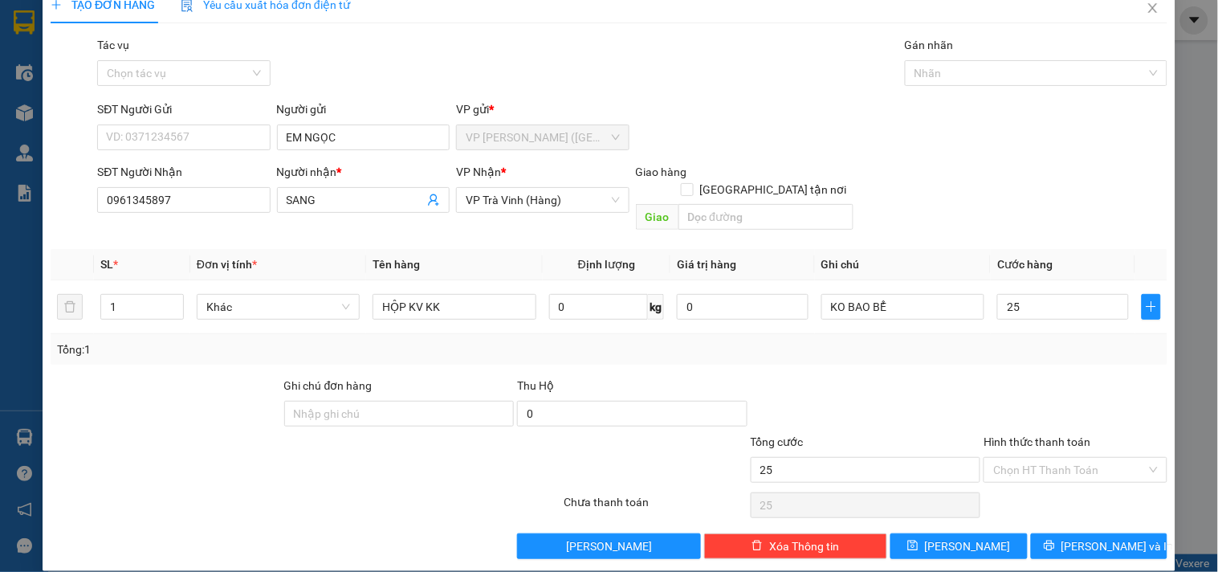
type input "25.000"
click at [1097, 542] on div "TẠO ĐƠN HÀNG Yêu cầu xuất hóa đơn điện tử Transit Pickup Surcharge Ids Transit …" at bounding box center [609, 278] width 1133 height 584
drag, startPoint x: 1078, startPoint y: 516, endPoint x: 1068, endPoint y: 502, distance: 17.8
click at [1079, 533] on button "[PERSON_NAME] và In" at bounding box center [1099, 546] width 136 height 26
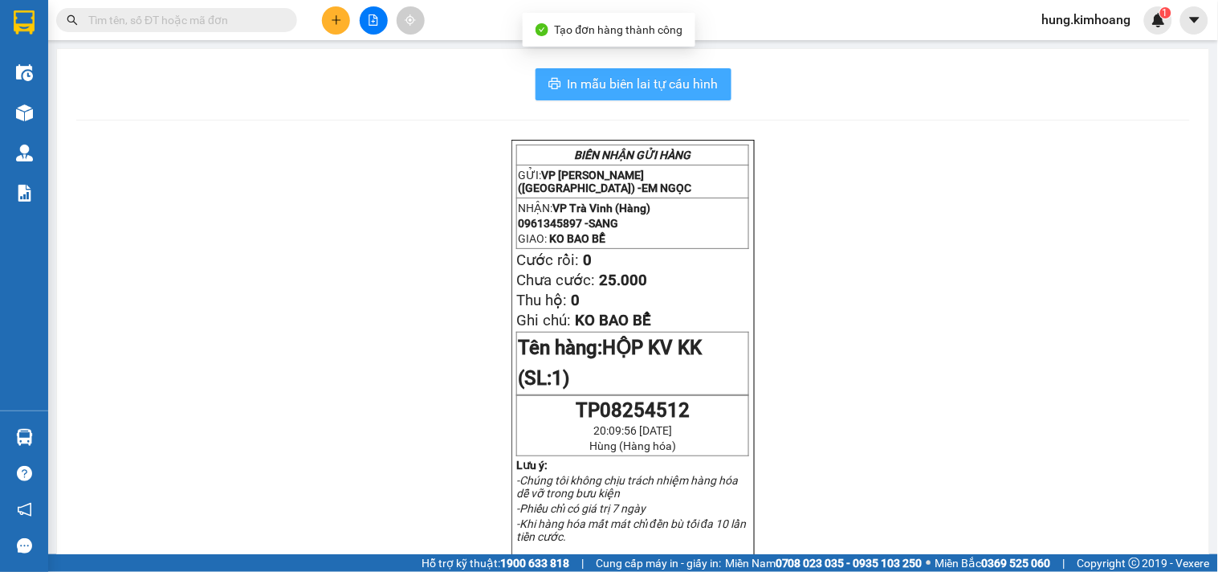
click at [677, 85] on span "In mẫu biên lai tự cấu hình" at bounding box center [643, 84] width 151 height 20
click at [336, 26] on button at bounding box center [336, 20] width 28 height 28
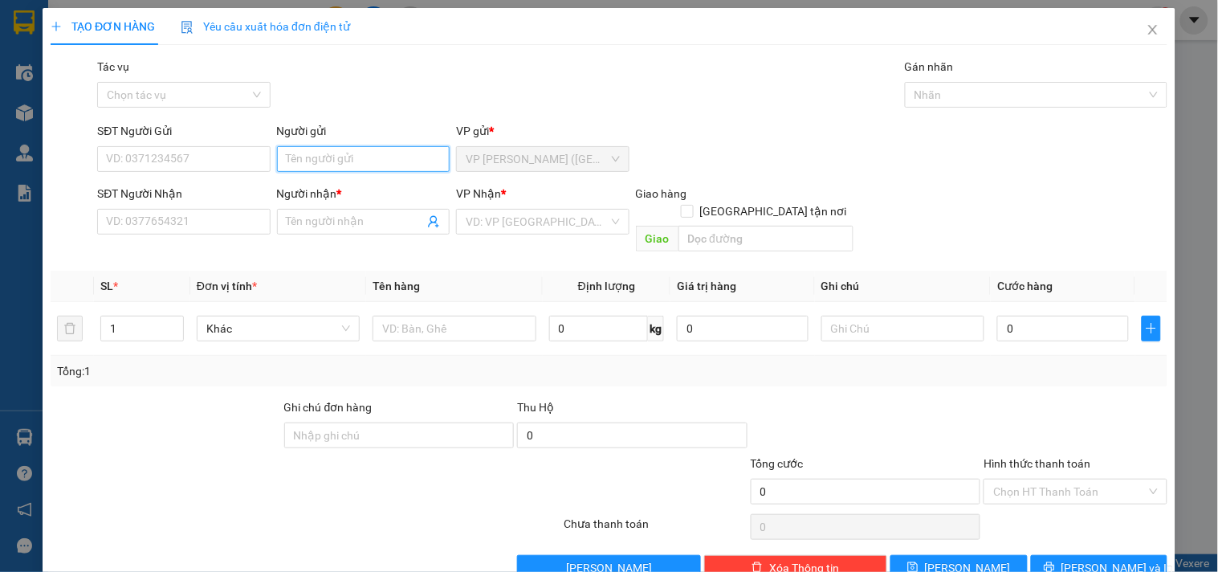
click at [414, 161] on input "Người gửi" at bounding box center [363, 159] width 173 height 26
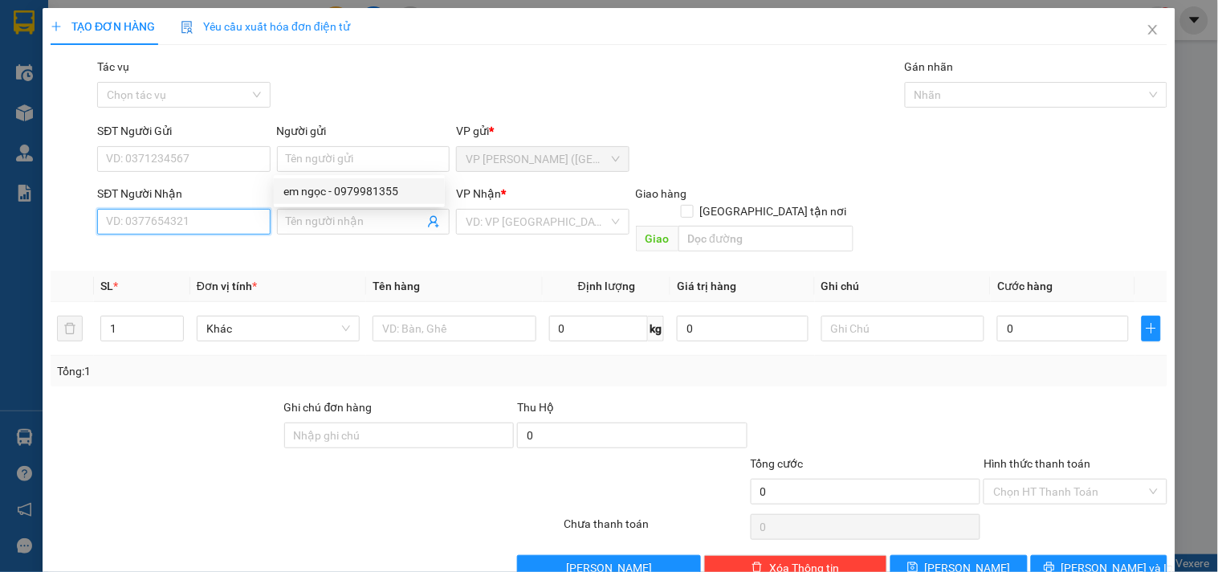
click at [254, 214] on input "SĐT Người Nhận" at bounding box center [183, 222] width 173 height 26
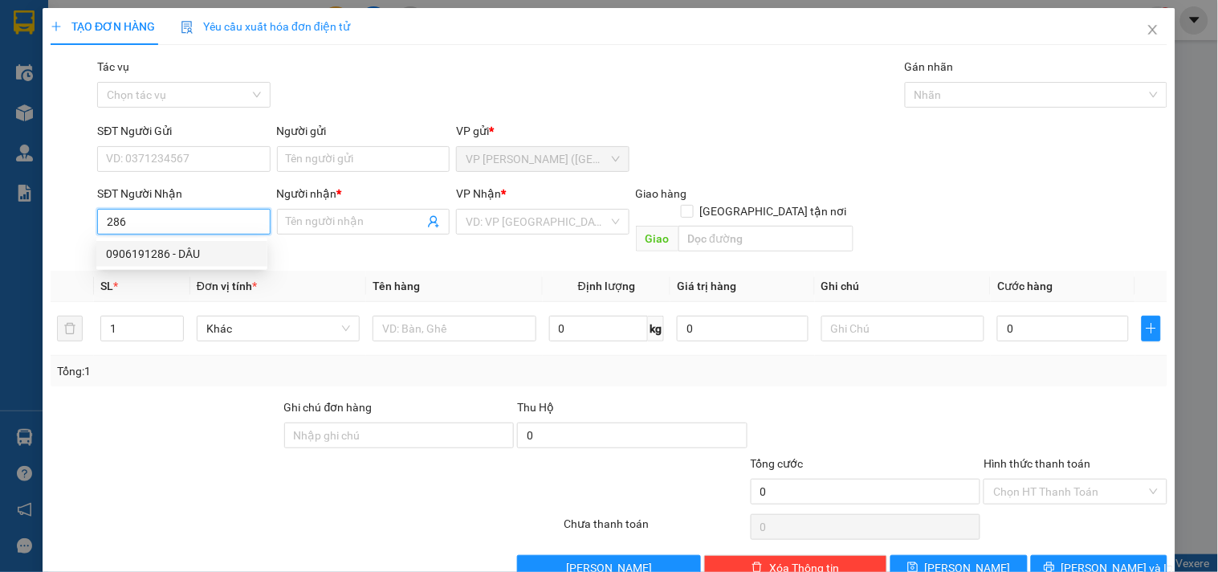
click at [190, 246] on div "0906191286 - DÂU" at bounding box center [182, 254] width 152 height 18
type input "0906191286"
type input "DÂU"
type input "80.000"
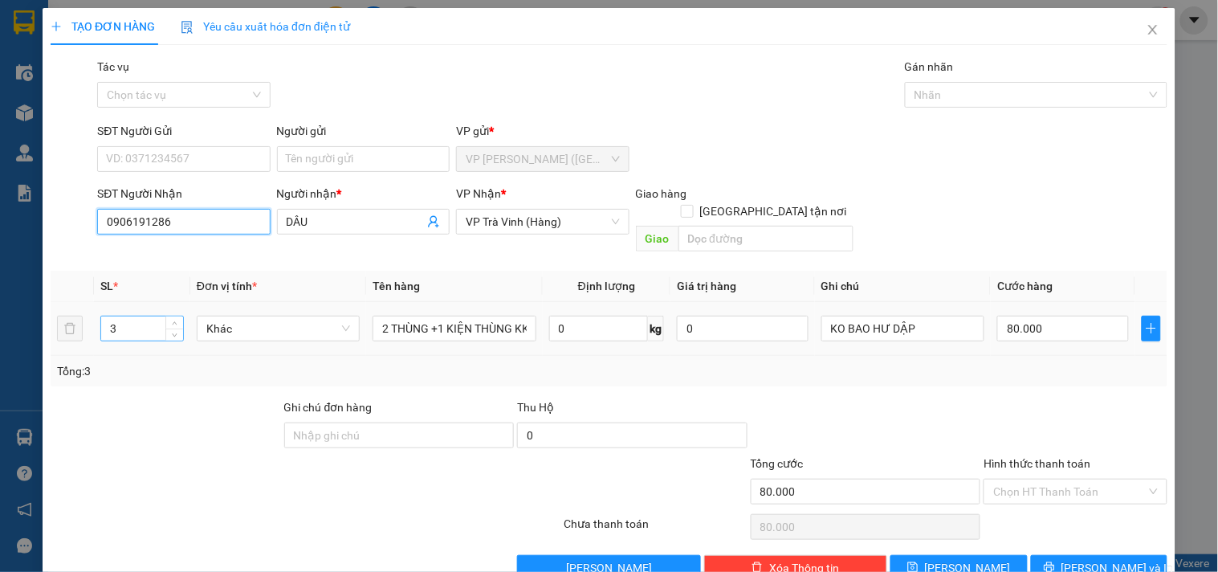
type input "0906191286"
click at [138, 316] on input "3" at bounding box center [142, 328] width 82 height 24
drag, startPoint x: 128, startPoint y: 310, endPoint x: 100, endPoint y: 315, distance: 29.3
click at [103, 316] on input "3" at bounding box center [142, 328] width 82 height 24
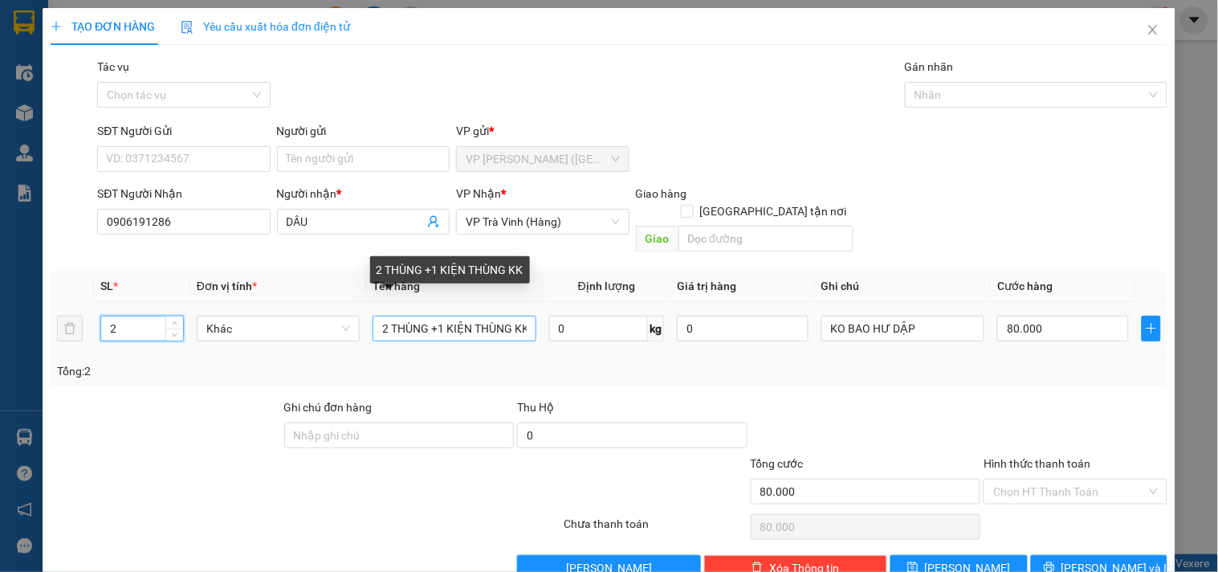
type input "2"
drag, startPoint x: 446, startPoint y: 306, endPoint x: 0, endPoint y: 330, distance: 446.2
click at [49, 332] on div "TẠO ĐƠN HÀNG Yêu cầu xuất hóa đơn điện tử Transit Pickup Surcharge Ids Transit …" at bounding box center [609, 300] width 1133 height 584
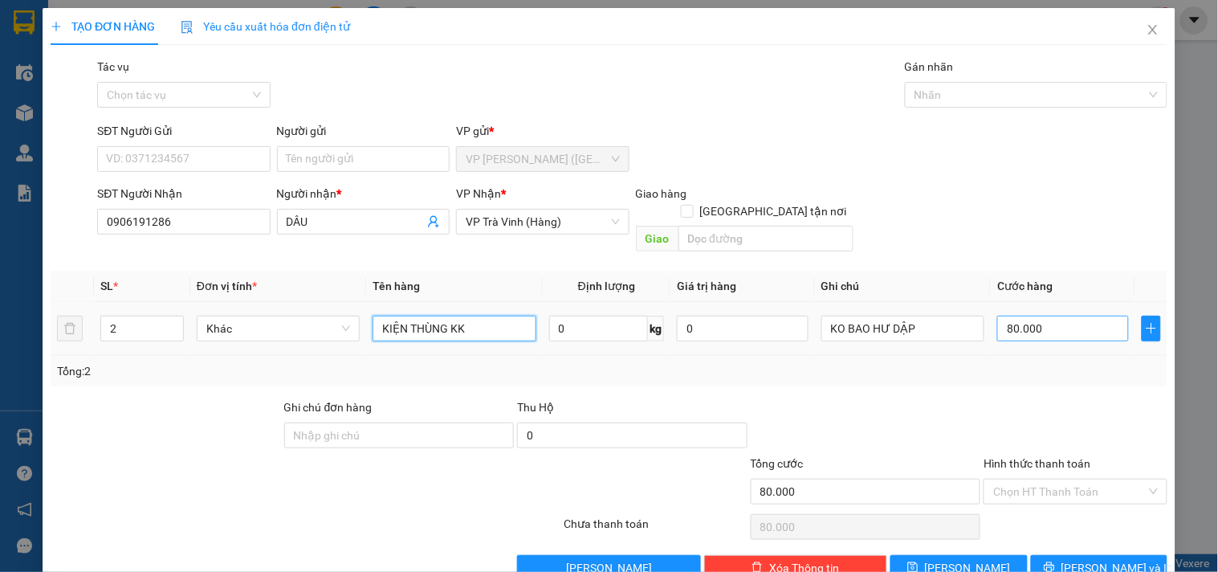
type input "KIỆN THÙNG KK"
click at [1033, 316] on input "80.000" at bounding box center [1063, 329] width 132 height 26
type input "6"
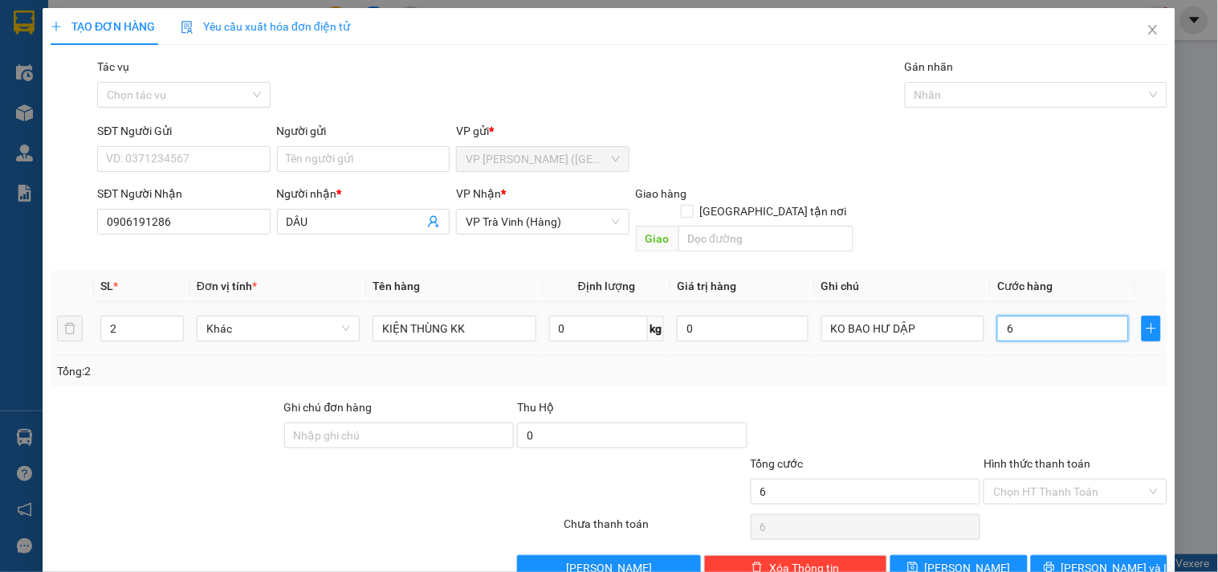
type input "60"
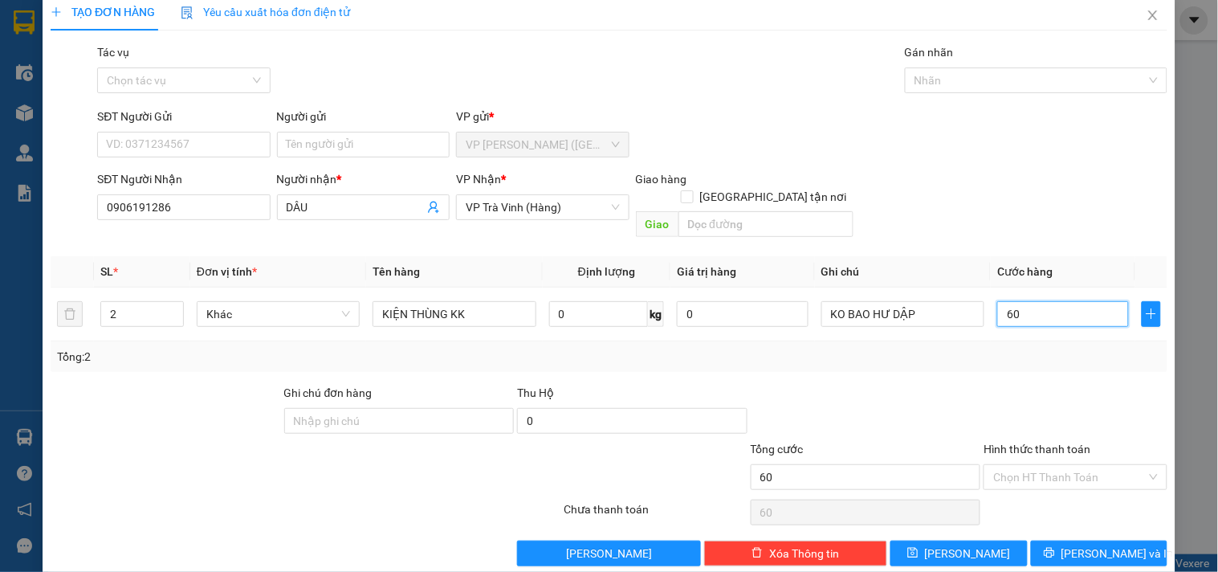
scroll to position [22, 0]
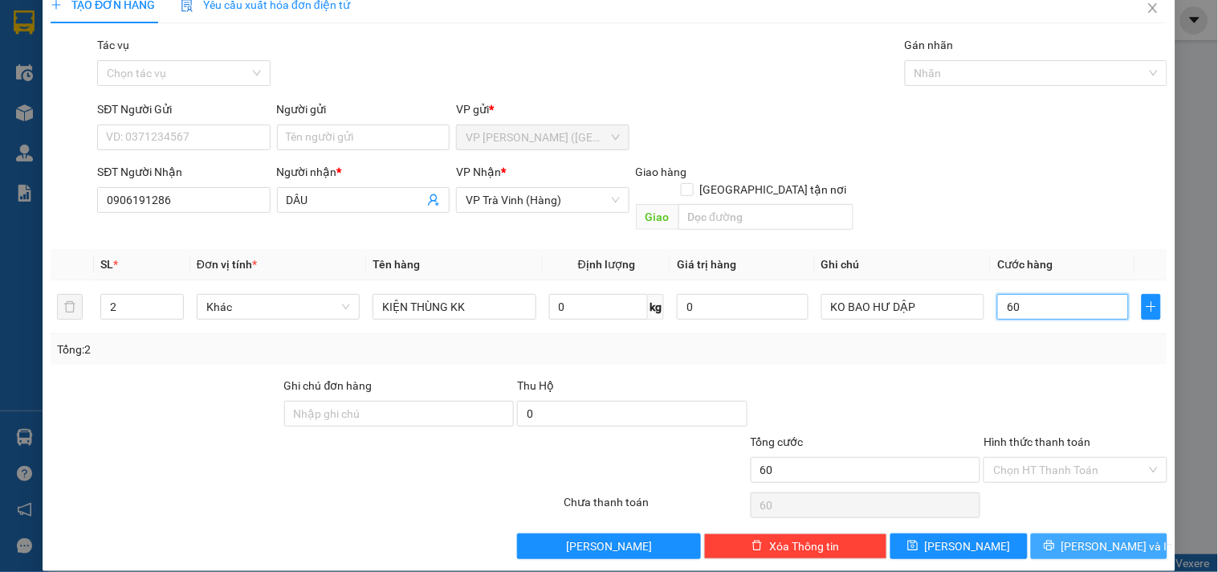
type input "60"
type input "60.000"
click at [1055, 539] on icon "printer" at bounding box center [1049, 544] width 11 height 11
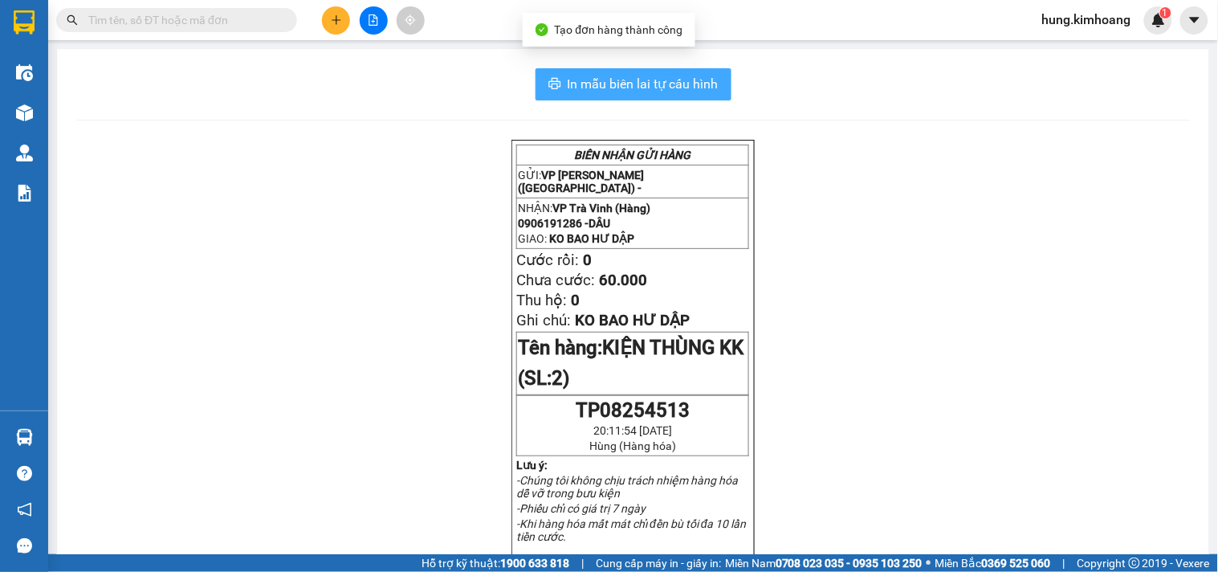
click at [644, 90] on span "In mẫu biên lai tự cấu hình" at bounding box center [643, 84] width 151 height 20
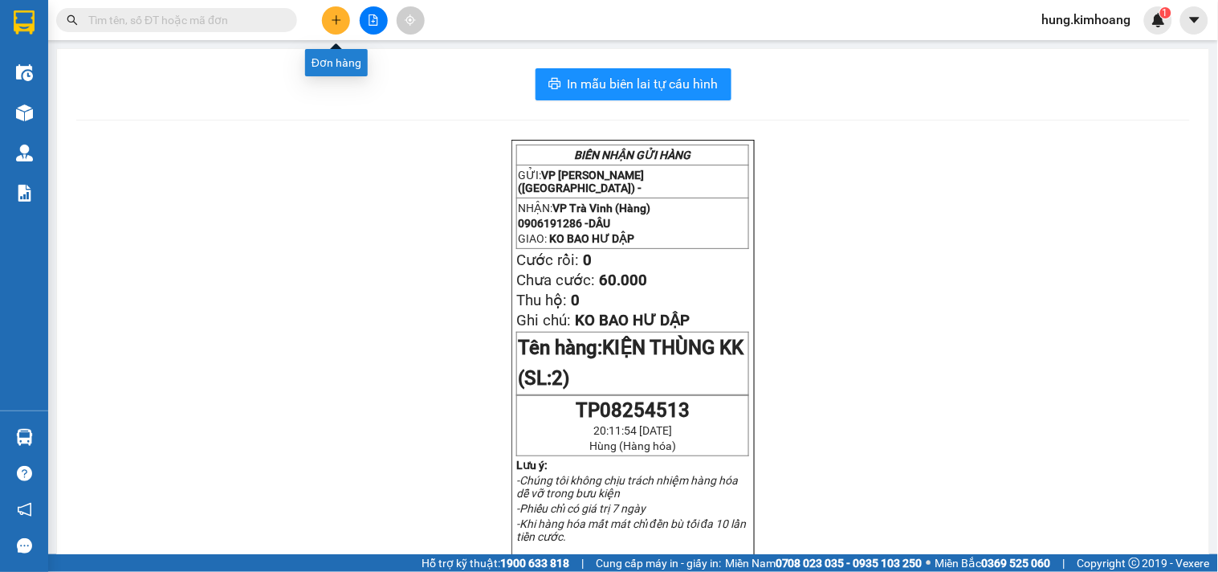
click at [336, 20] on icon "plus" at bounding box center [336, 19] width 9 height 1
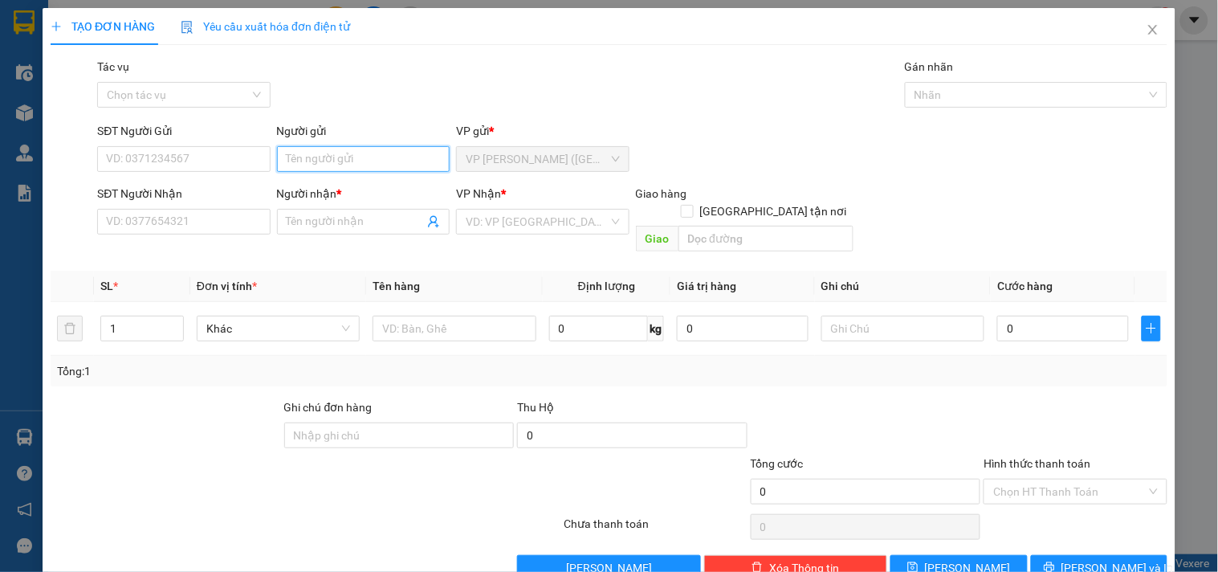
click at [334, 165] on input "Người gửi" at bounding box center [363, 159] width 173 height 26
click at [596, 91] on div "Tác vụ Chọn tác vụ Gán nhãn Nhãn" at bounding box center [632, 86] width 1077 height 56
click at [1148, 26] on icon "close" at bounding box center [1152, 30] width 9 height 10
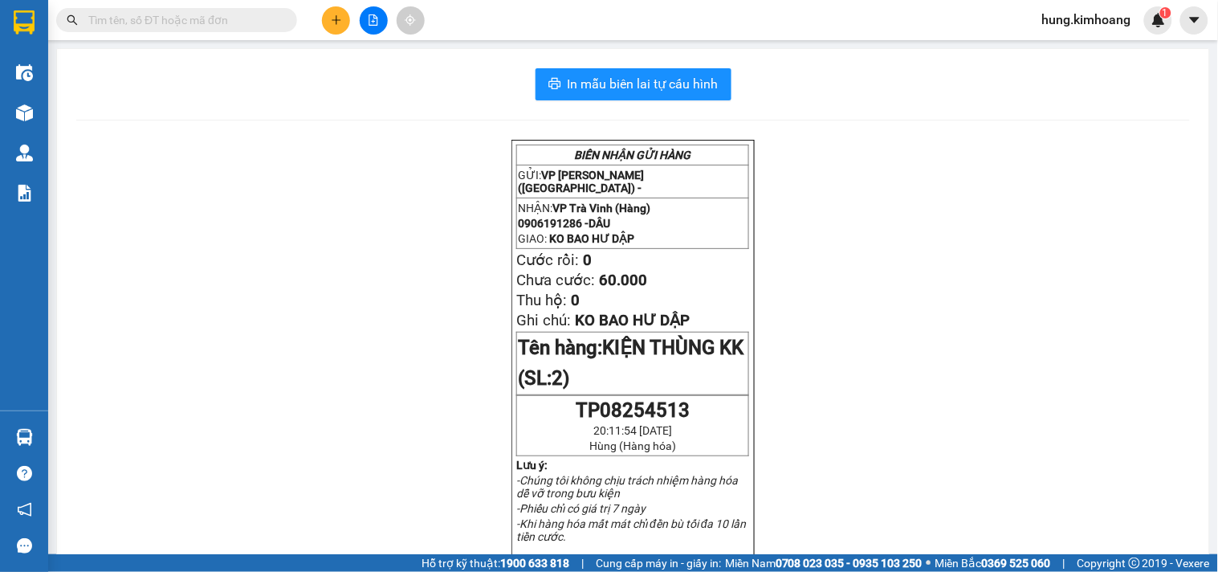
click at [342, 21] on button at bounding box center [336, 20] width 28 height 28
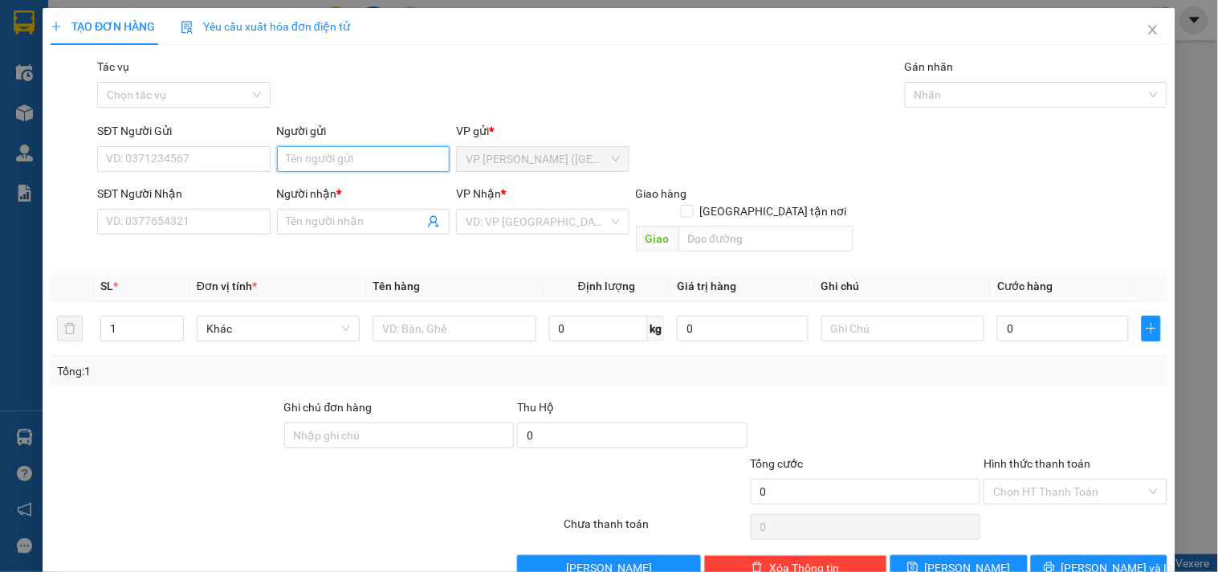
click at [336, 149] on input "Người gửi" at bounding box center [363, 159] width 173 height 26
type input "NGÂN"
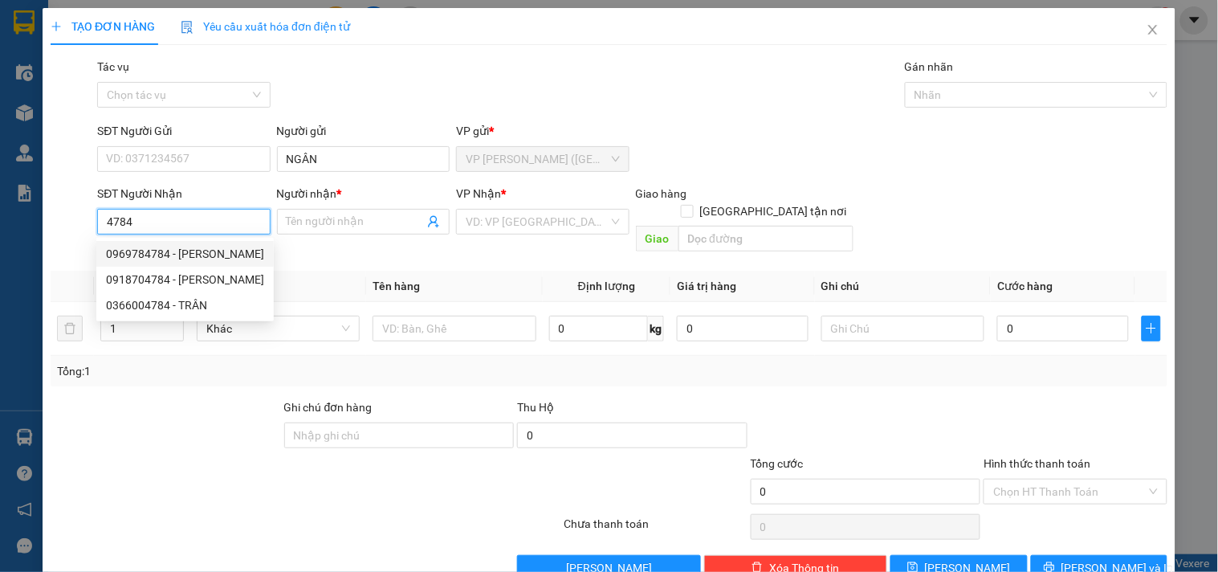
click at [202, 257] on div "0969784784 - [PERSON_NAME]" at bounding box center [185, 254] width 158 height 18
type input "0969784784"
type input "NGUYÊN HÀ"
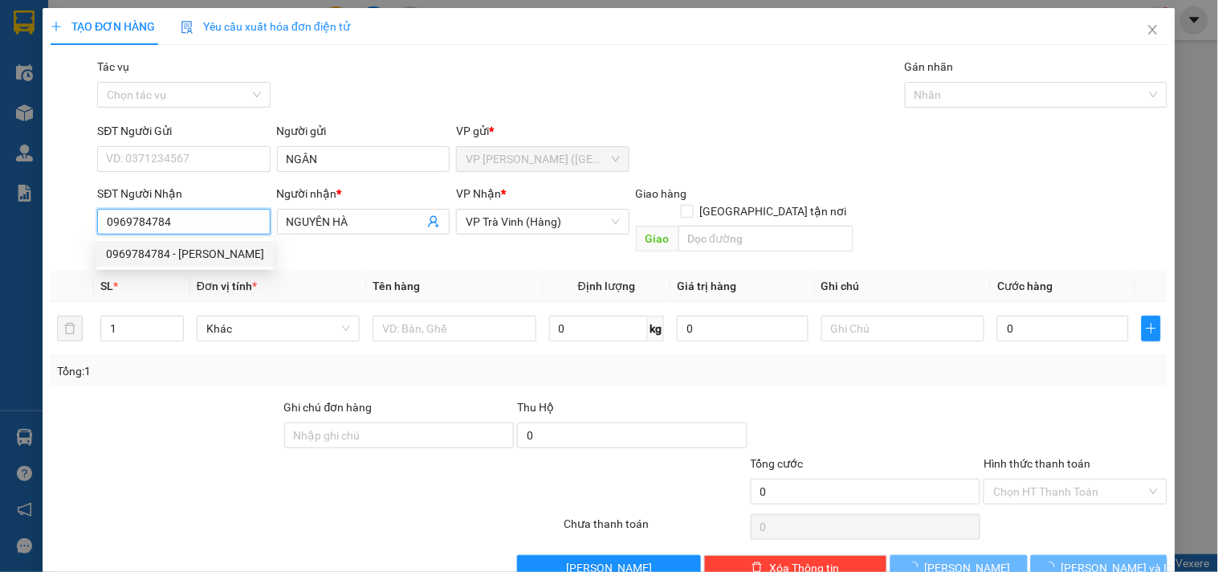
type input "20.000"
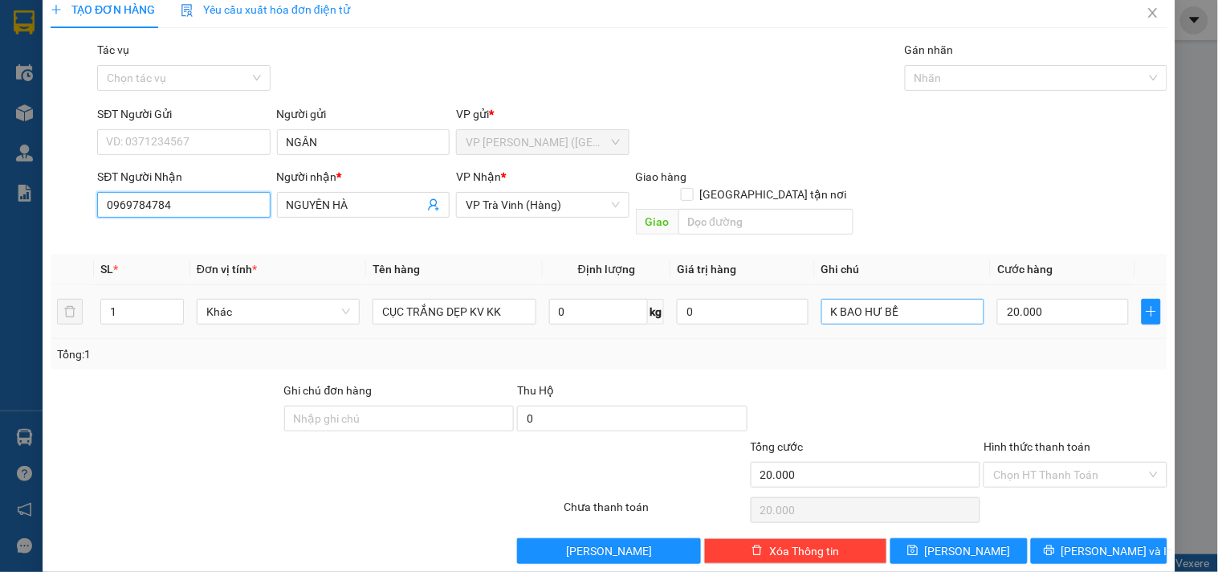
scroll to position [22, 0]
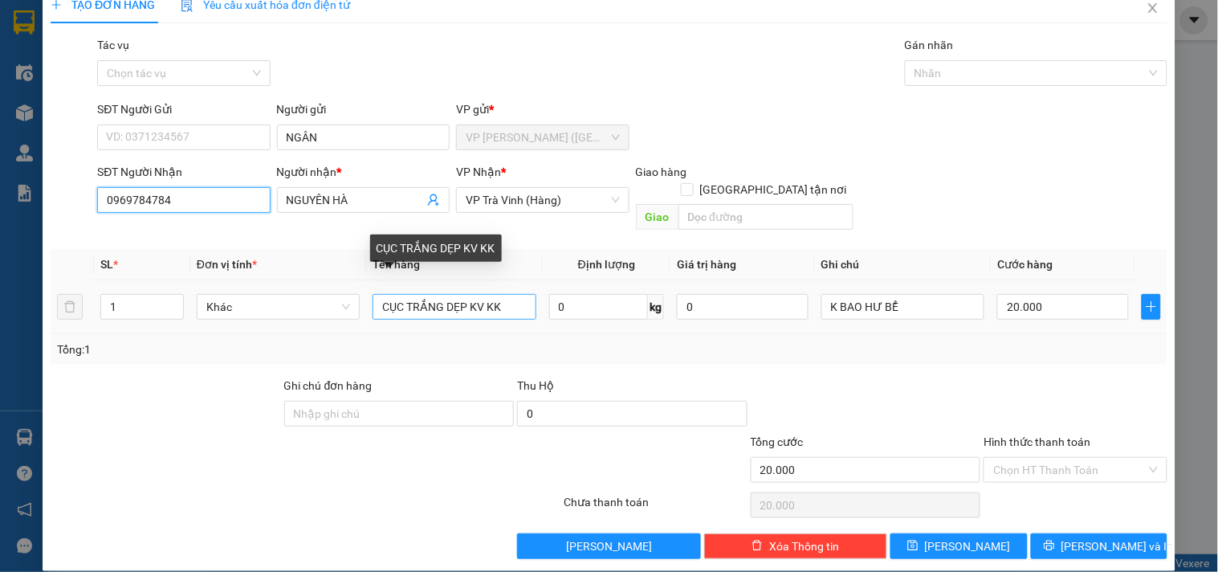
type input "0969784784"
click at [442, 294] on input "CỤC TRẮNG DẸP KV KK" at bounding box center [453, 307] width 163 height 26
click at [456, 294] on input "CỤC TRẮNG DẸP KV KK" at bounding box center [453, 307] width 163 height 26
click at [462, 294] on input "CỤC TRẮNG DẸP KV KK" at bounding box center [453, 307] width 163 height 26
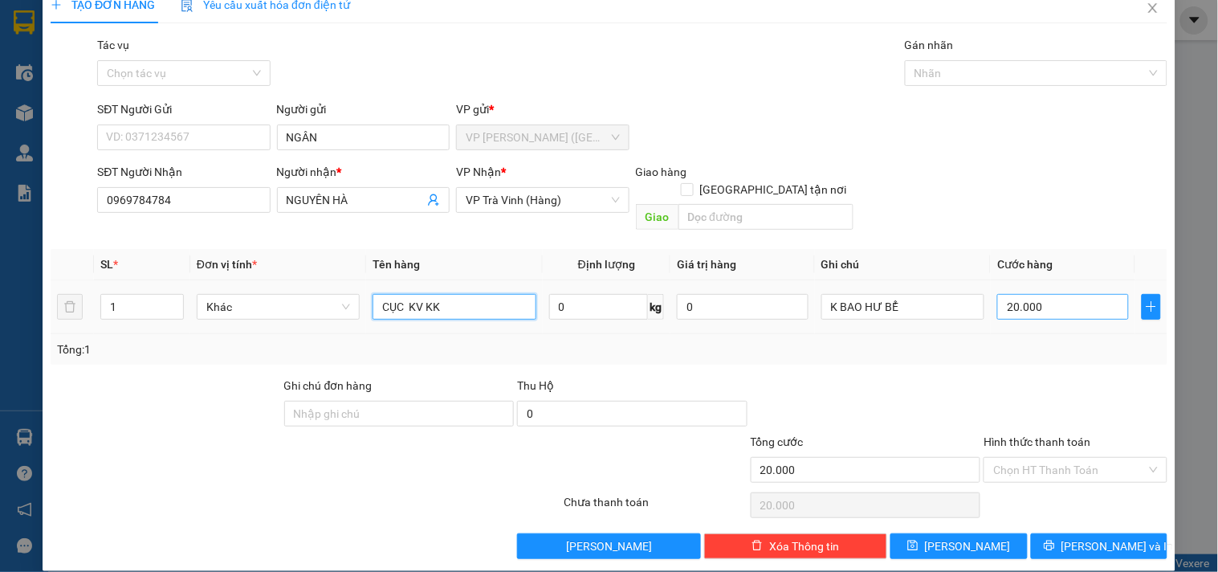
type input "CỤC KV KK"
click at [1066, 294] on input "20.000" at bounding box center [1063, 307] width 132 height 26
type input "2"
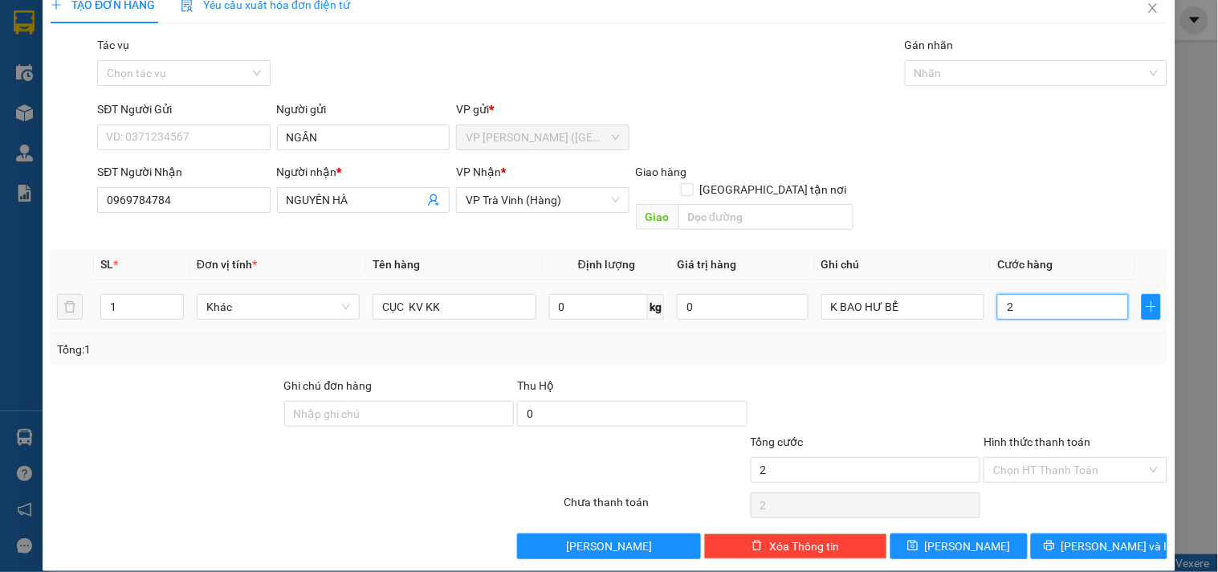
type input "25"
type input "25.000"
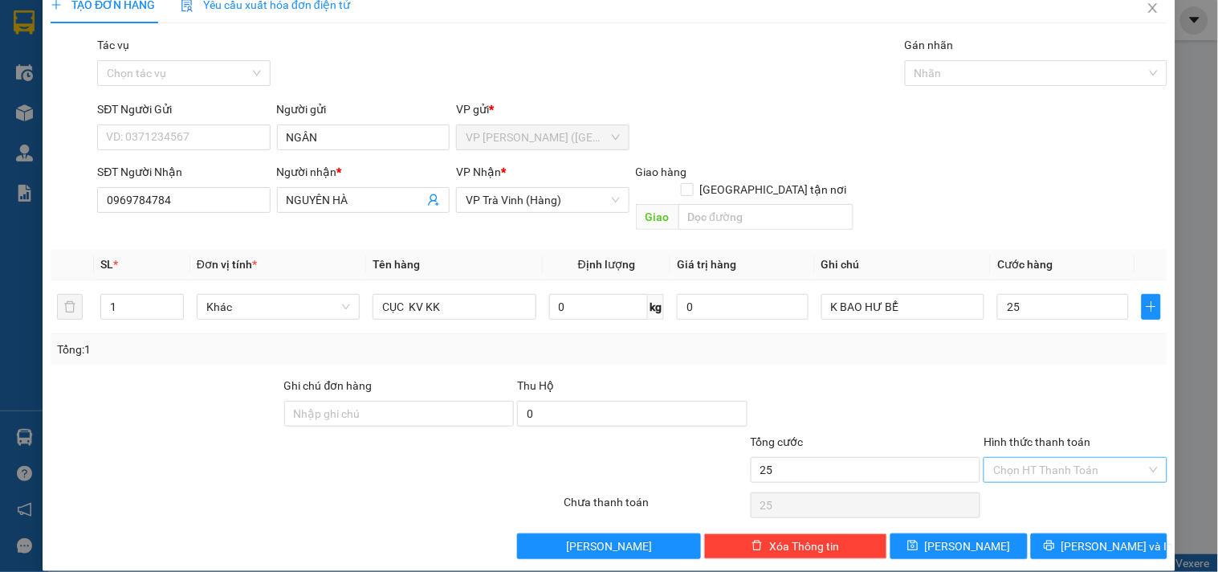
type input "25.000"
click at [1046, 458] on input "Hình thức thanh toán" at bounding box center [1069, 470] width 153 height 24
click at [1057, 482] on div "Tại văn phòng" at bounding box center [1065, 484] width 162 height 18
type input "0"
click at [1055, 539] on icon "printer" at bounding box center [1049, 544] width 11 height 11
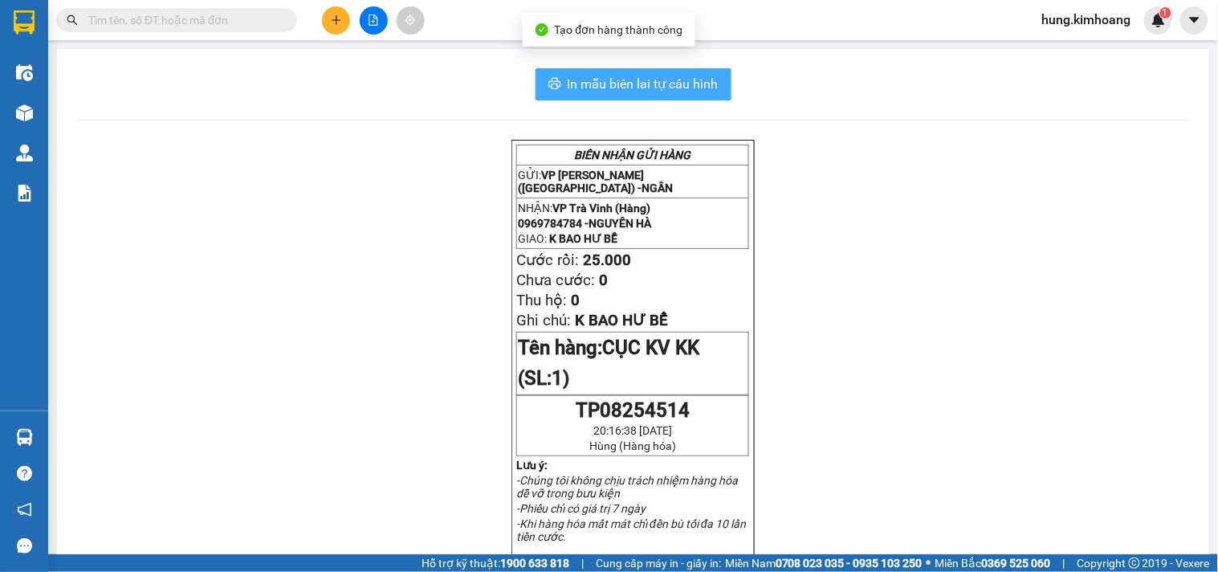
click at [633, 77] on span "In mẫu biên lai tự cấu hình" at bounding box center [643, 84] width 151 height 20
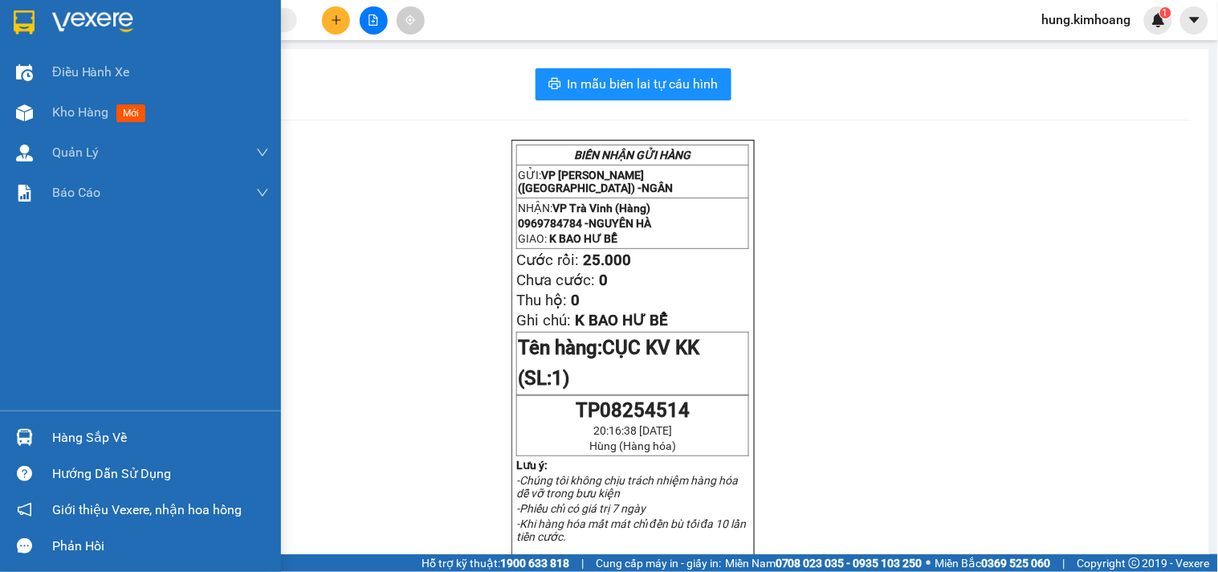
click at [92, 443] on div "Hàng sắp về" at bounding box center [160, 437] width 217 height 24
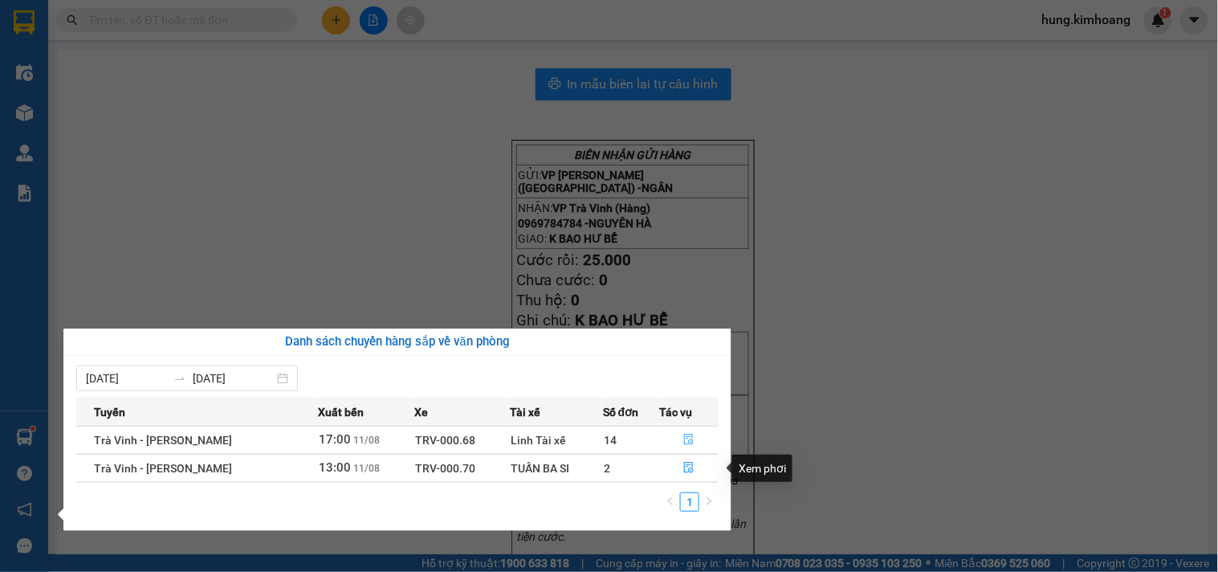
click at [685, 443] on icon "file-done" at bounding box center [688, 439] width 11 height 11
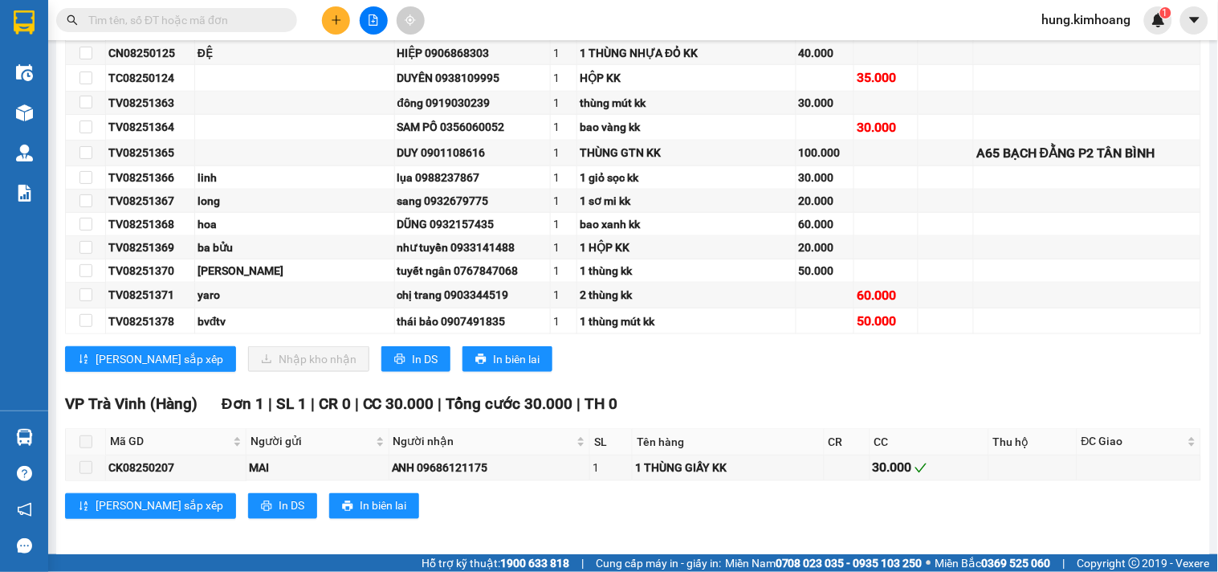
scroll to position [178, 0]
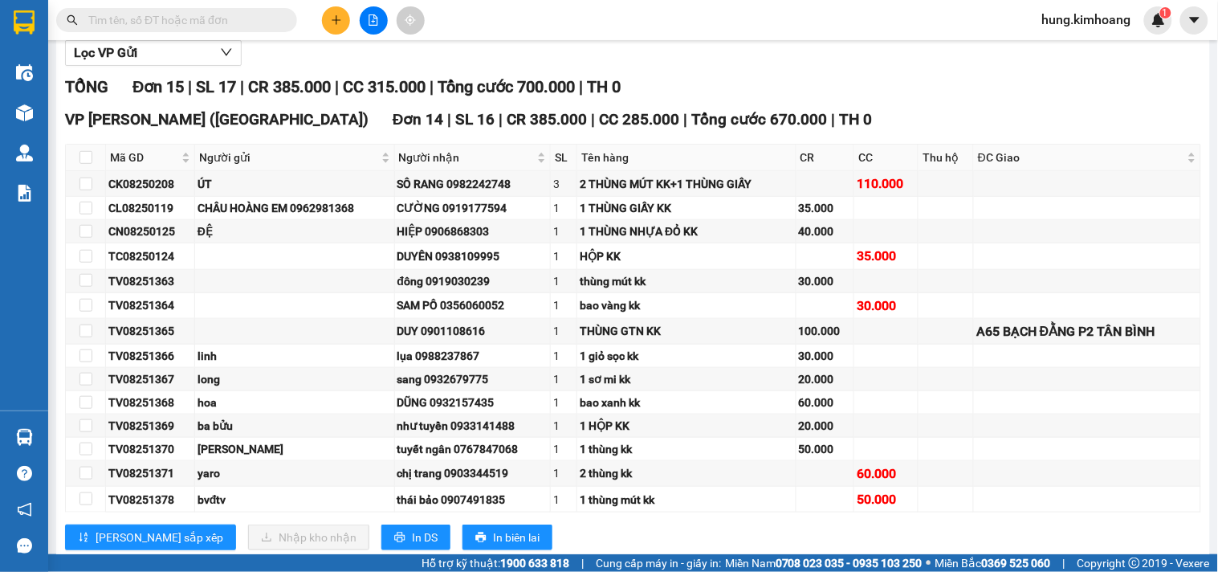
click at [190, 16] on input "text" at bounding box center [182, 20] width 189 height 18
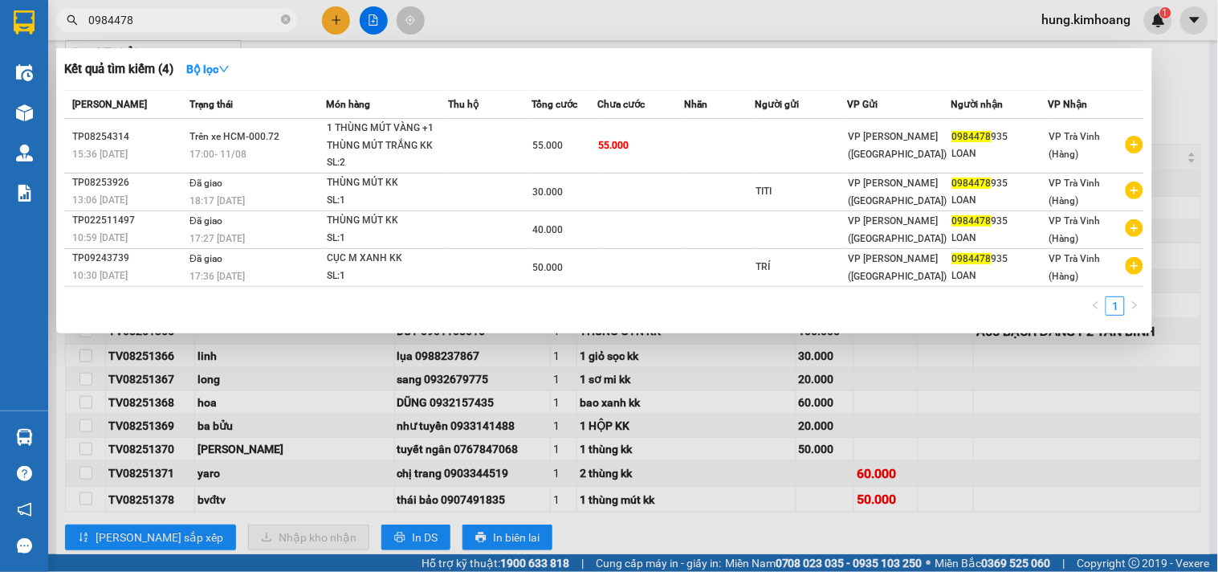
type input "0984478"
click at [338, 24] on div at bounding box center [609, 286] width 1218 height 572
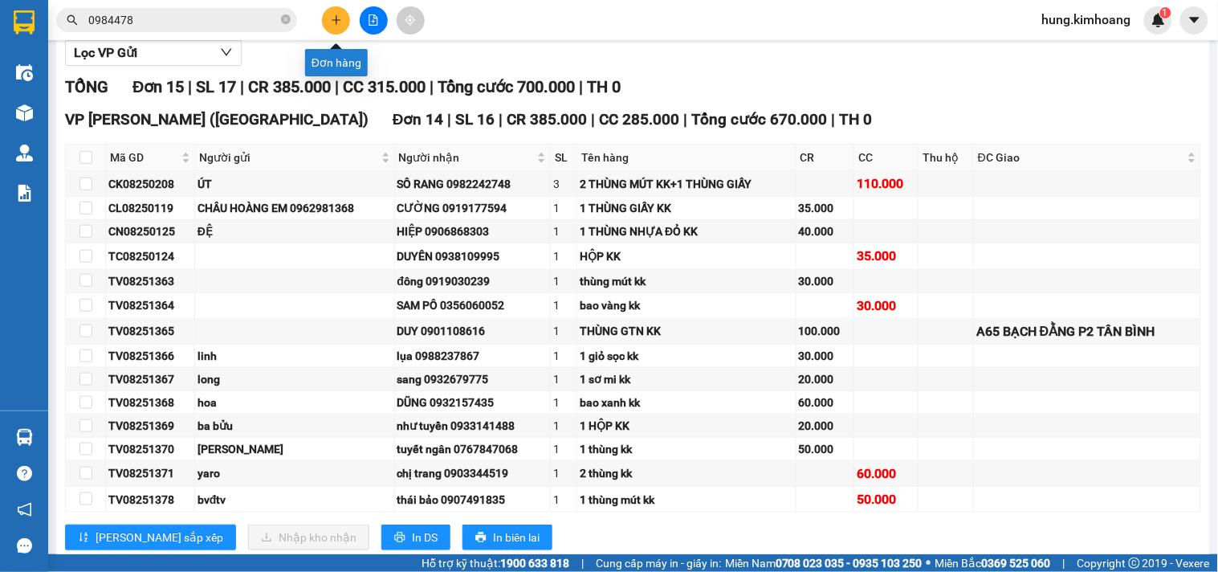
click at [343, 22] on button at bounding box center [336, 20] width 28 height 28
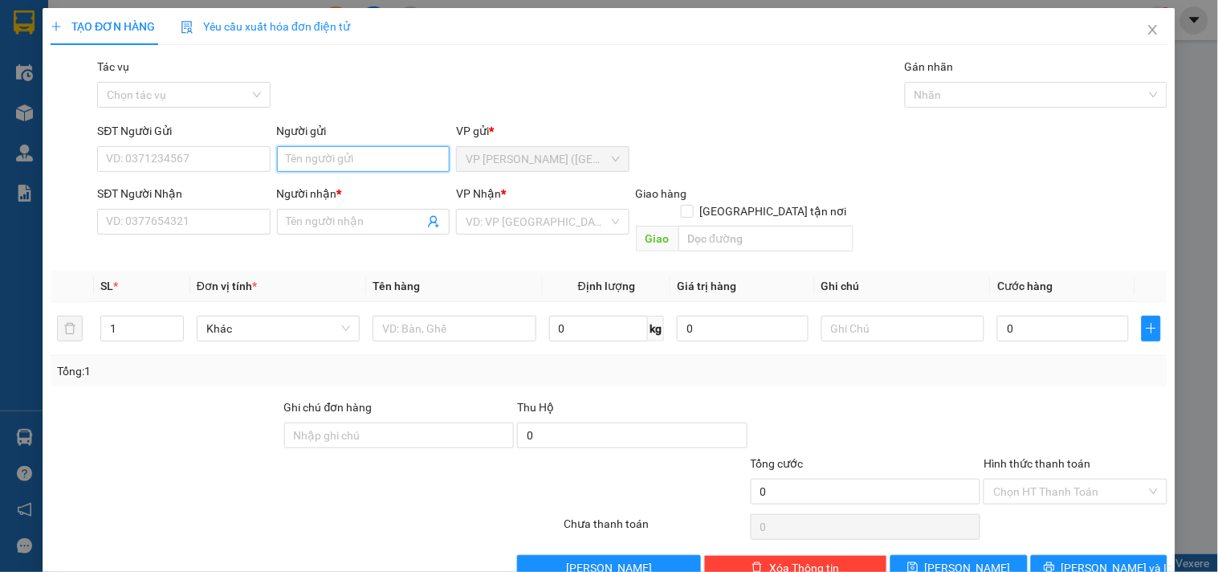
click at [341, 162] on input "Người gửi" at bounding box center [363, 159] width 173 height 26
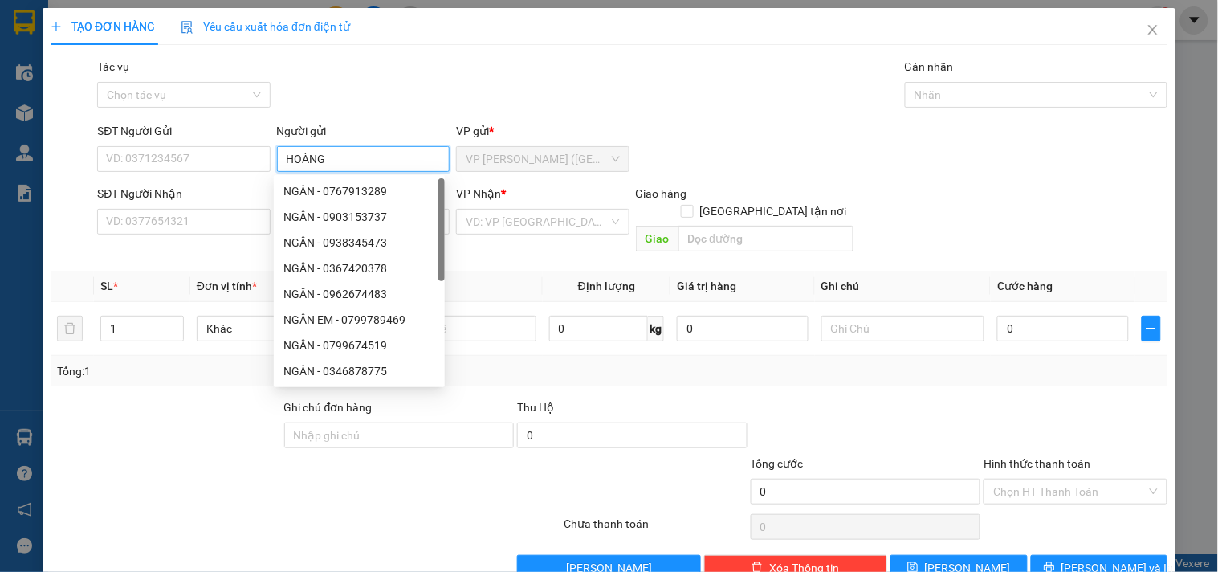
type input "HOÀNG"
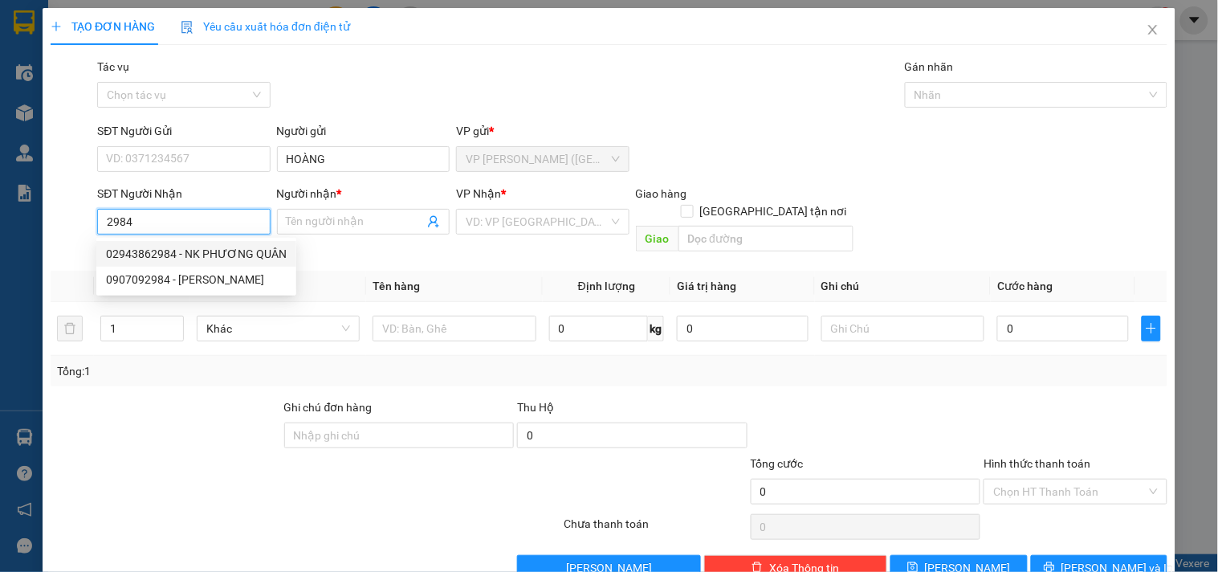
click at [186, 247] on div "02943862984 - NK PHƯƠNG QUÂN" at bounding box center [196, 254] width 181 height 18
type input "02943862984"
type input "NK PHƯƠNG QUÂN"
type input "20.000"
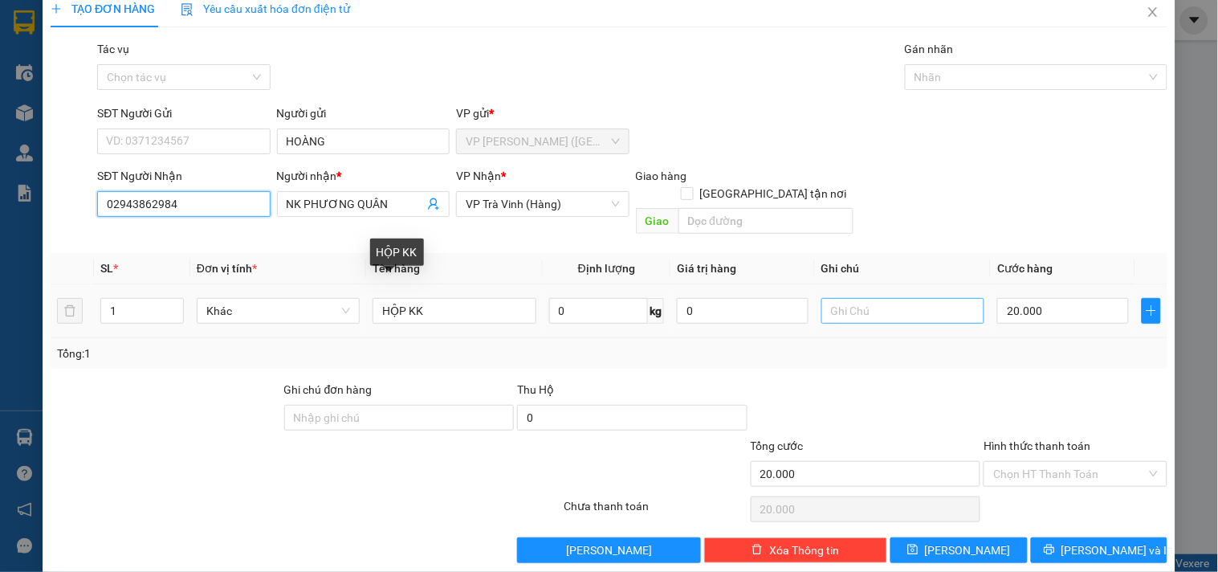
scroll to position [22, 0]
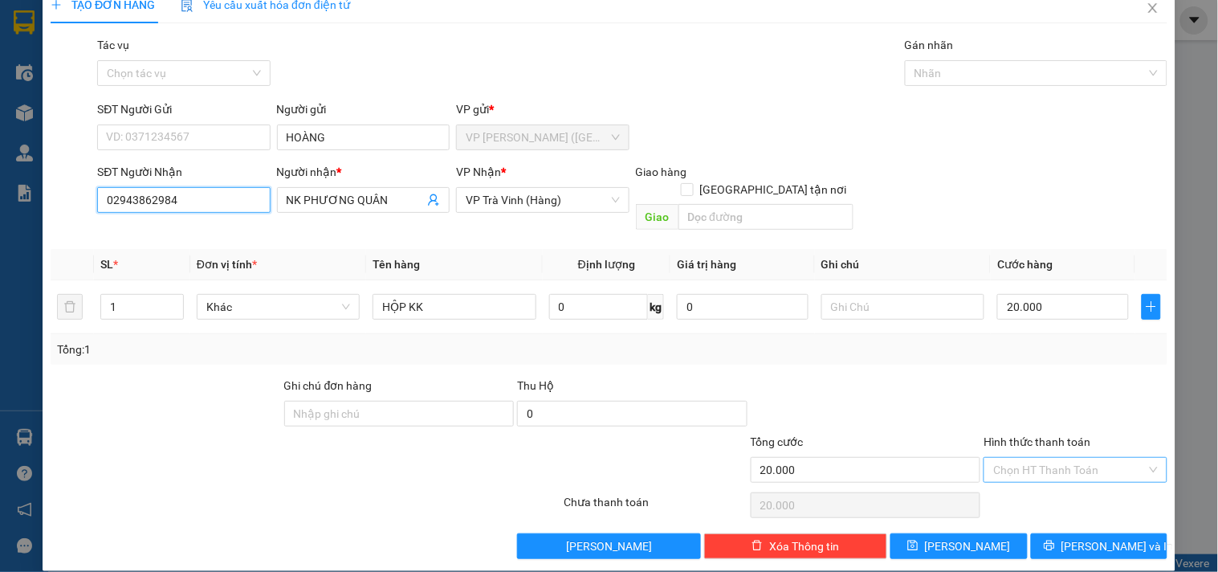
type input "02943862984"
click at [1037, 458] on input "Hình thức thanh toán" at bounding box center [1069, 470] width 153 height 24
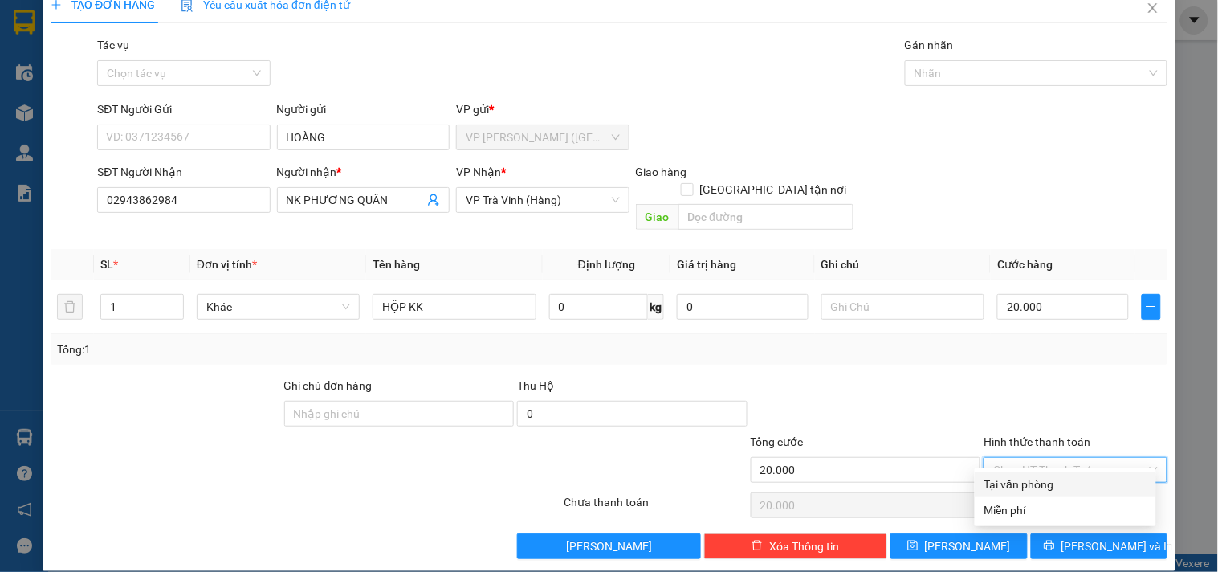
click at [1057, 484] on div "Tại văn phòng" at bounding box center [1065, 484] width 162 height 18
type input "0"
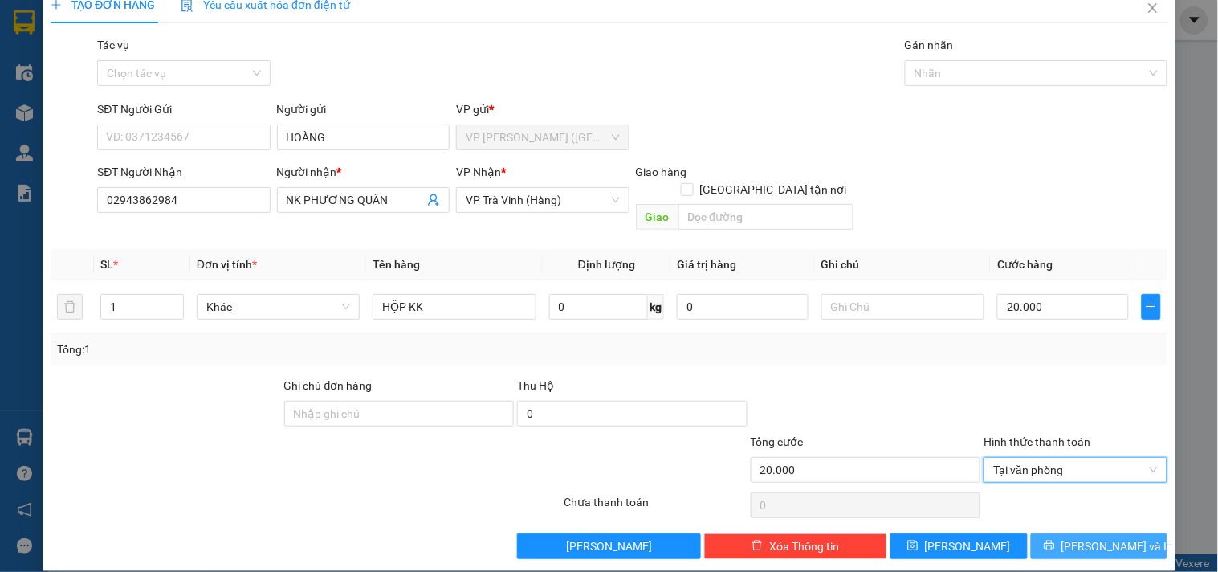
drag, startPoint x: 1077, startPoint y: 518, endPoint x: 1076, endPoint y: 507, distance: 11.3
click at [1077, 537] on span "[PERSON_NAME] và In" at bounding box center [1117, 546] width 112 height 18
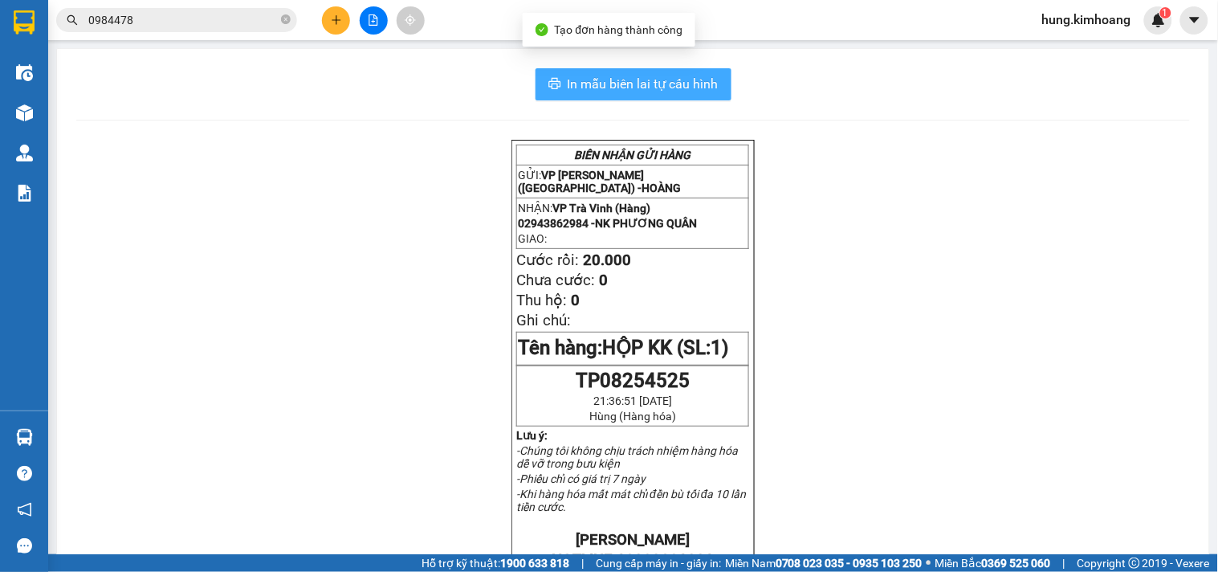
click at [711, 86] on button "In mẫu biên lai tự cấu hình" at bounding box center [633, 84] width 196 height 32
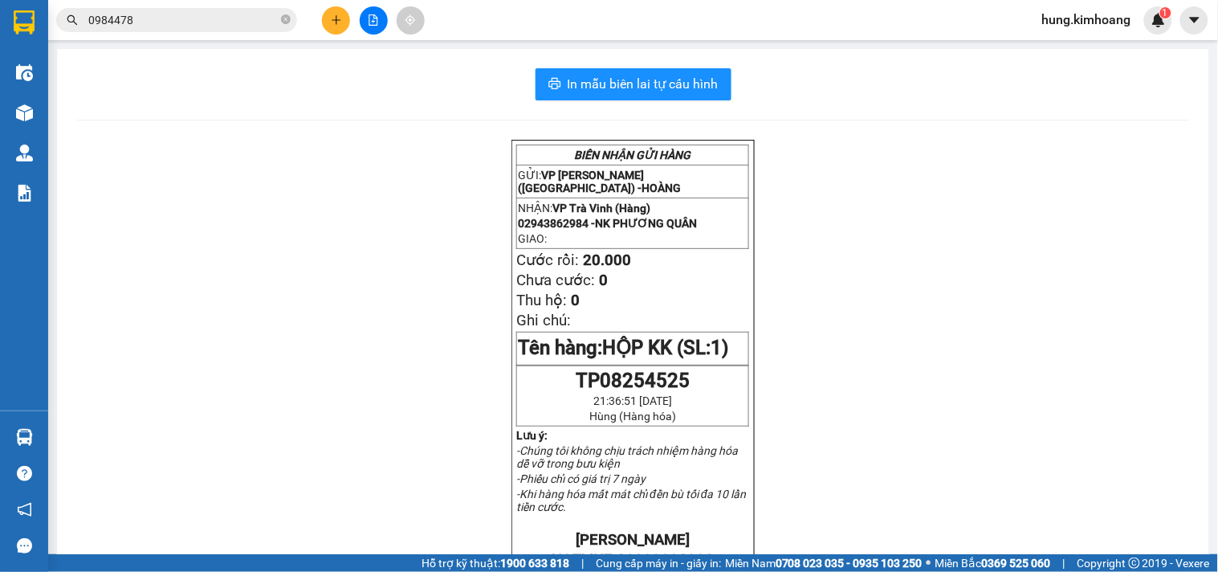
click at [327, 16] on button at bounding box center [336, 20] width 28 height 28
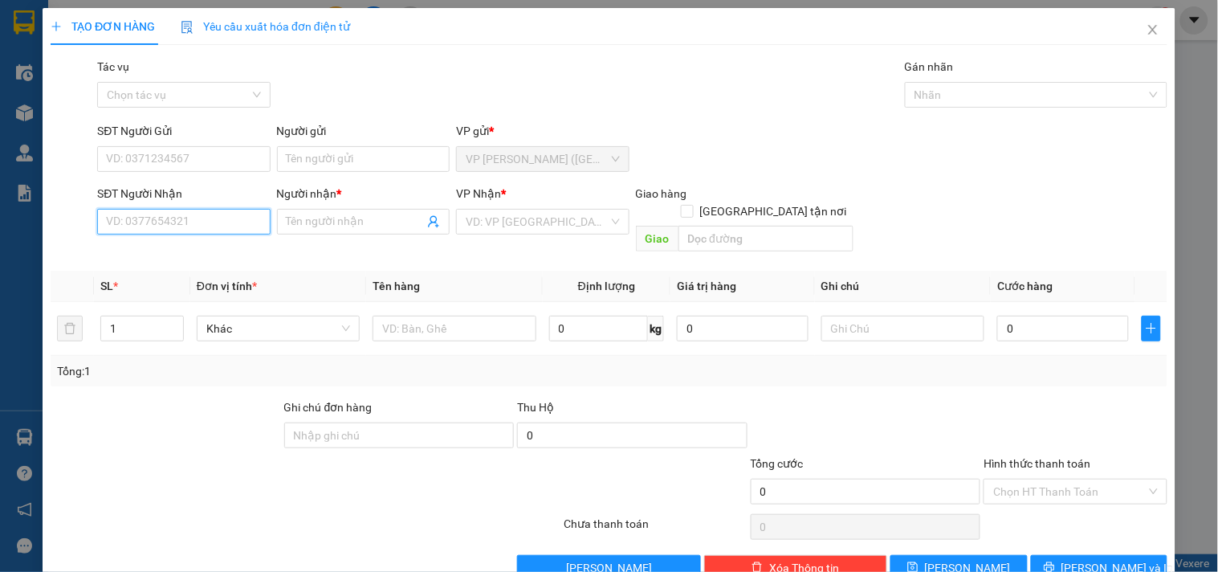
click at [196, 221] on input "SĐT Người Nhận" at bounding box center [183, 222] width 173 height 26
click at [299, 217] on input "Người nhận *" at bounding box center [355, 222] width 137 height 18
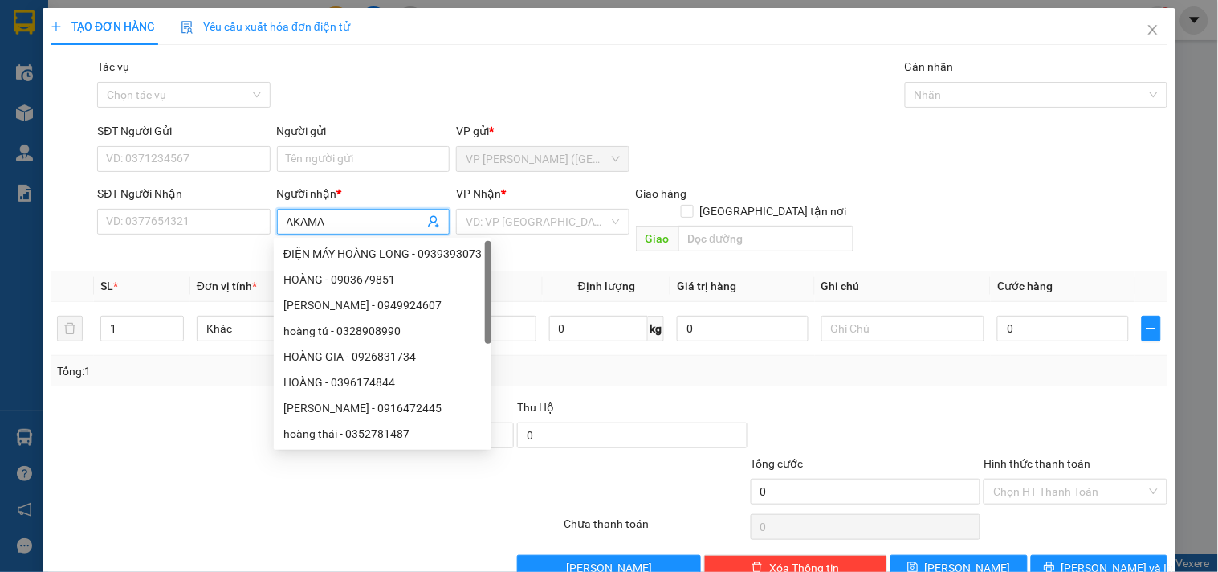
type input "AKAMAO"
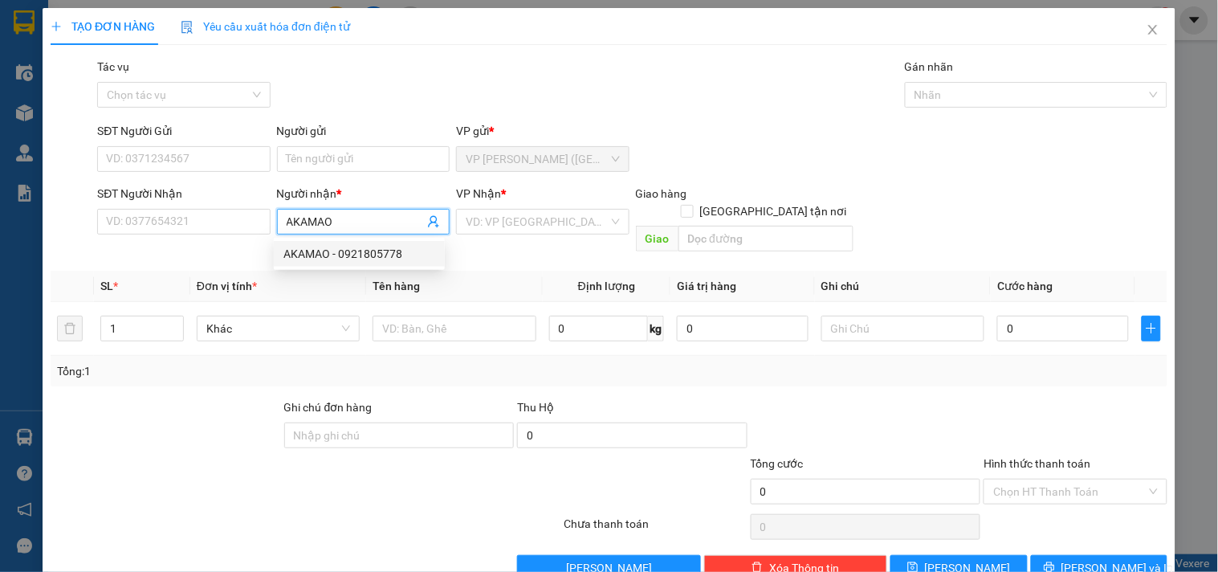
click at [388, 252] on div "AKAMAO - 0921805778" at bounding box center [359, 254] width 152 height 18
type input "0921805778"
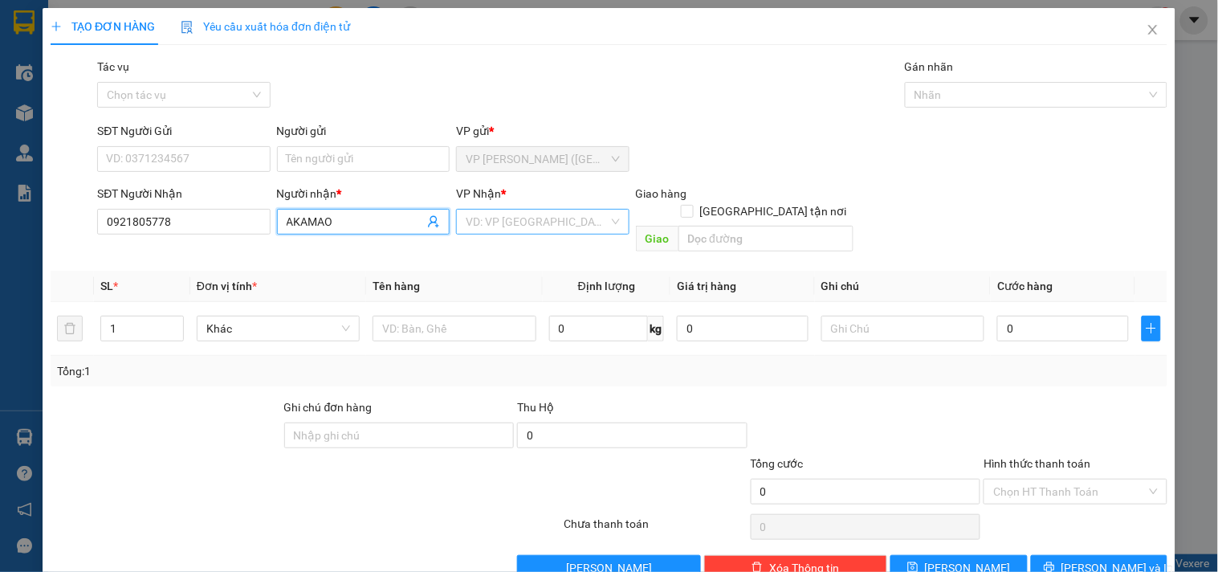
type input "AKAMAO"
click at [580, 221] on input "search" at bounding box center [537, 222] width 142 height 24
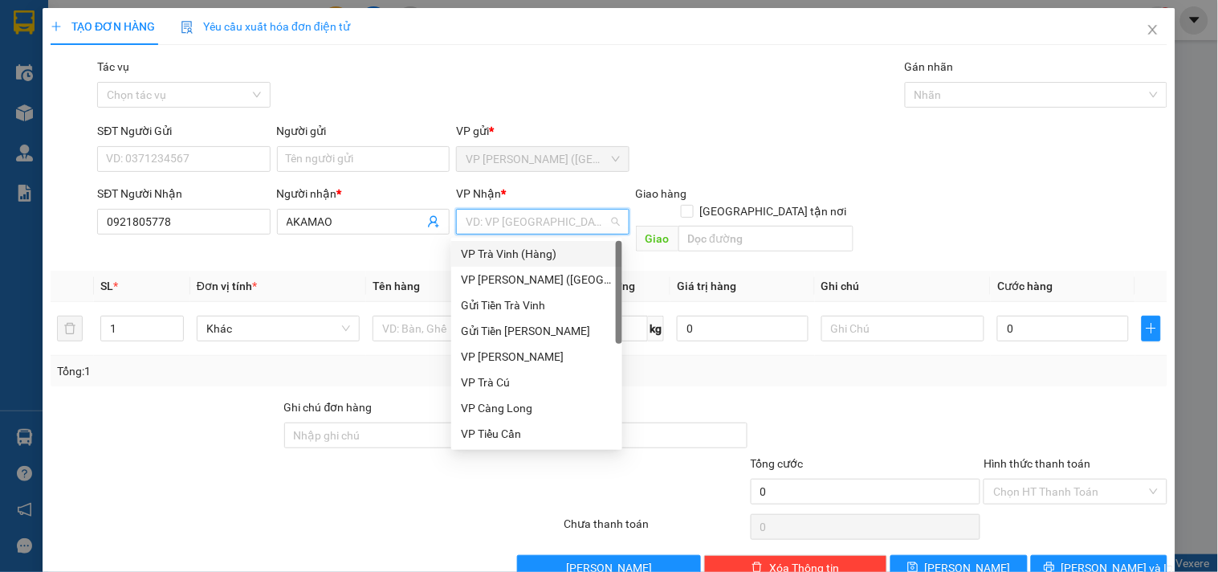
click at [507, 254] on div "VP Trà Vinh (Hàng)" at bounding box center [537, 254] width 152 height 18
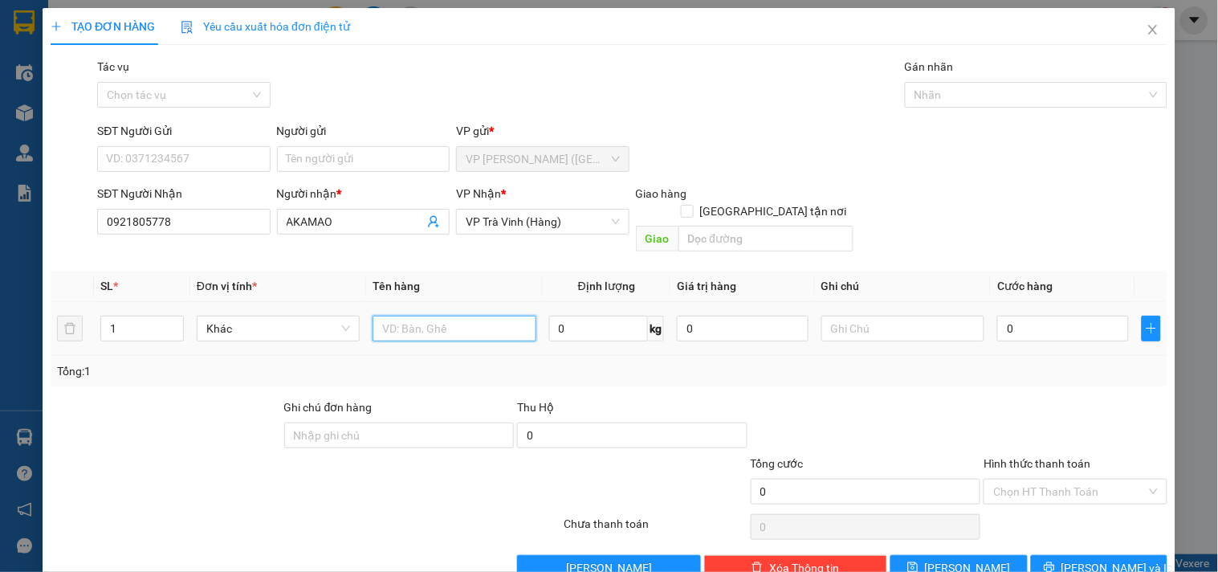
click at [466, 322] on input "text" at bounding box center [453, 329] width 163 height 26
type input "1 THÙNG KK"
click at [1024, 316] on input "0" at bounding box center [1063, 329] width 132 height 26
type input "3"
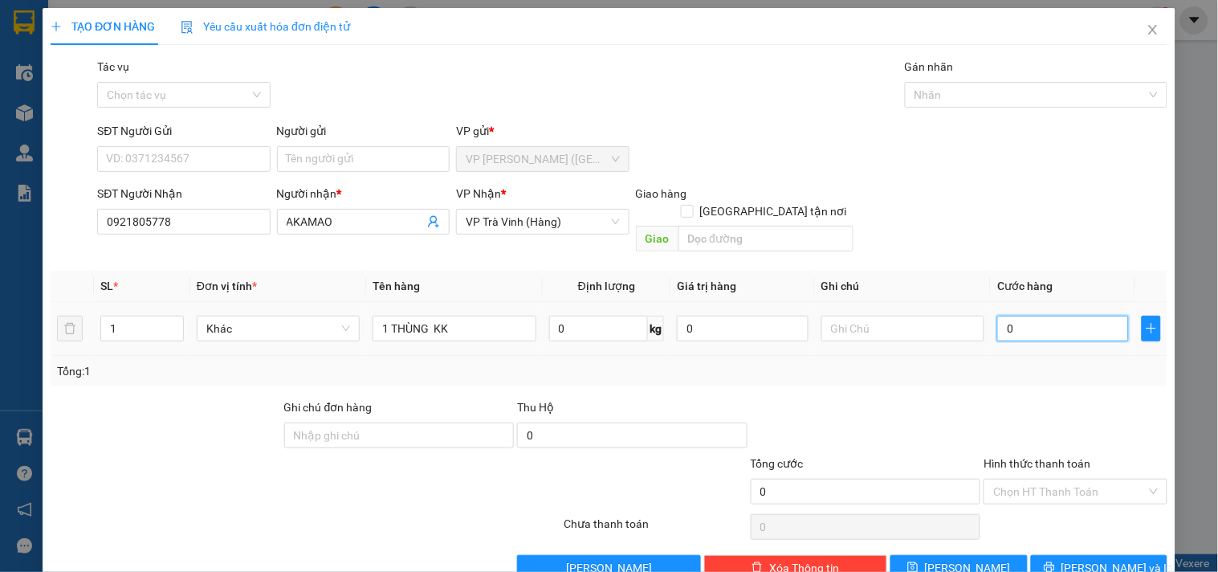
type input "3"
type input "35"
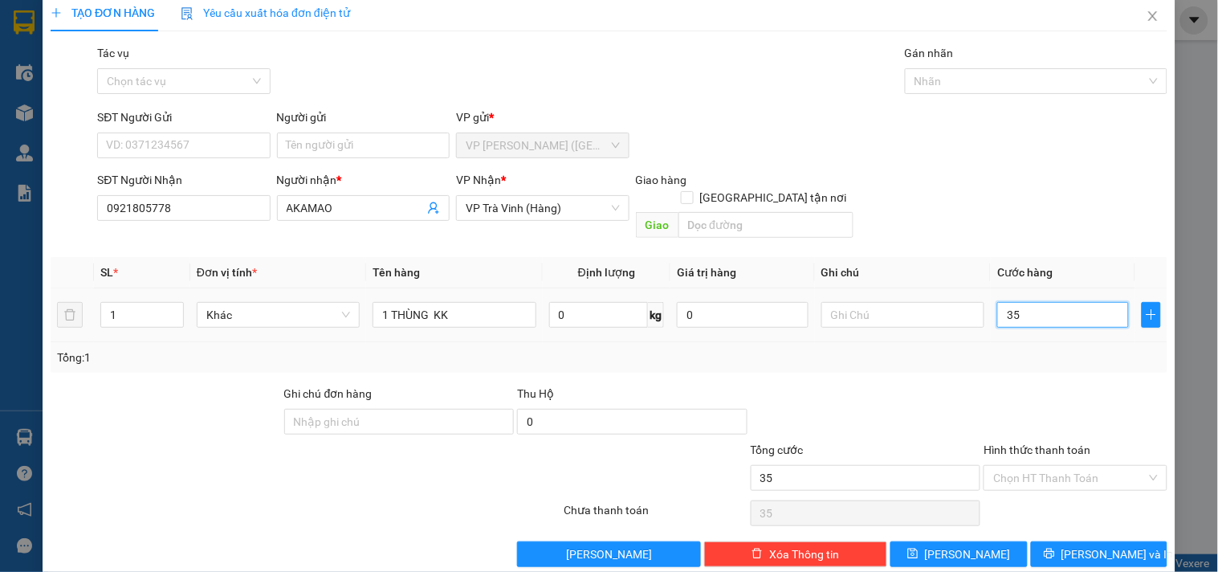
scroll to position [22, 0]
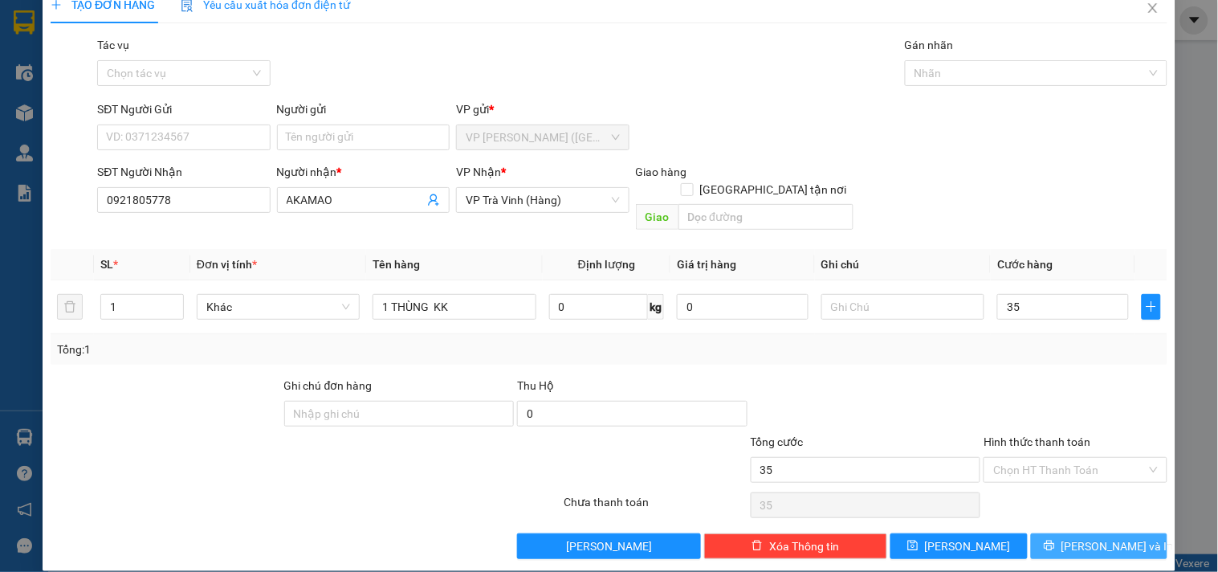
type input "35.000"
click at [1121, 533] on button "[PERSON_NAME] và In" at bounding box center [1099, 546] width 136 height 26
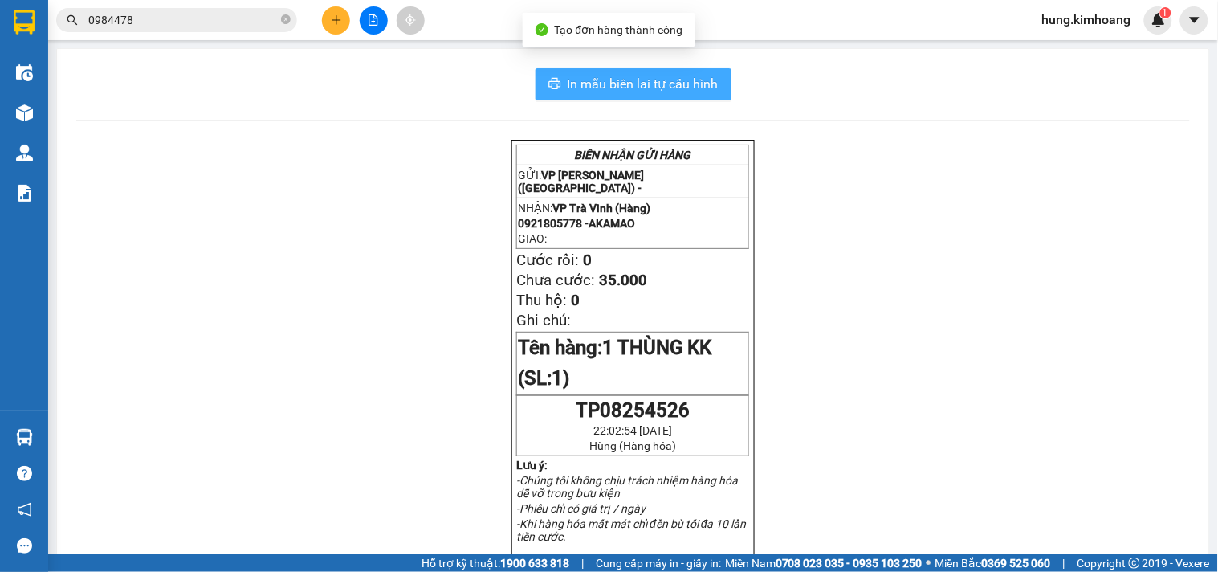
drag, startPoint x: 686, startPoint y: 73, endPoint x: 703, endPoint y: 65, distance: 18.7
click at [687, 73] on button "In mẫu biên lai tự cấu hình" at bounding box center [633, 84] width 196 height 32
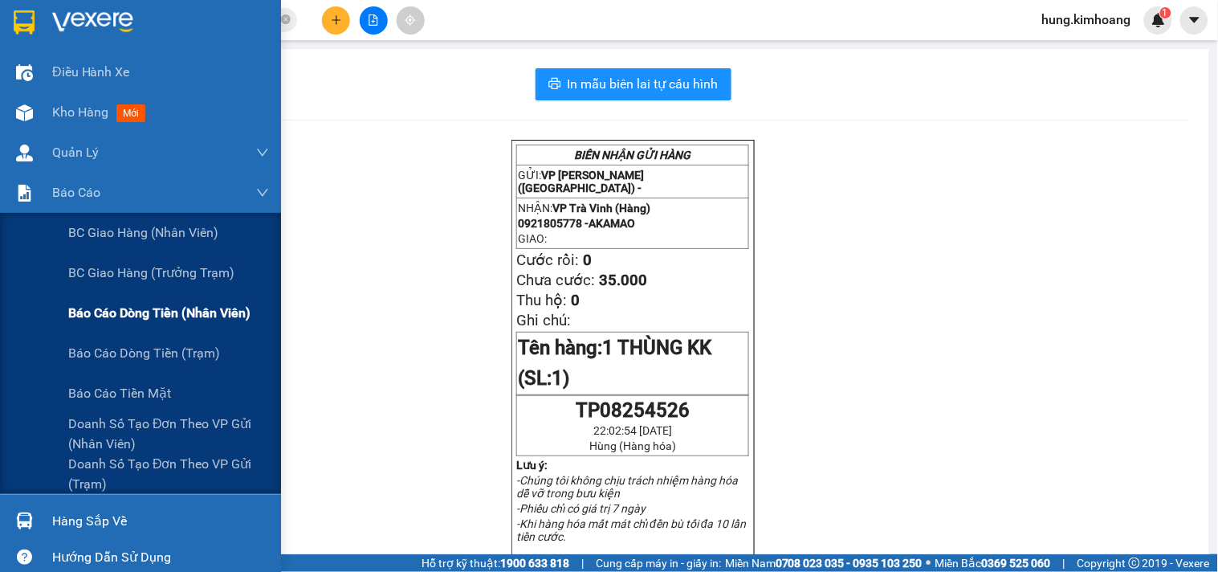
click at [170, 314] on span "Báo cáo dòng tiền (nhân viên)" at bounding box center [159, 313] width 182 height 20
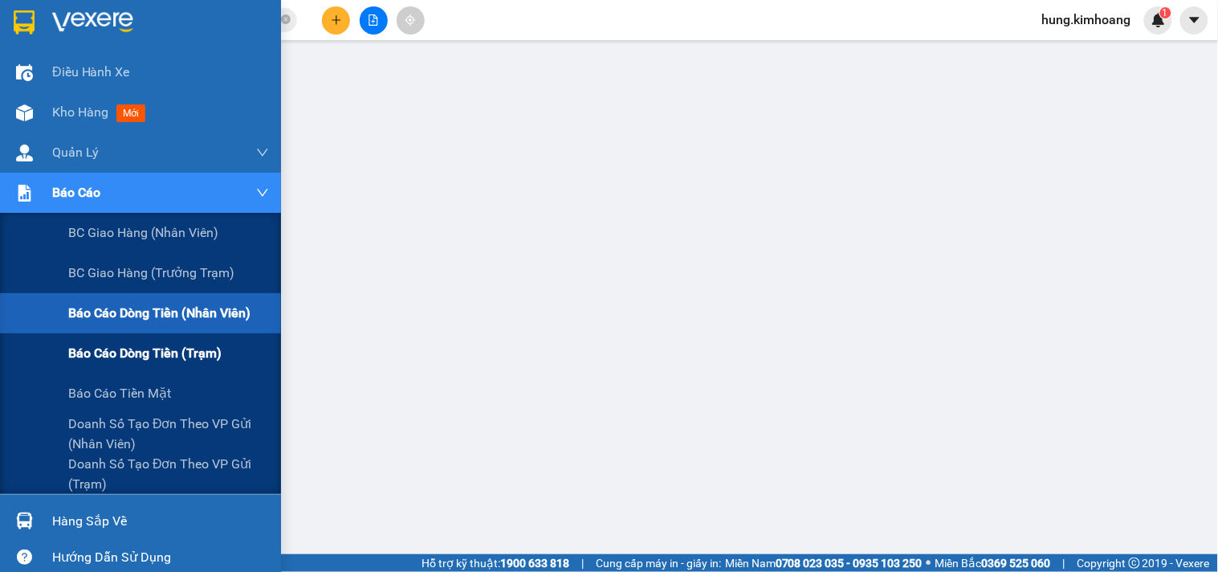
click at [181, 351] on span "Báo cáo dòng tiền (trạm)" at bounding box center [144, 353] width 153 height 20
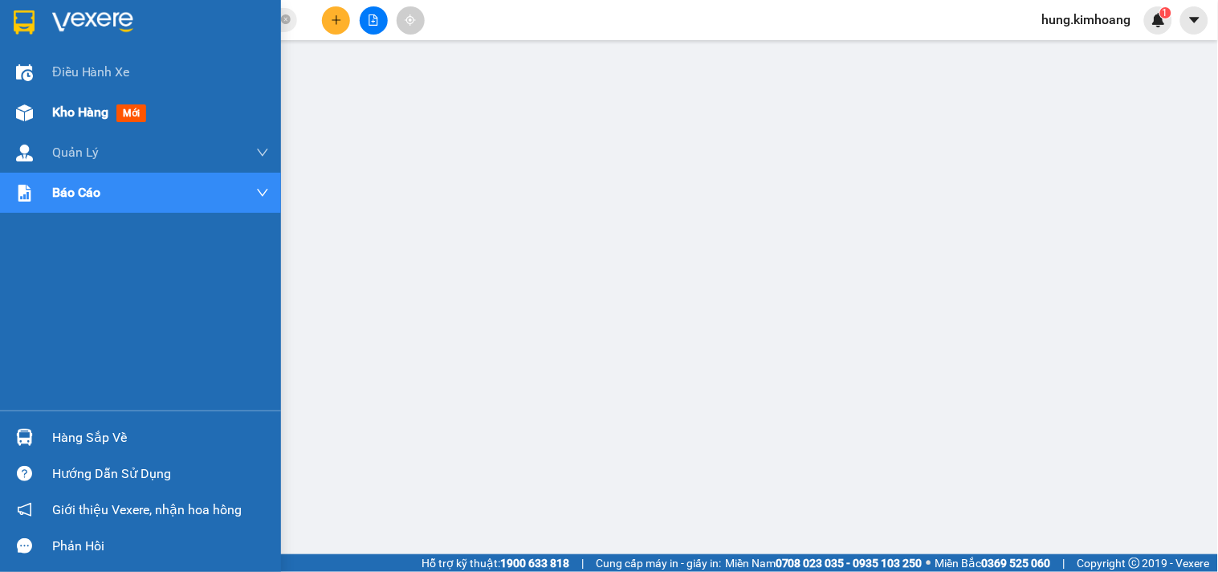
click at [35, 108] on div at bounding box center [24, 113] width 28 height 28
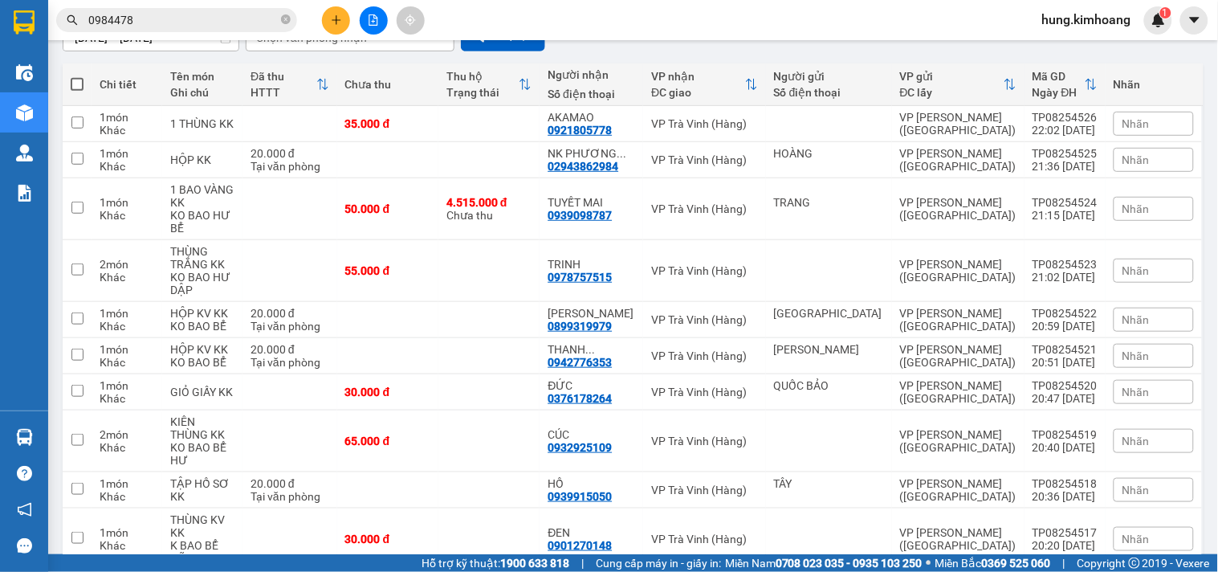
scroll to position [220, 0]
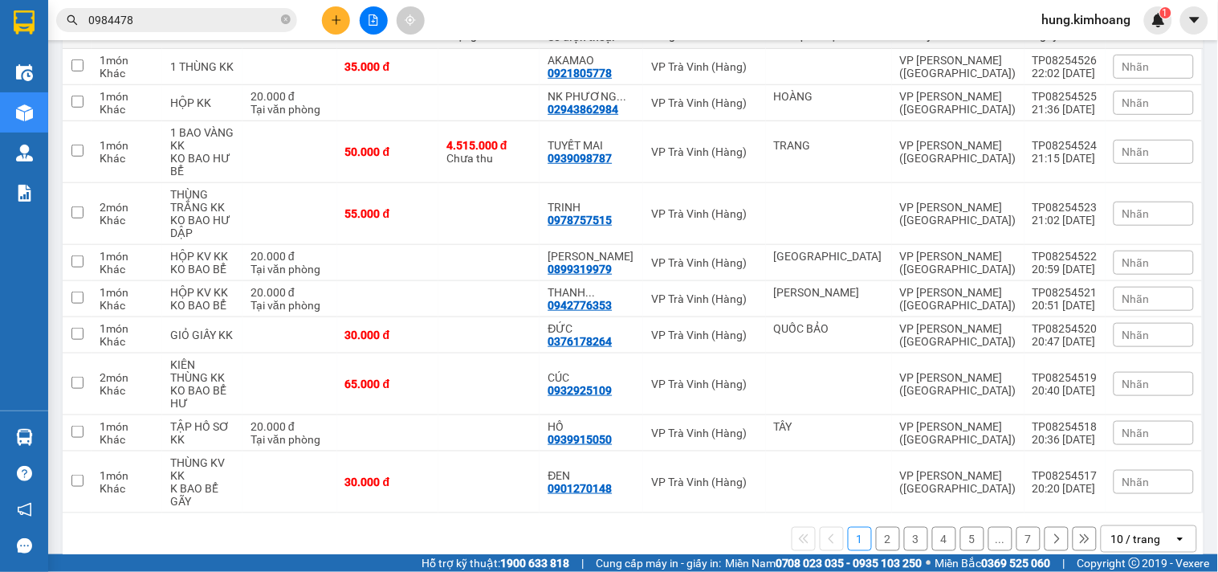
click at [1138, 526] on div "10 / trang" at bounding box center [1137, 539] width 72 height 26
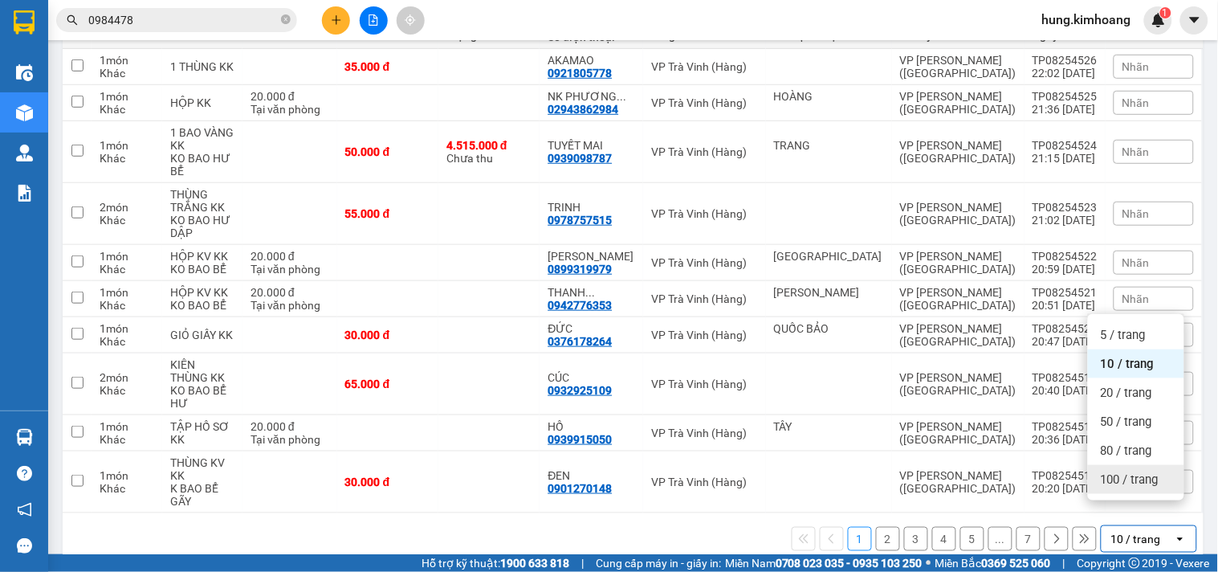
click at [1143, 488] on div "100 / trang" at bounding box center [1136, 479] width 96 height 29
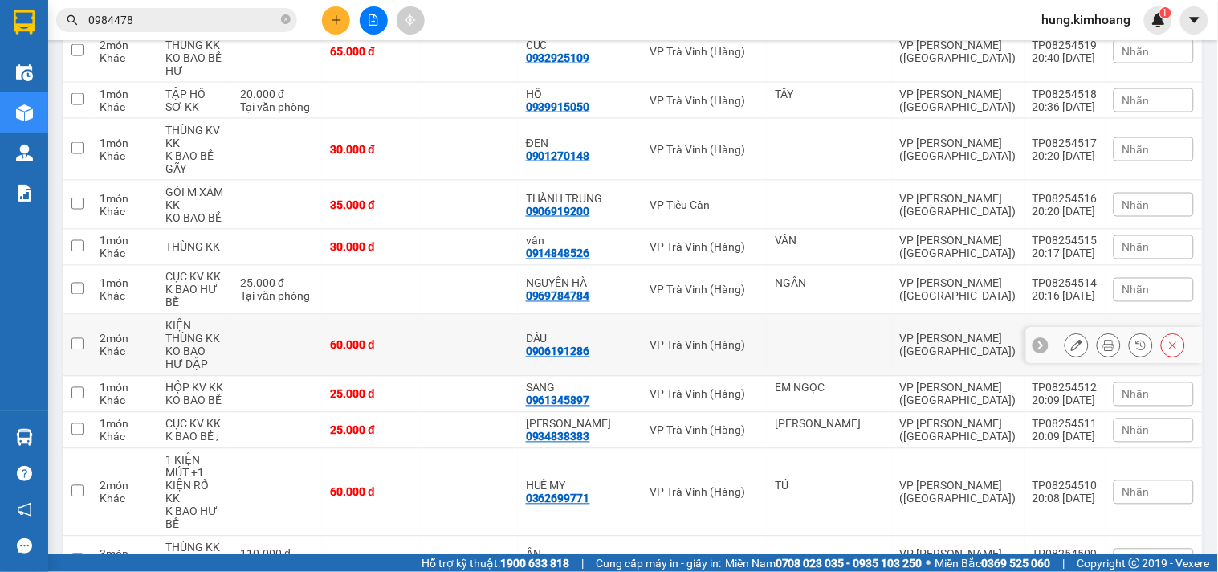
scroll to position [0, 0]
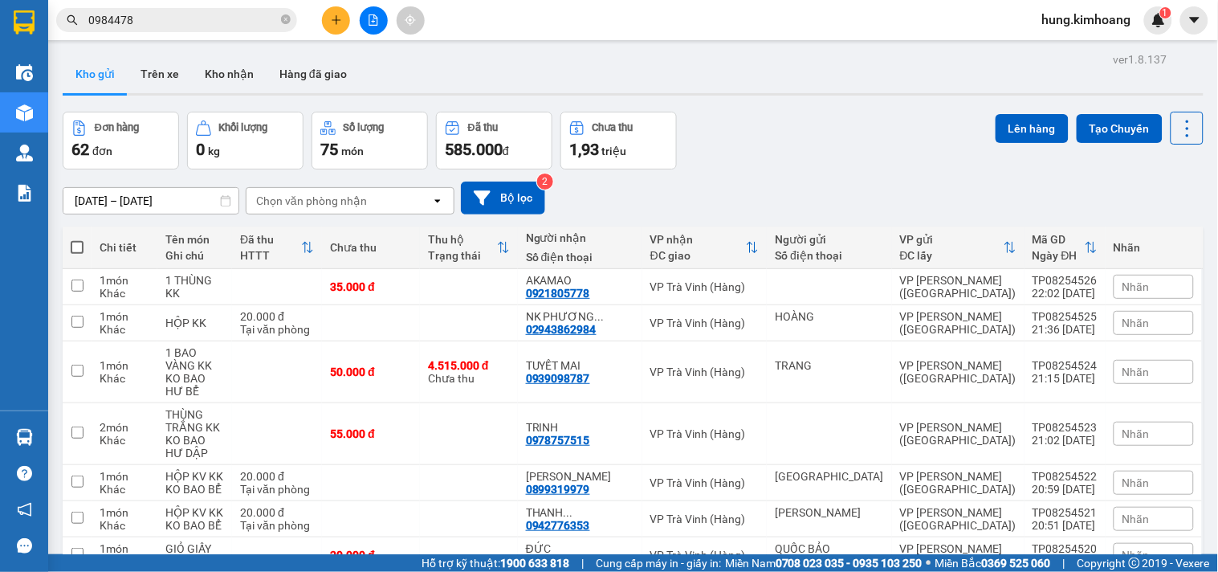
click at [83, 245] on th at bounding box center [77, 247] width 29 height 43
click at [75, 247] on span at bounding box center [77, 247] width 13 height 13
click at [77, 239] on input "checkbox" at bounding box center [77, 239] width 0 height 0
checkbox input "true"
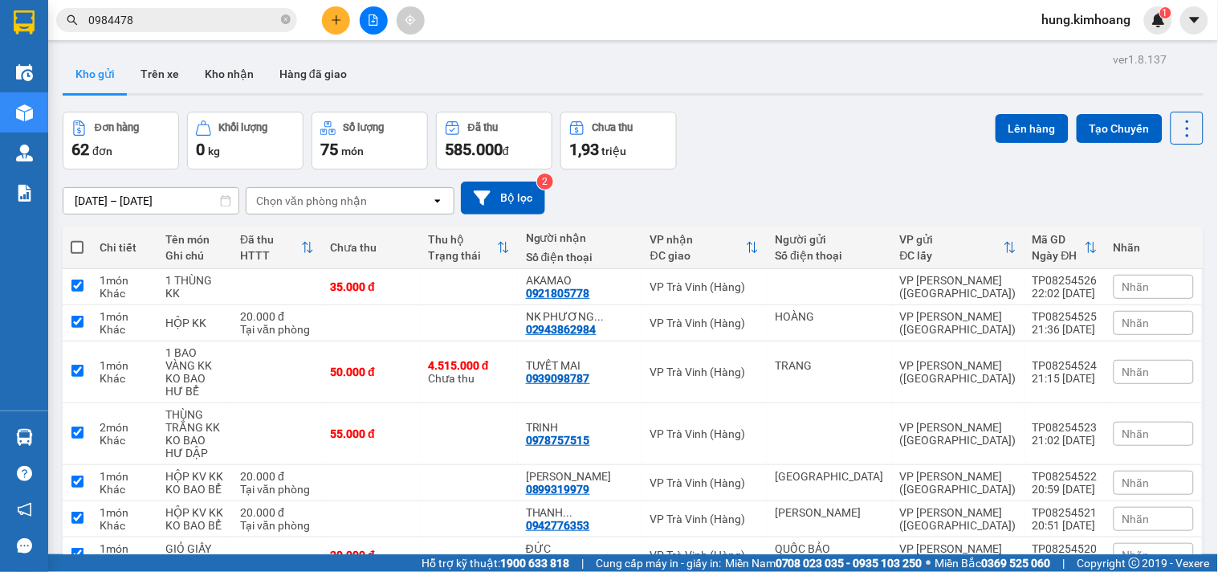
checkbox input "true"
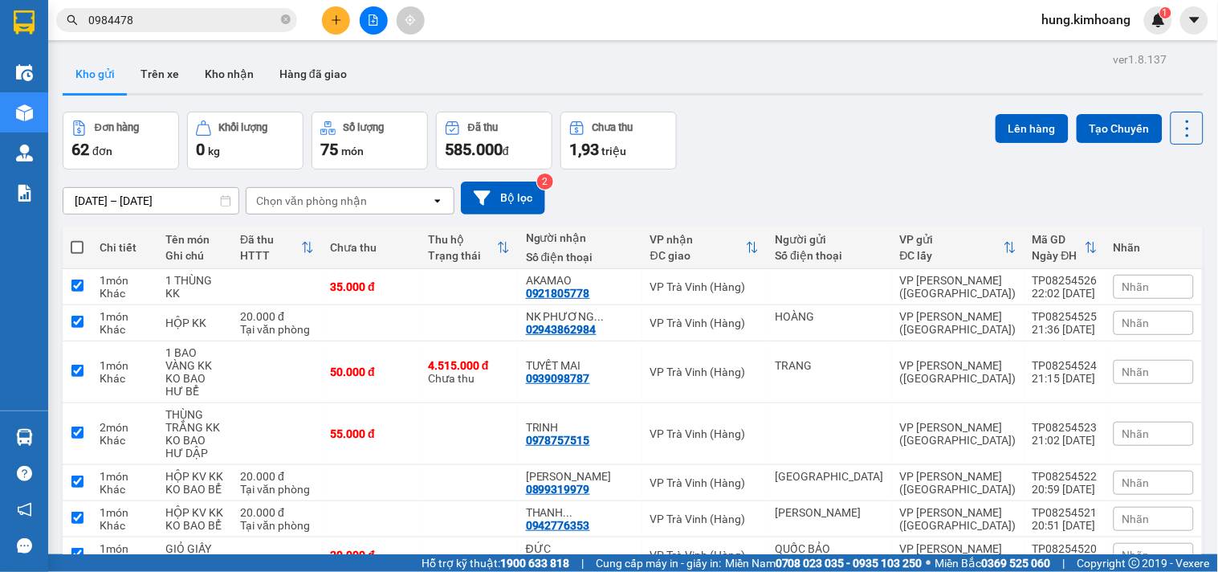
checkbox input "true"
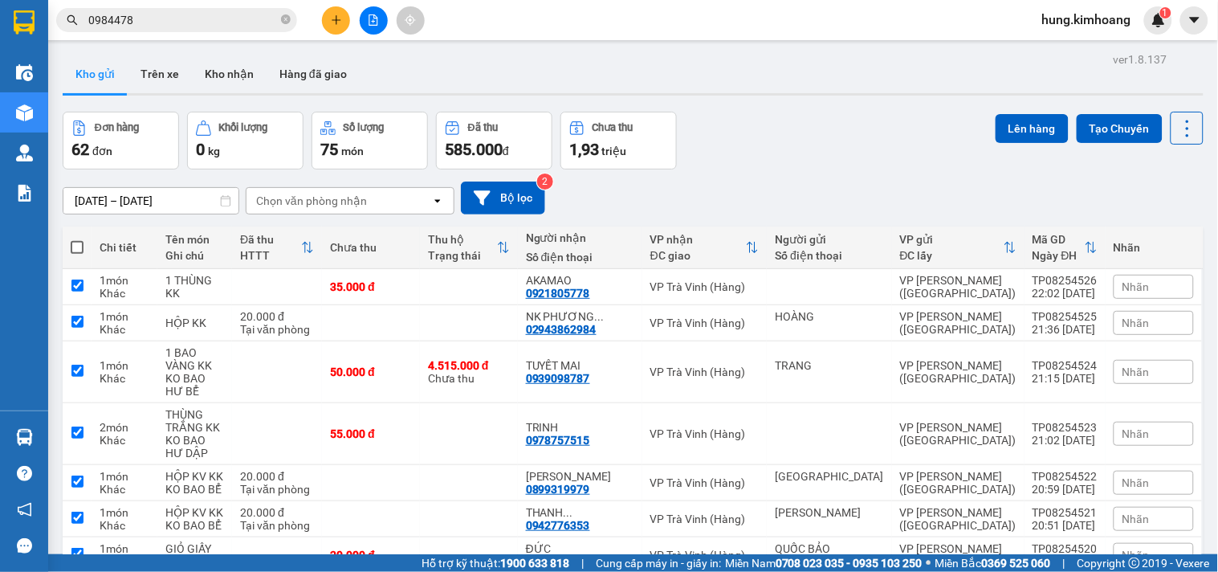
checkbox input "true"
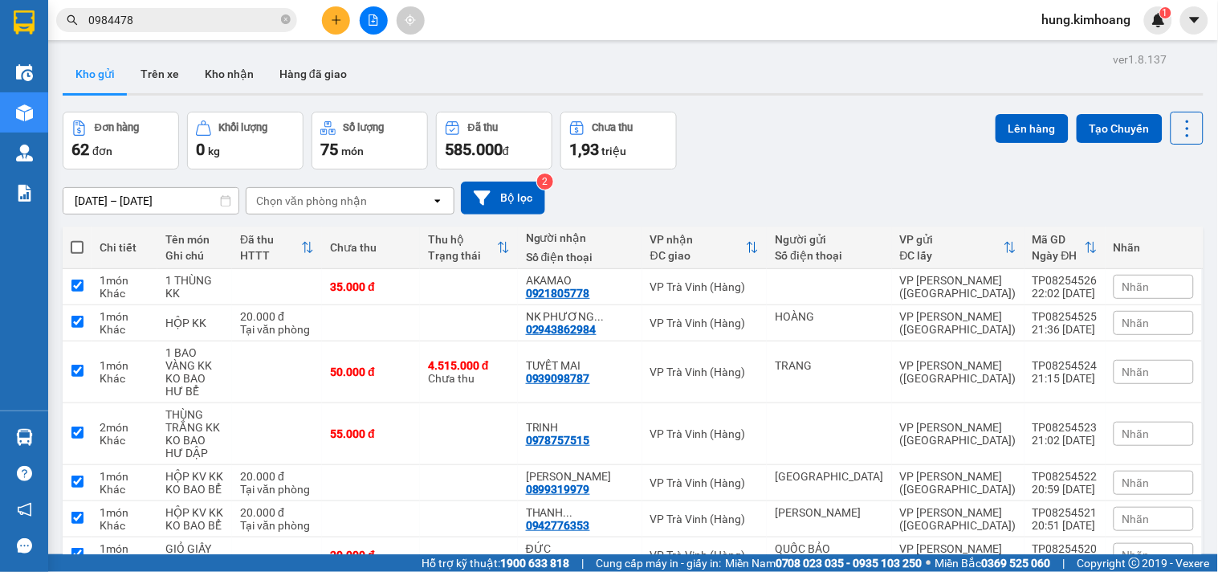
checkbox input "true"
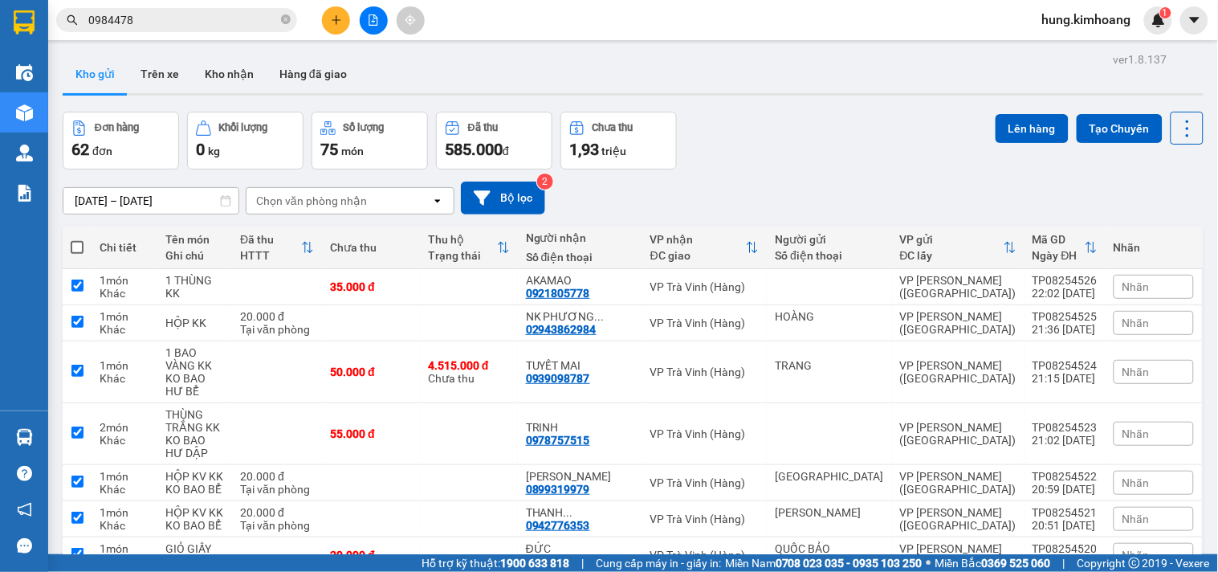
checkbox input "true"
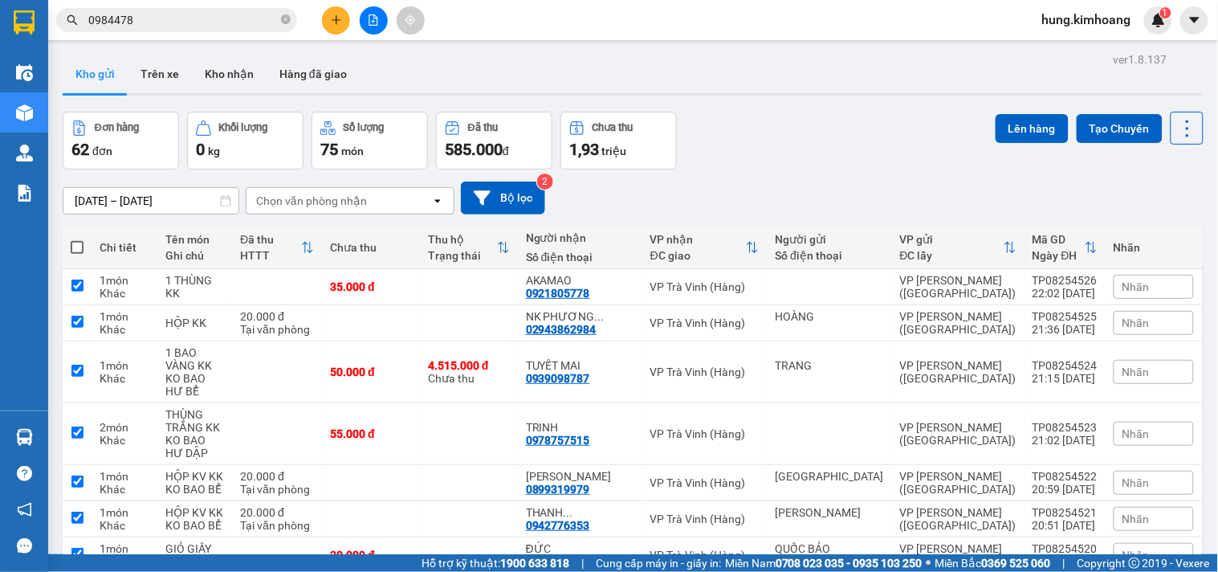
checkbox input "true"
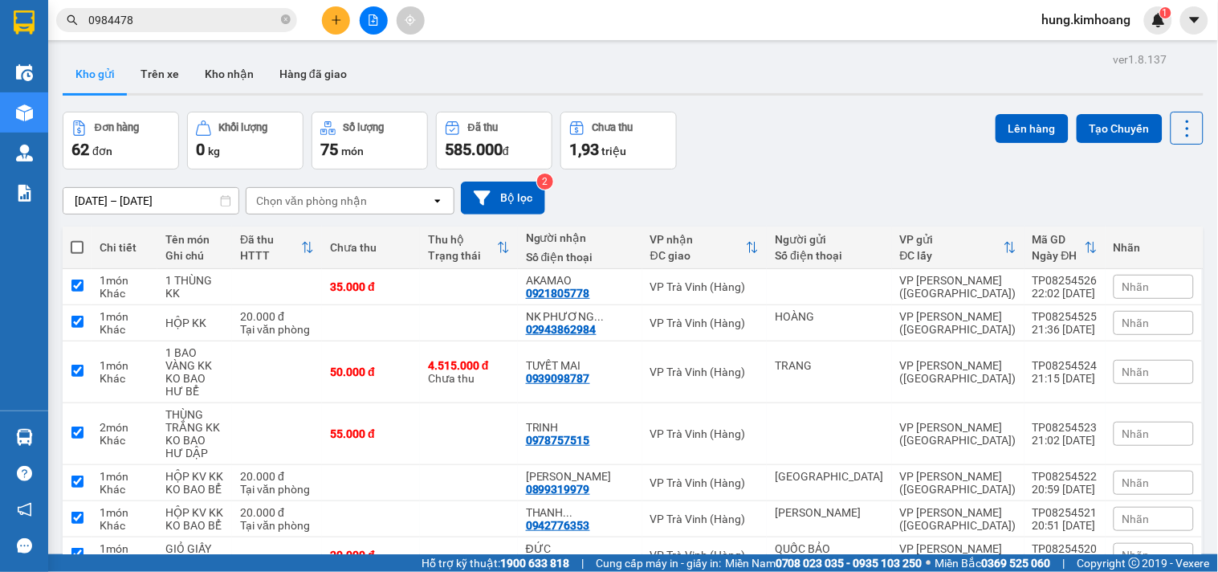
checkbox input "true"
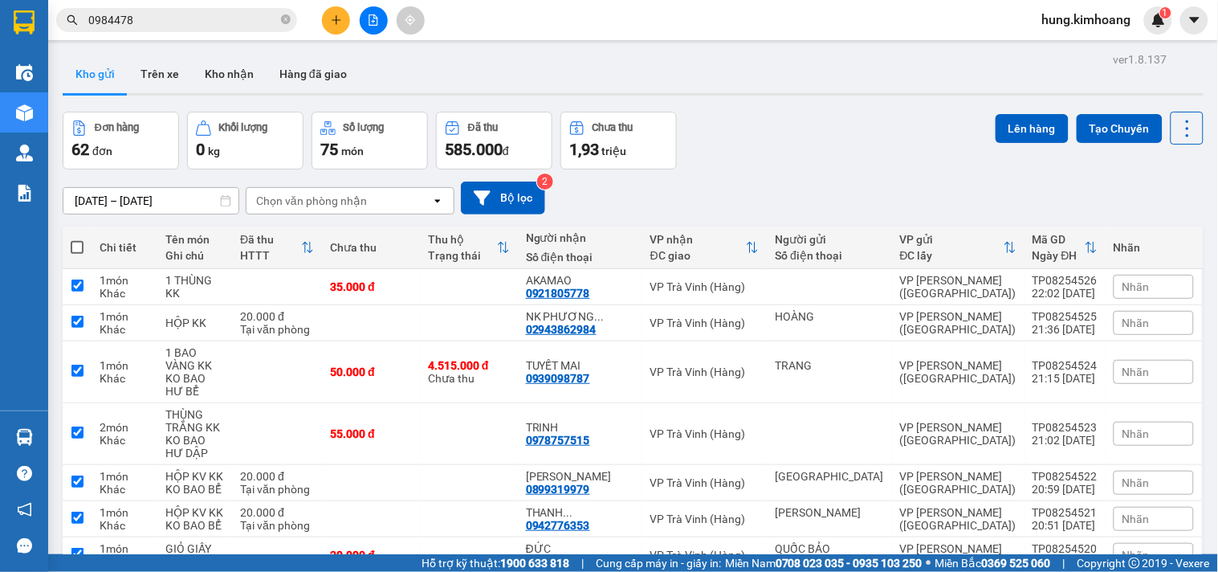
checkbox input "true"
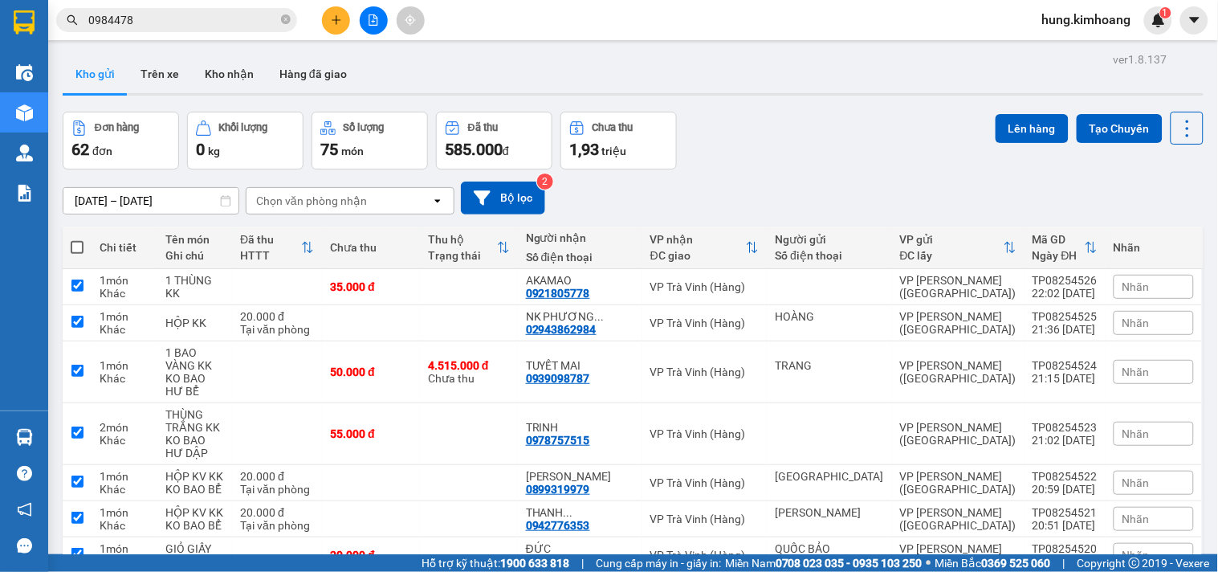
checkbox input "true"
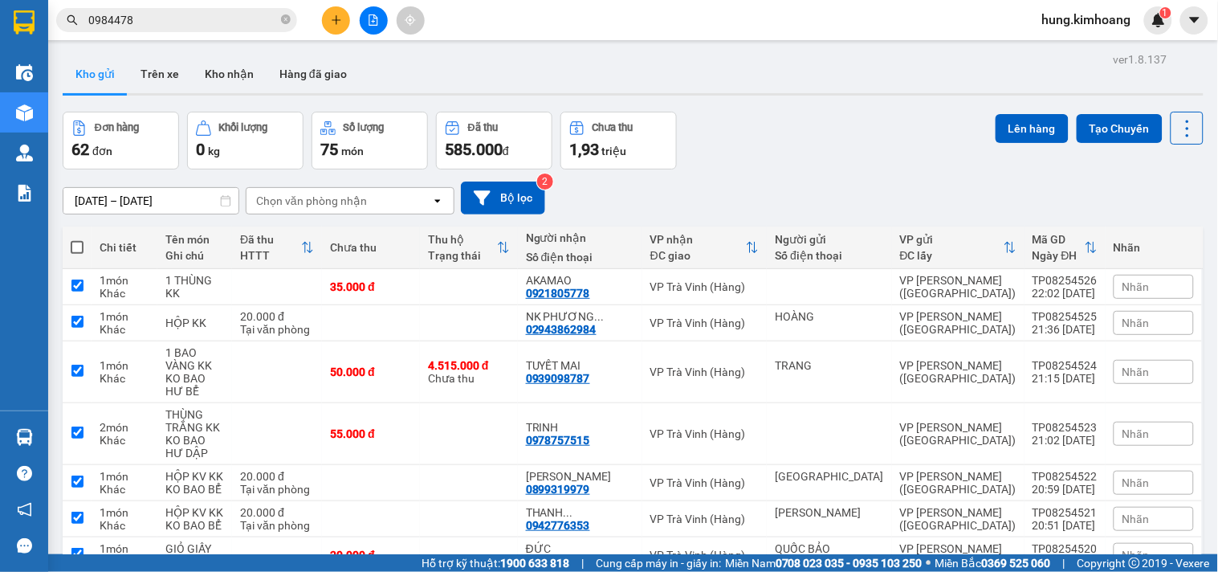
checkbox input "true"
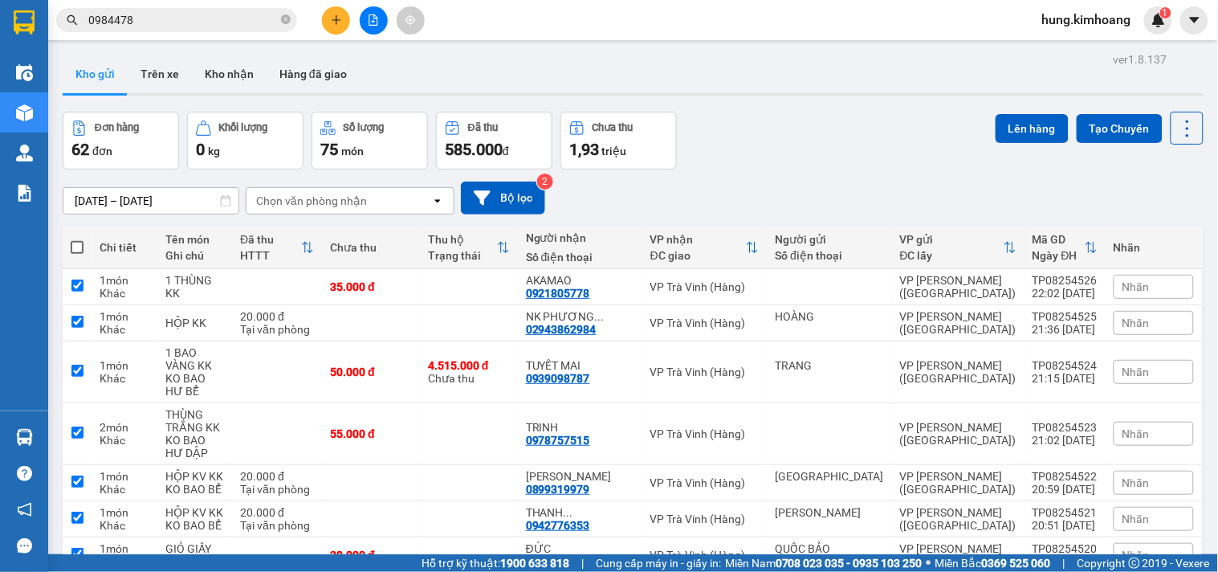
checkbox input "true"
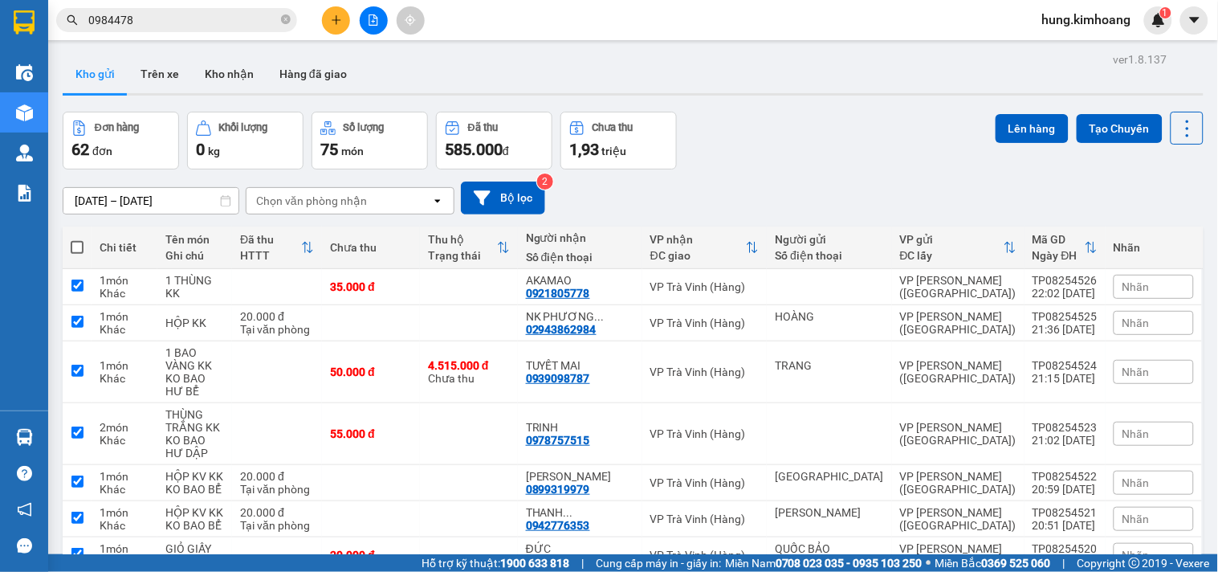
checkbox input "true"
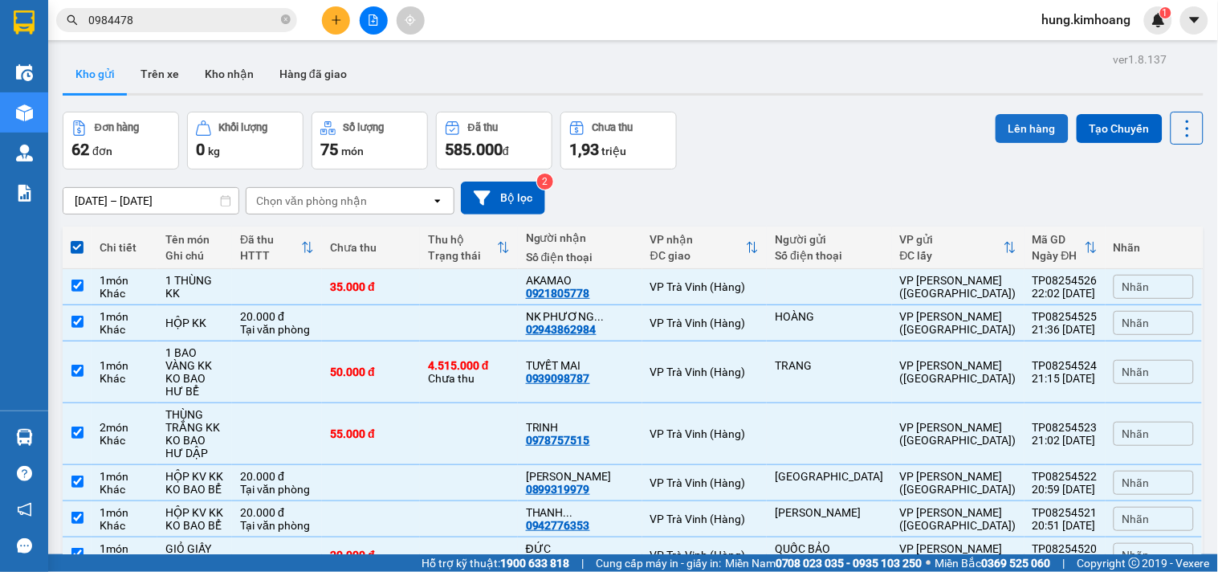
click at [1001, 134] on button "Lên hàng" at bounding box center [1031, 128] width 73 height 29
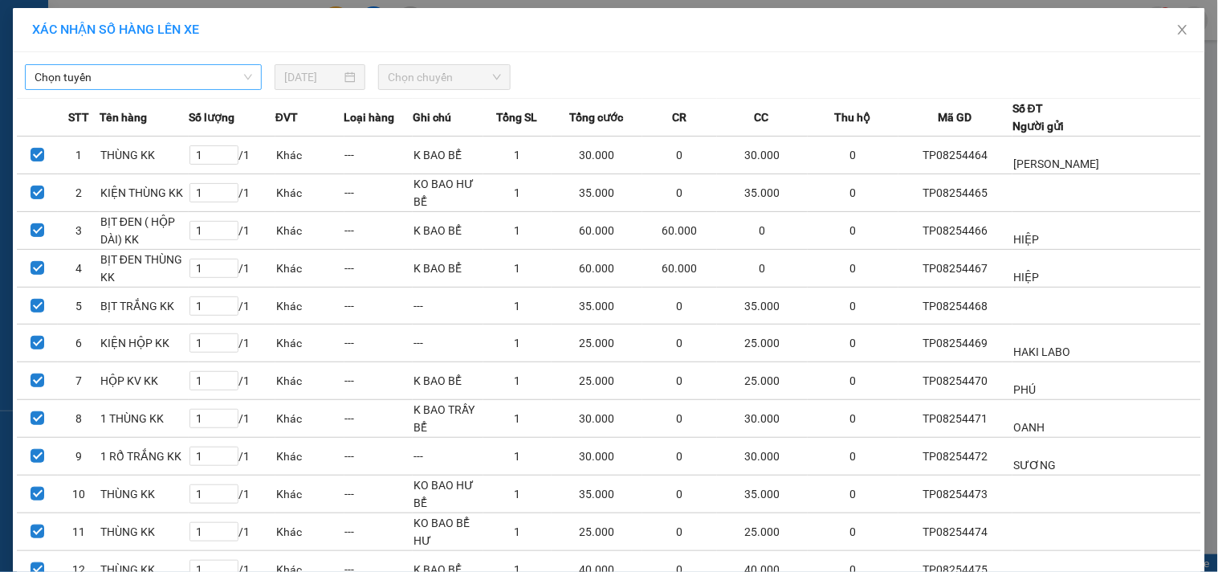
click at [84, 84] on span "Chọn tuyến" at bounding box center [144, 77] width 218 height 24
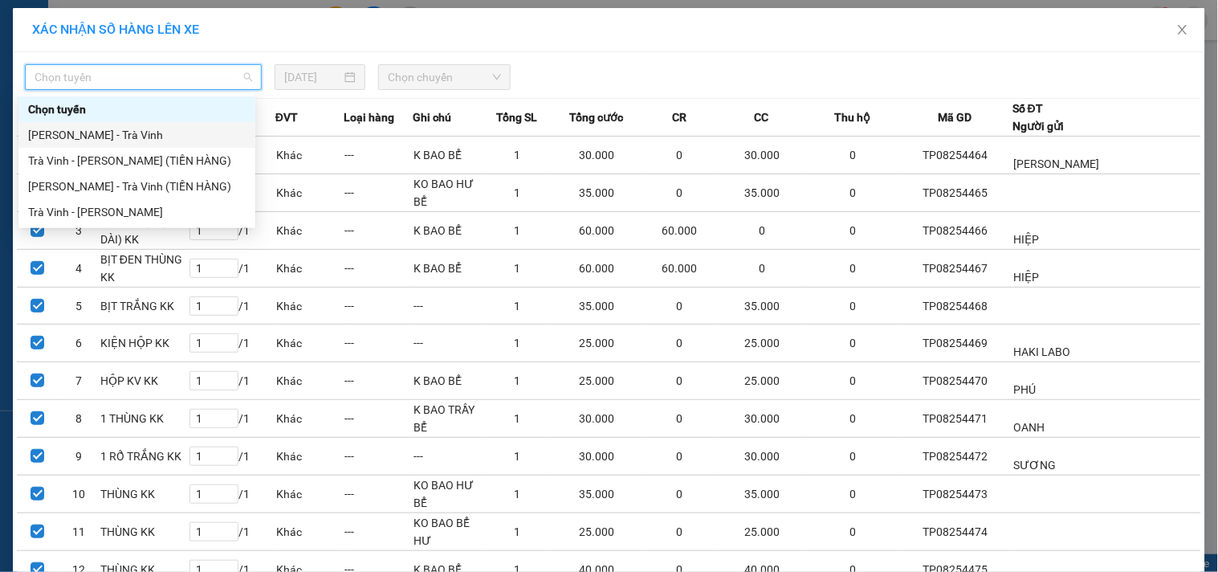
drag, startPoint x: 88, startPoint y: 137, endPoint x: 105, endPoint y: 120, distance: 23.8
click at [92, 132] on div "[PERSON_NAME] - Trà Vinh" at bounding box center [137, 135] width 218 height 18
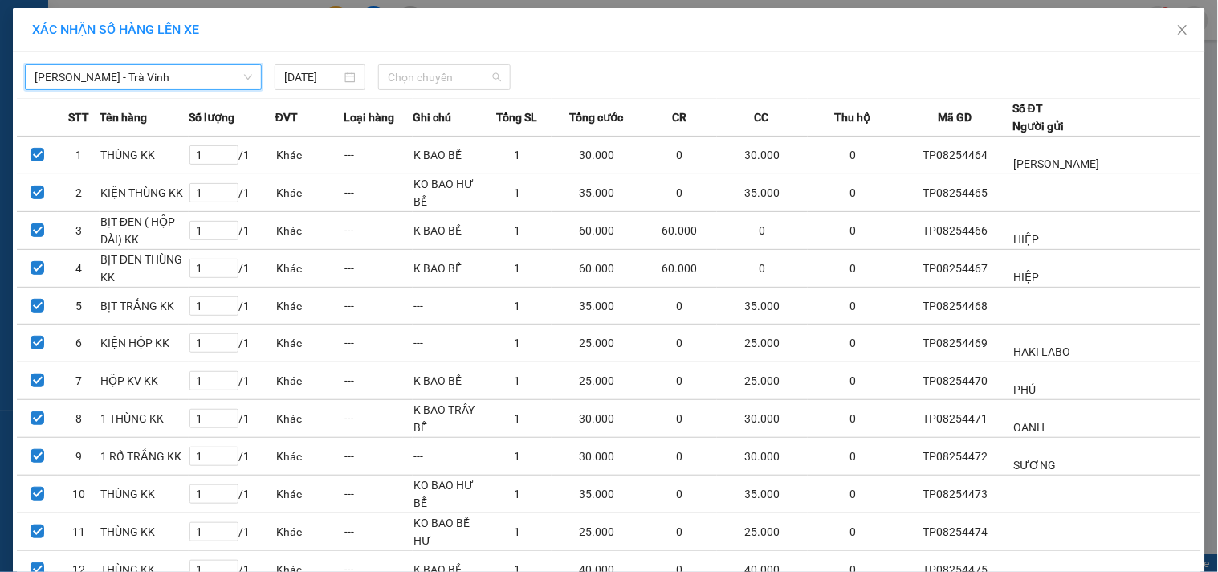
drag, startPoint x: 381, startPoint y: 70, endPoint x: 400, endPoint y: 91, distance: 28.4
click at [388, 75] on span "Chọn chuyến" at bounding box center [444, 77] width 113 height 24
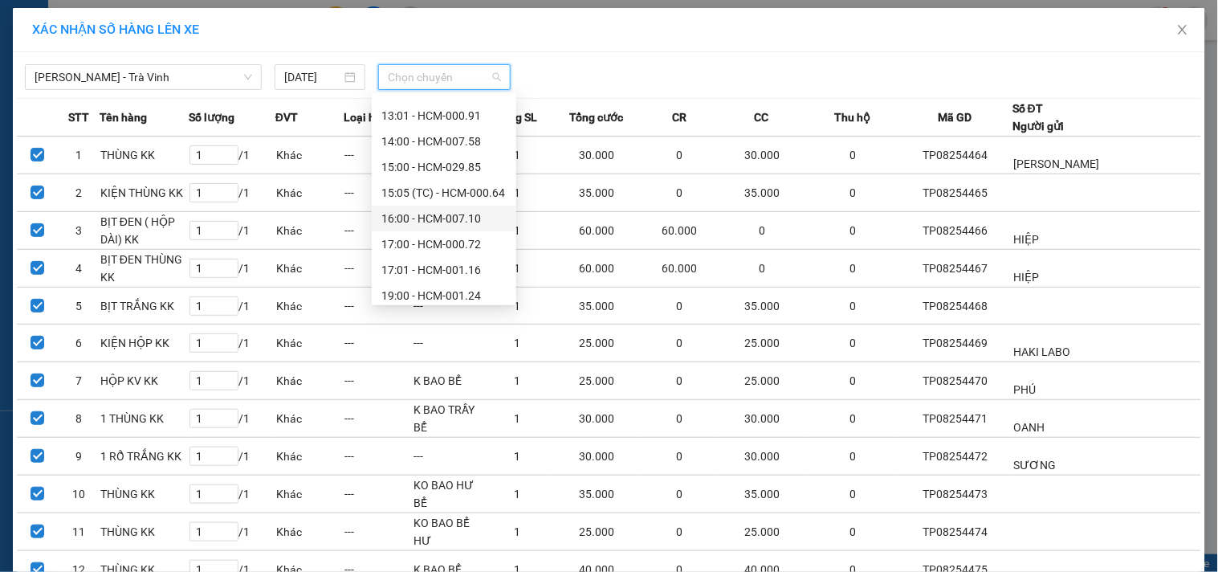
scroll to position [411, 0]
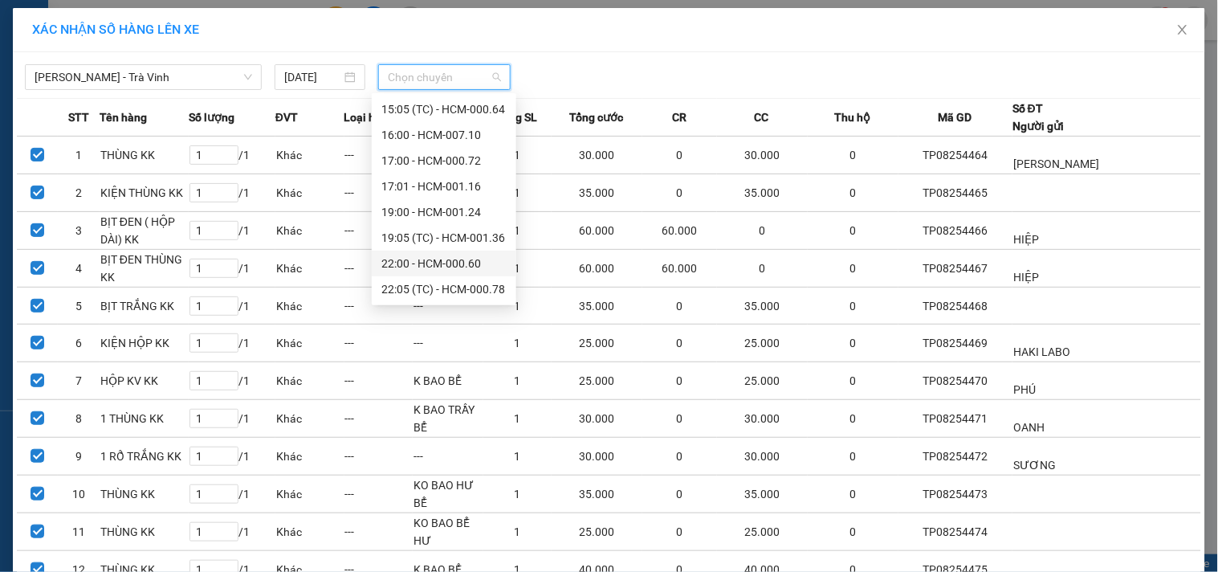
click at [446, 268] on div "22:00 - HCM-000.60" at bounding box center [443, 263] width 125 height 18
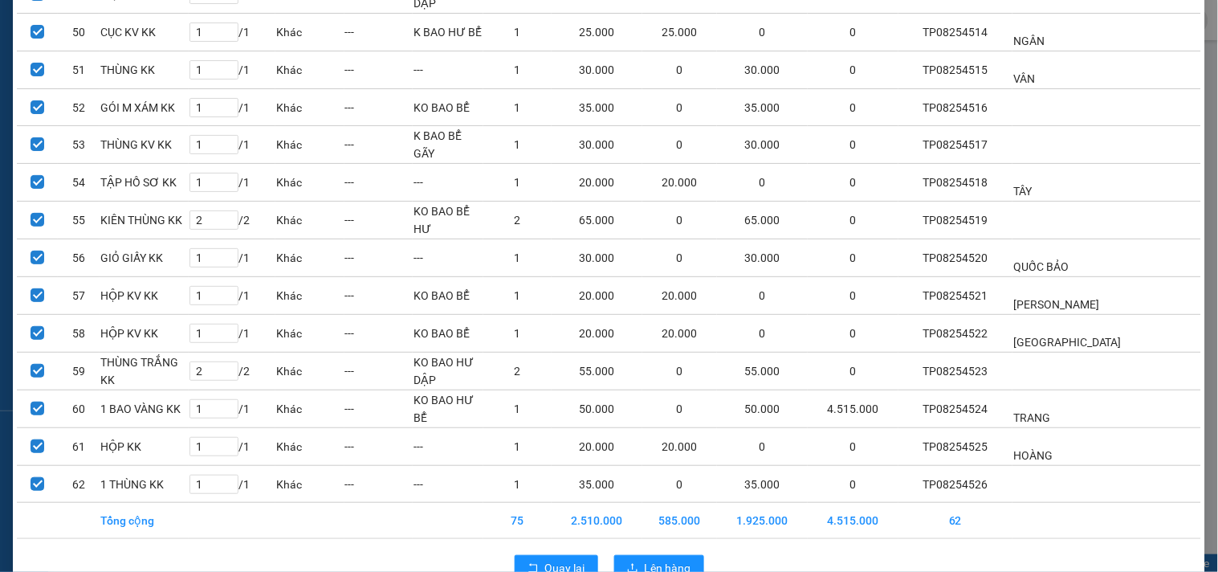
scroll to position [2031, 0]
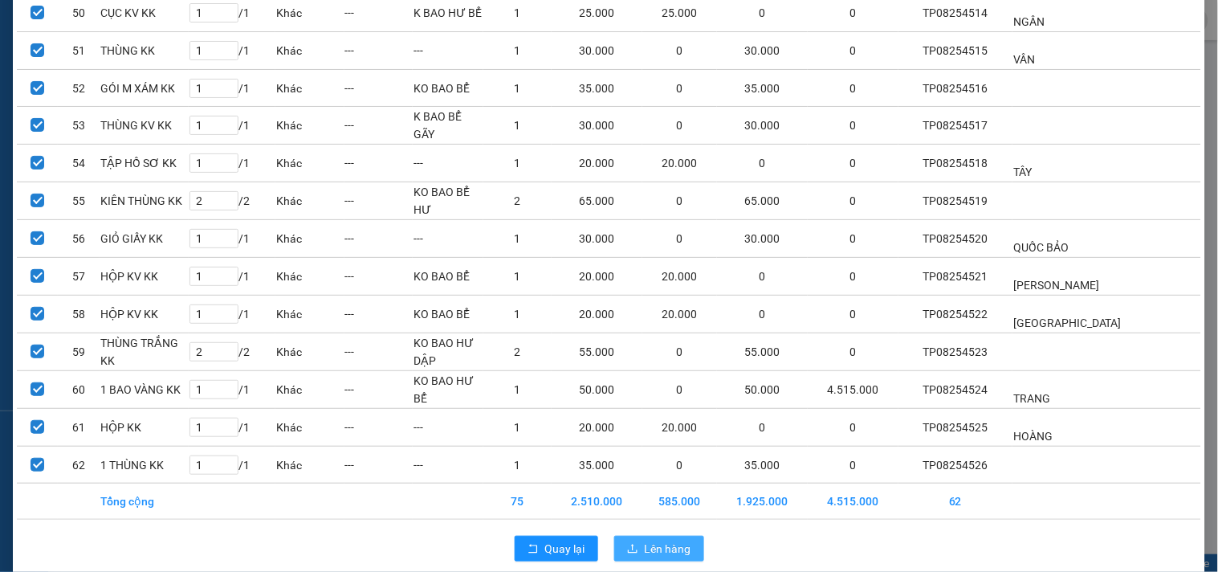
click at [666, 539] on span "Lên hàng" at bounding box center [668, 548] width 47 height 18
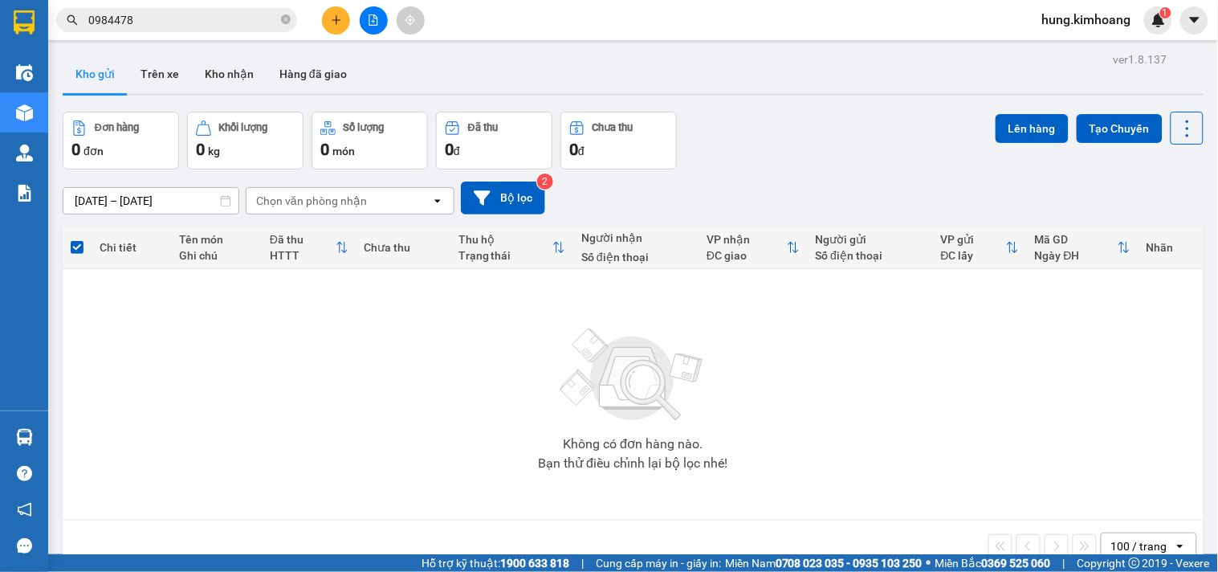
click at [1048, 18] on span "hung.kimhoang" at bounding box center [1086, 20] width 115 height 20
click at [1056, 47] on span "Đăng xuất" at bounding box center [1094, 50] width 82 height 18
